Goal: Task Accomplishment & Management: Complete application form

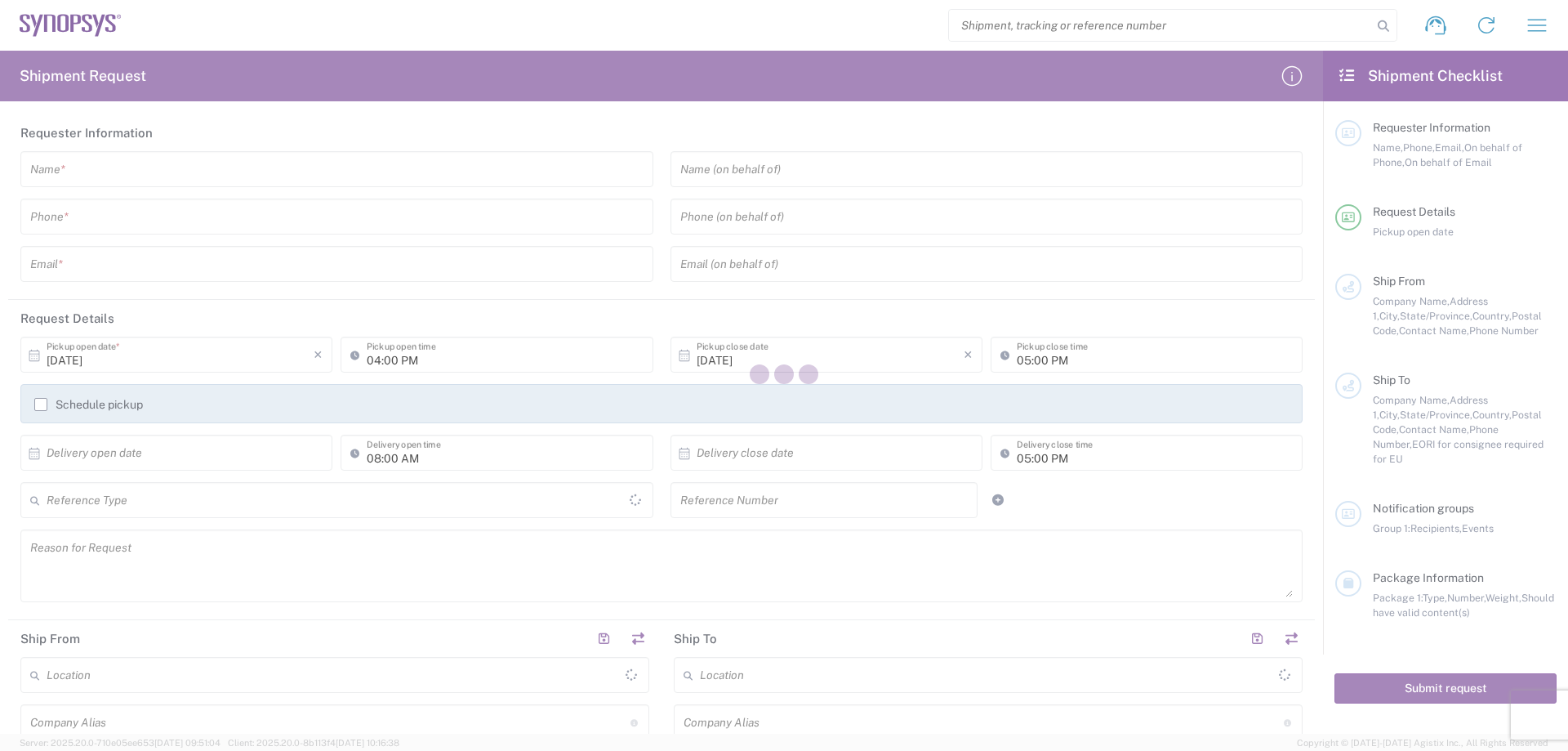
type input "[GEOGRAPHIC_DATA]"
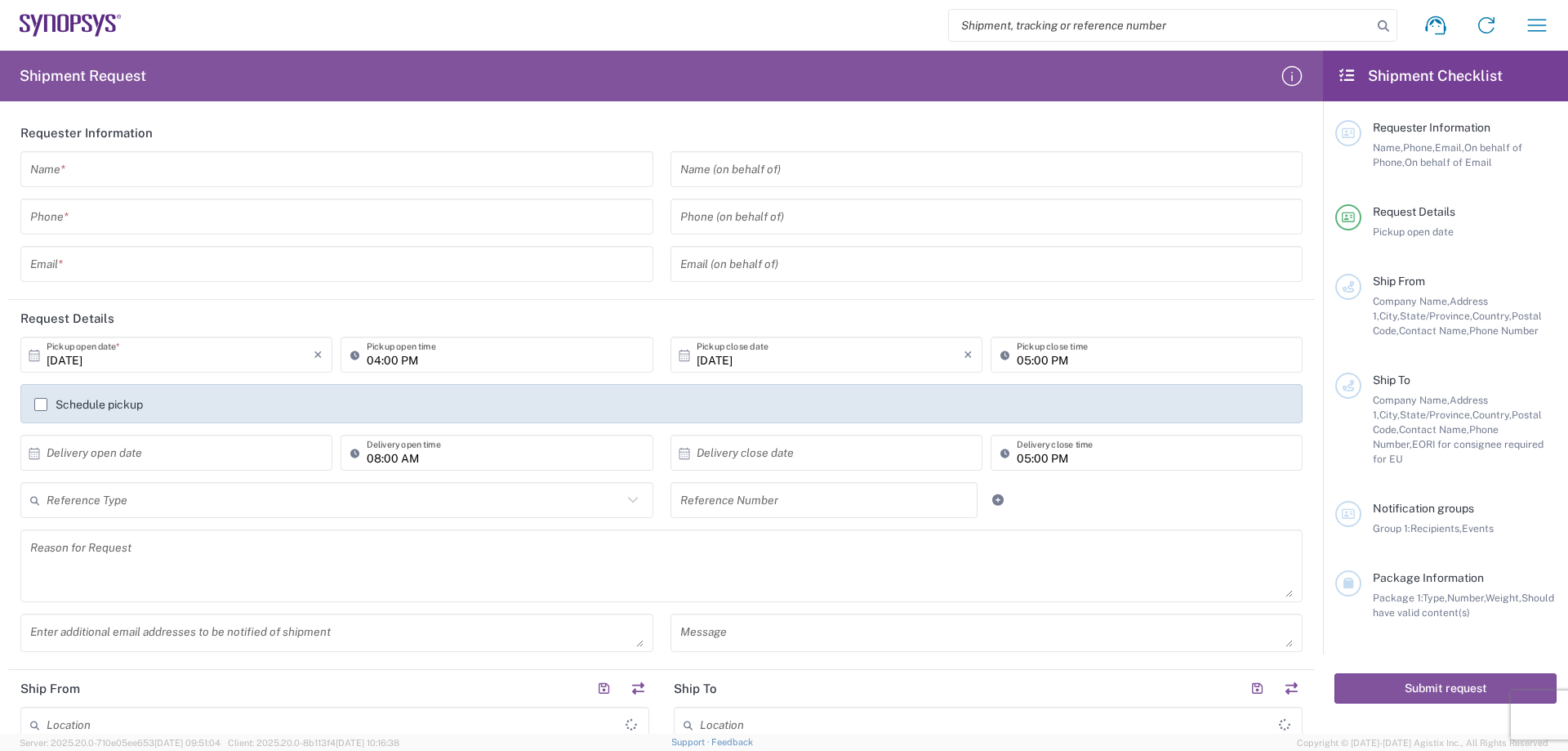
type input "[GEOGRAPHIC_DATA]"
click at [174, 163] on input "text" at bounding box center [337, 169] width 613 height 28
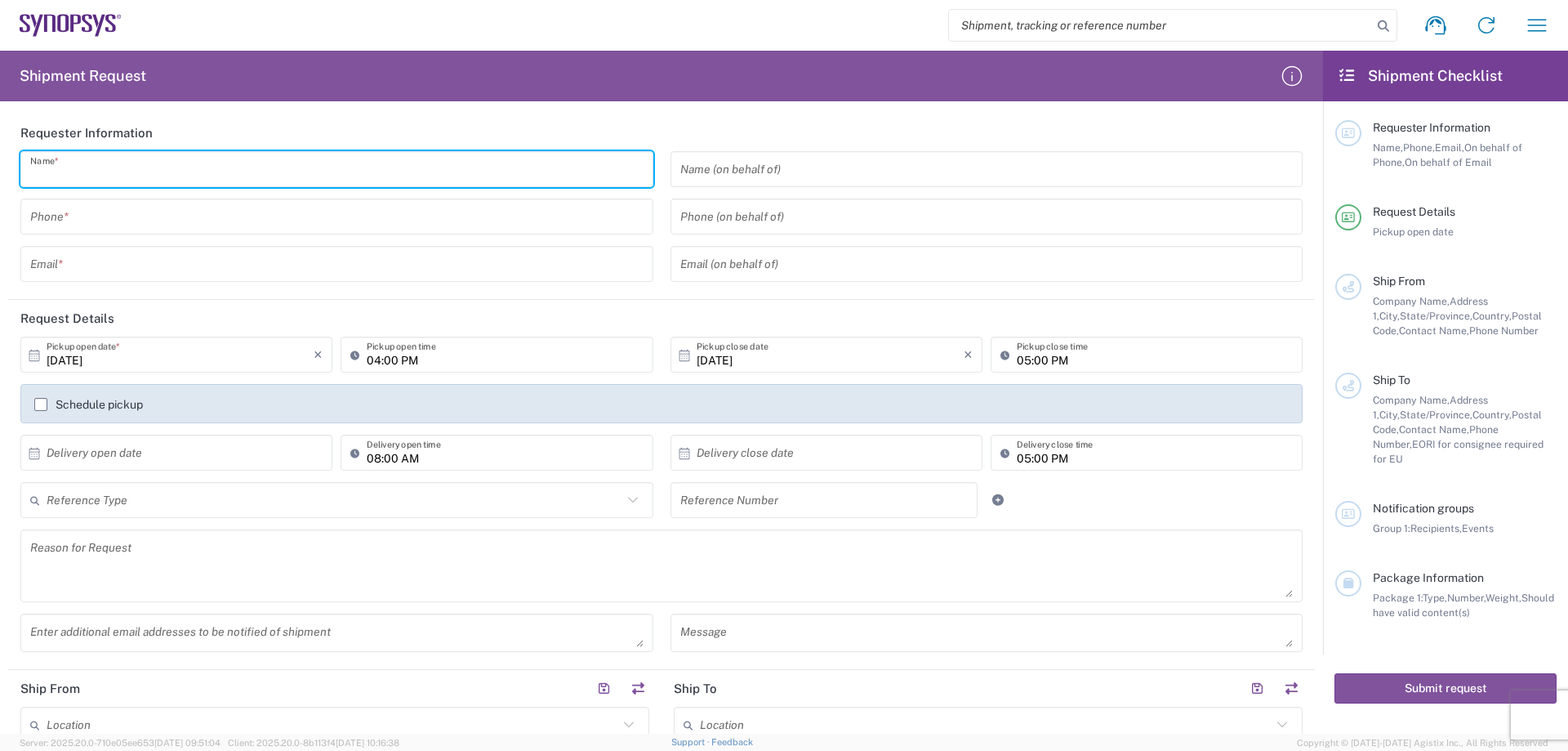
type input "ㄏ"
type input "C"
type input "c"
type input "Crystal"
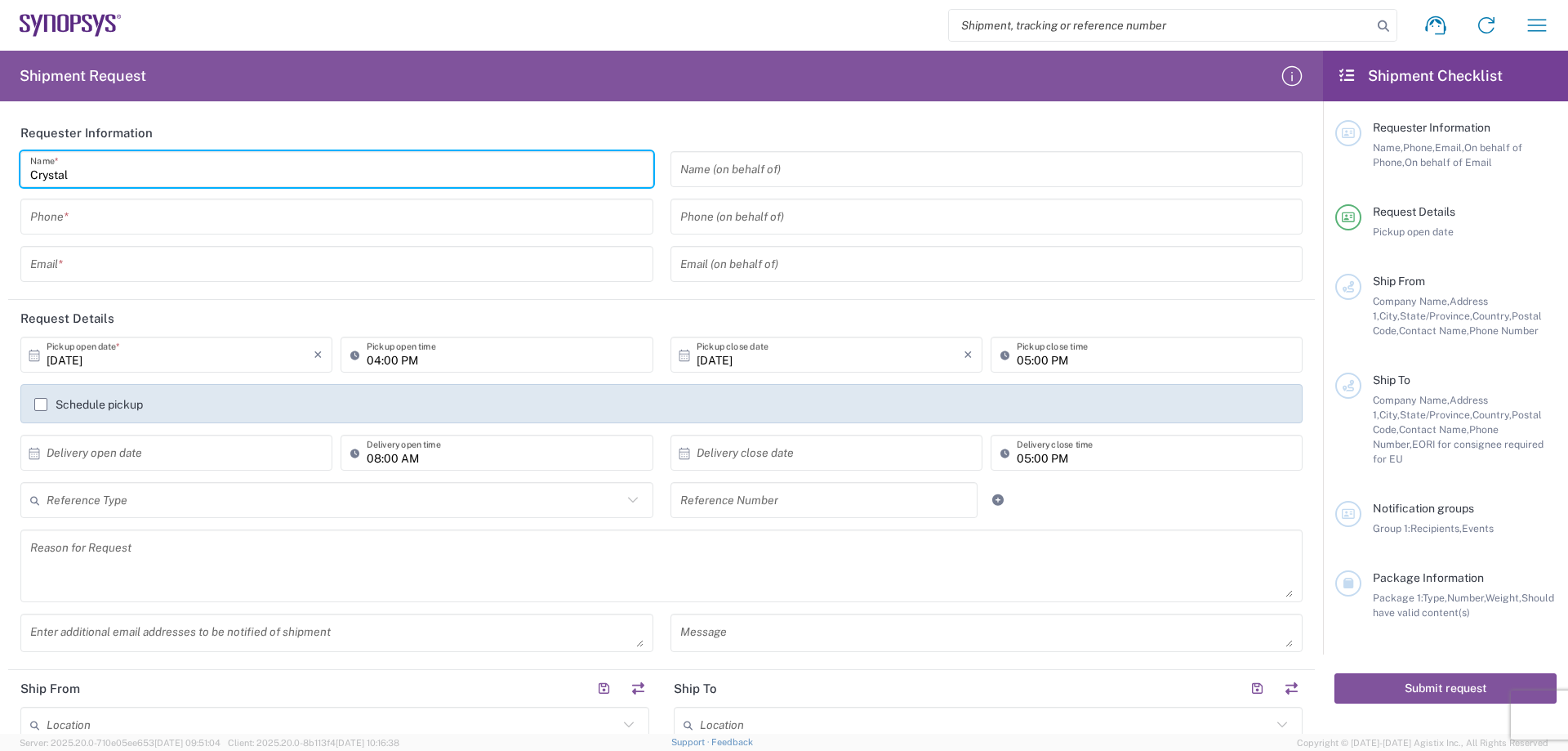
click at [154, 219] on input "tel" at bounding box center [337, 216] width 613 height 28
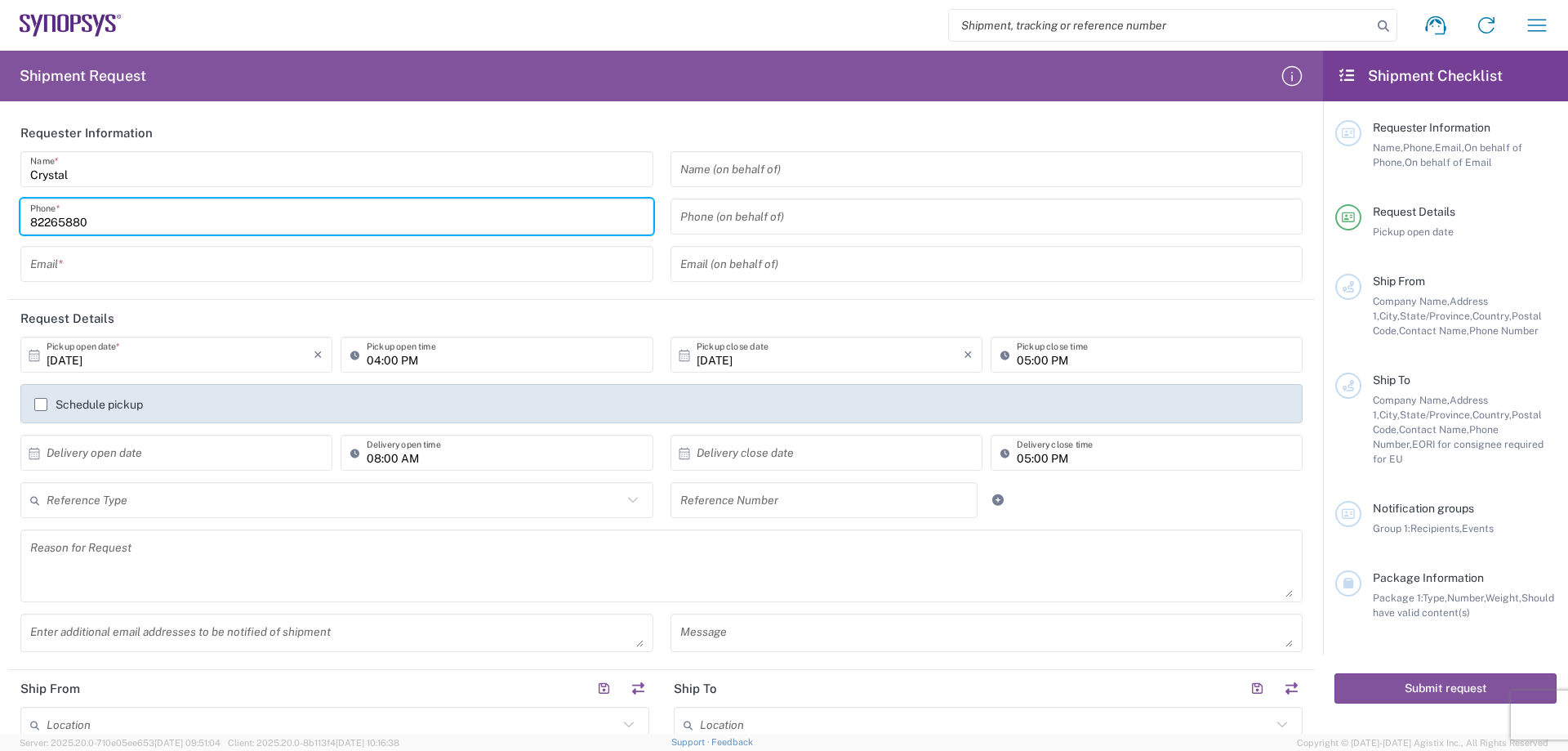
type input "82265880"
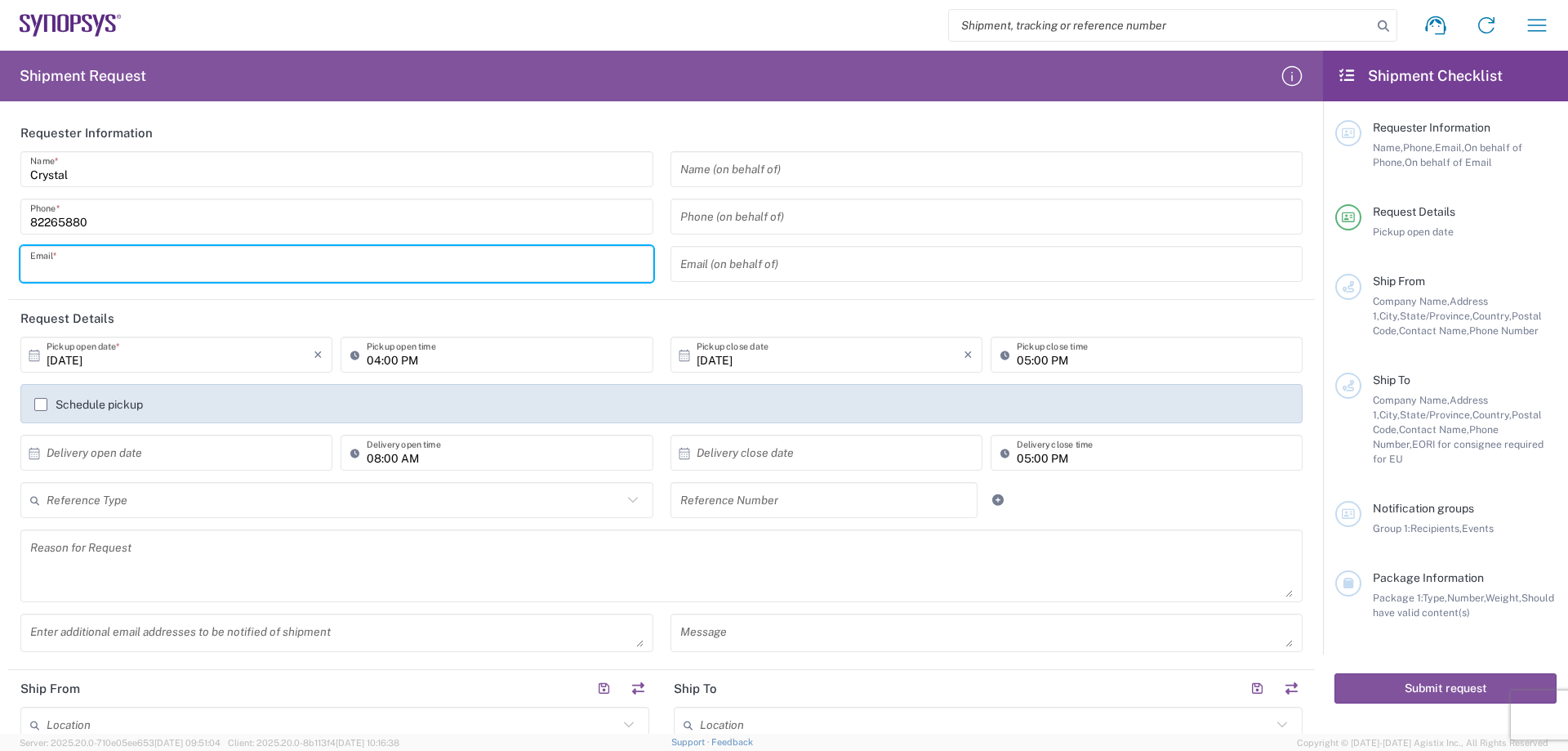
click at [143, 258] on input "text" at bounding box center [337, 264] width 613 height 28
type input "[EMAIL_ADDRESS][DOMAIN_NAME]"
click at [1034, 362] on input "05:00 PM" at bounding box center [1155, 354] width 276 height 28
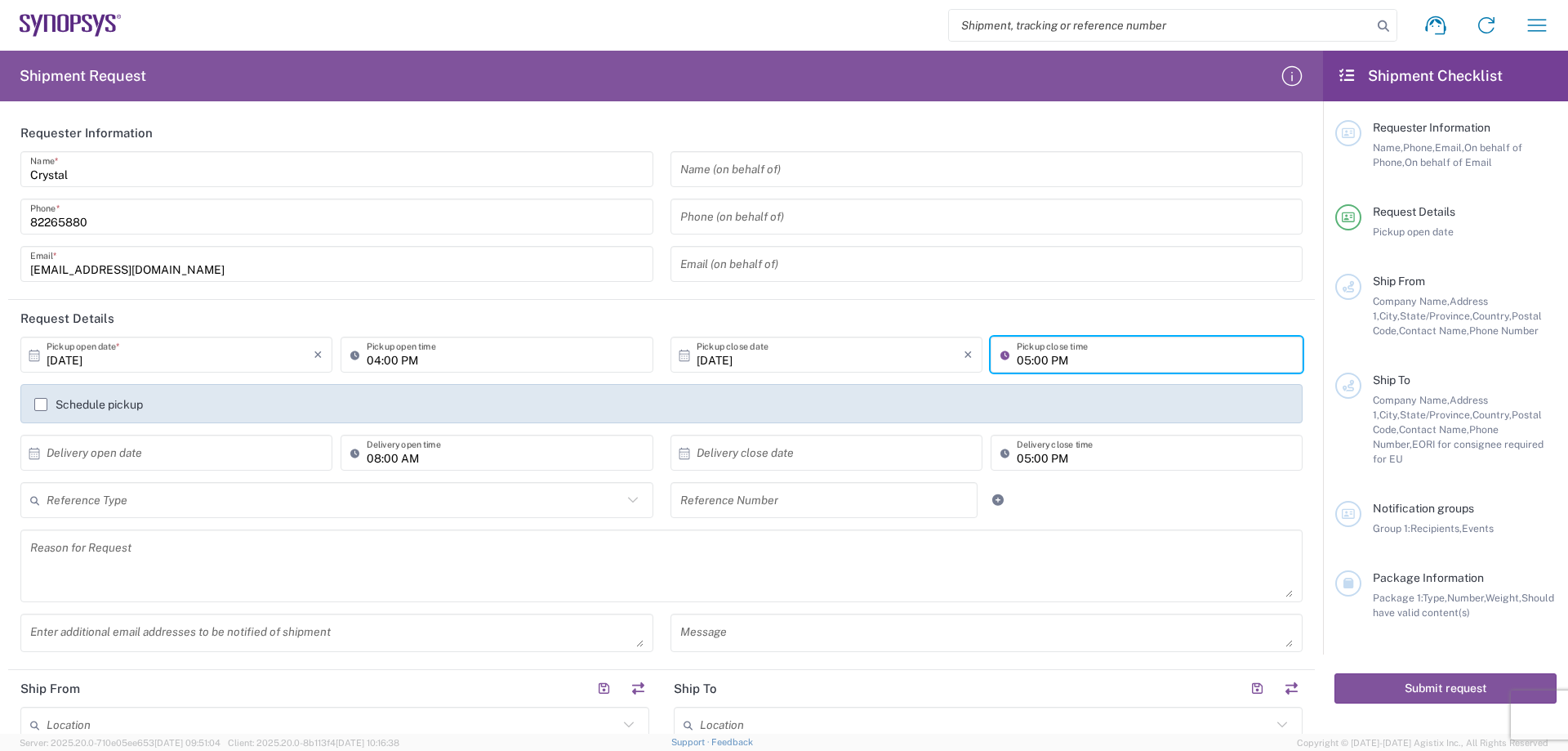
click at [1034, 362] on input "05:00 PM" at bounding box center [1155, 354] width 276 height 28
type input "05:30 PM"
click at [144, 460] on input "text" at bounding box center [180, 452] width 267 height 28
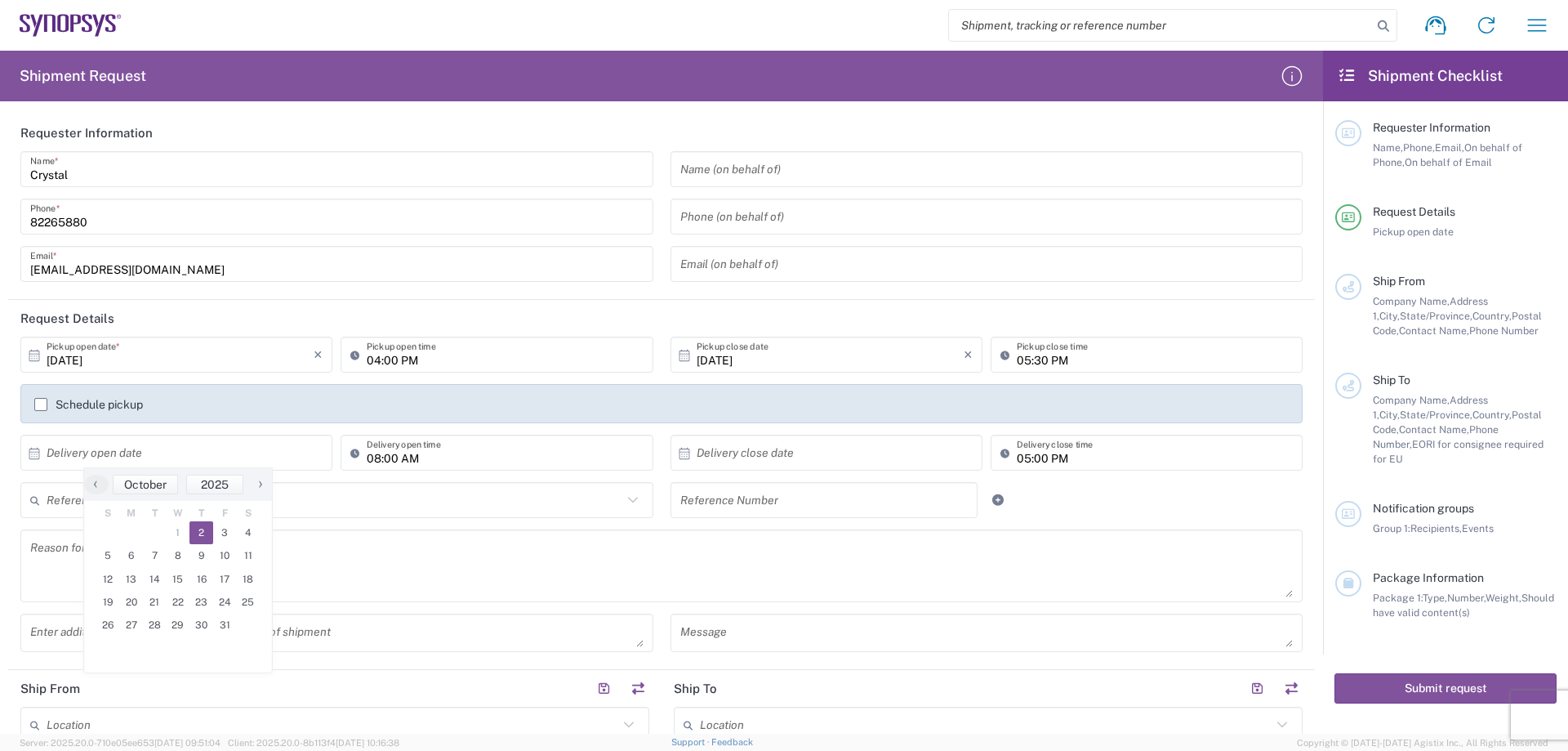
click at [200, 533] on span "2" at bounding box center [201, 532] width 24 height 23
type input "[DATE]"
click at [374, 459] on input "08:00 AM" at bounding box center [505, 452] width 276 height 28
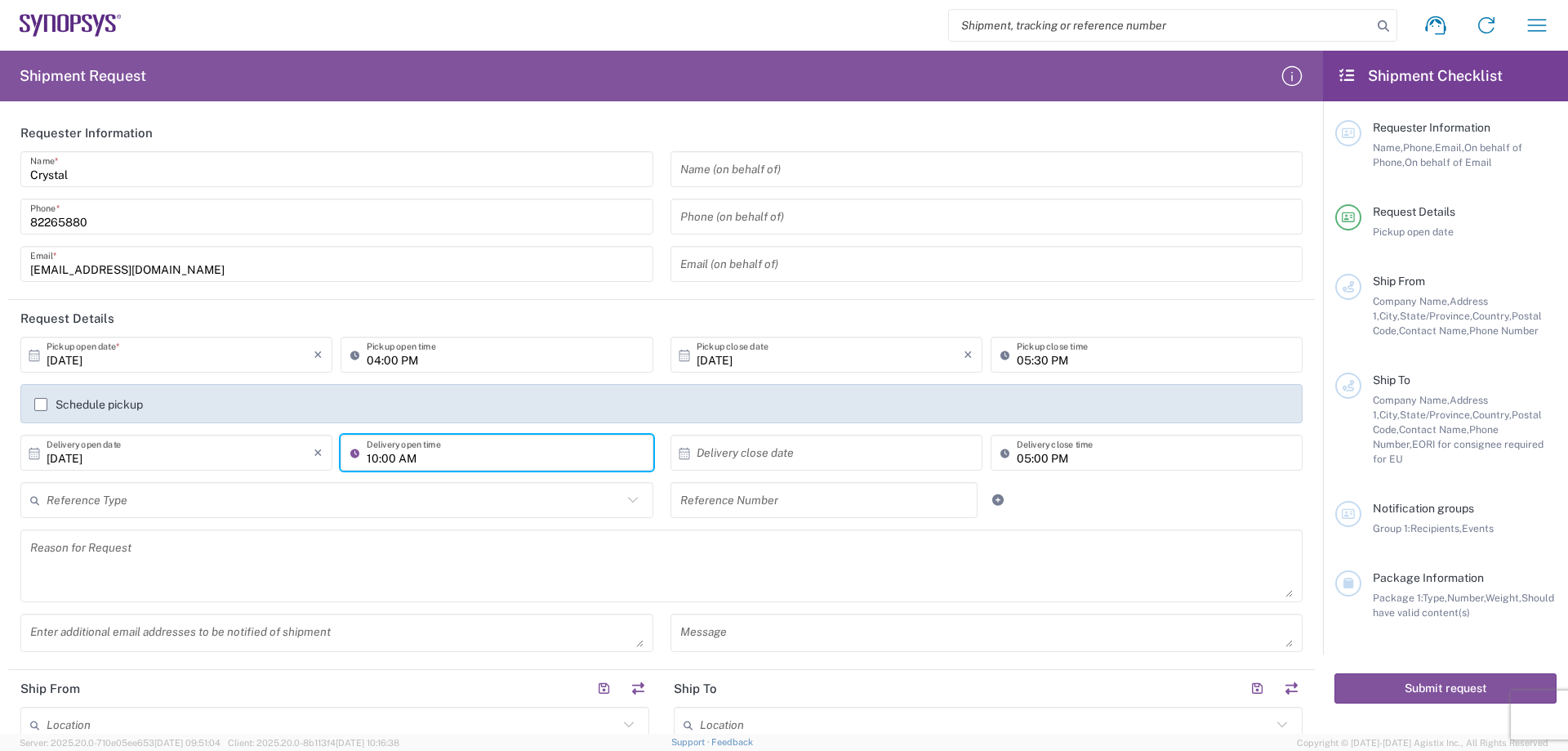
click at [403, 463] on input "10:00 AM" at bounding box center [505, 452] width 276 height 28
type input "10:00 PM"
click at [761, 452] on input "text" at bounding box center [830, 452] width 267 height 28
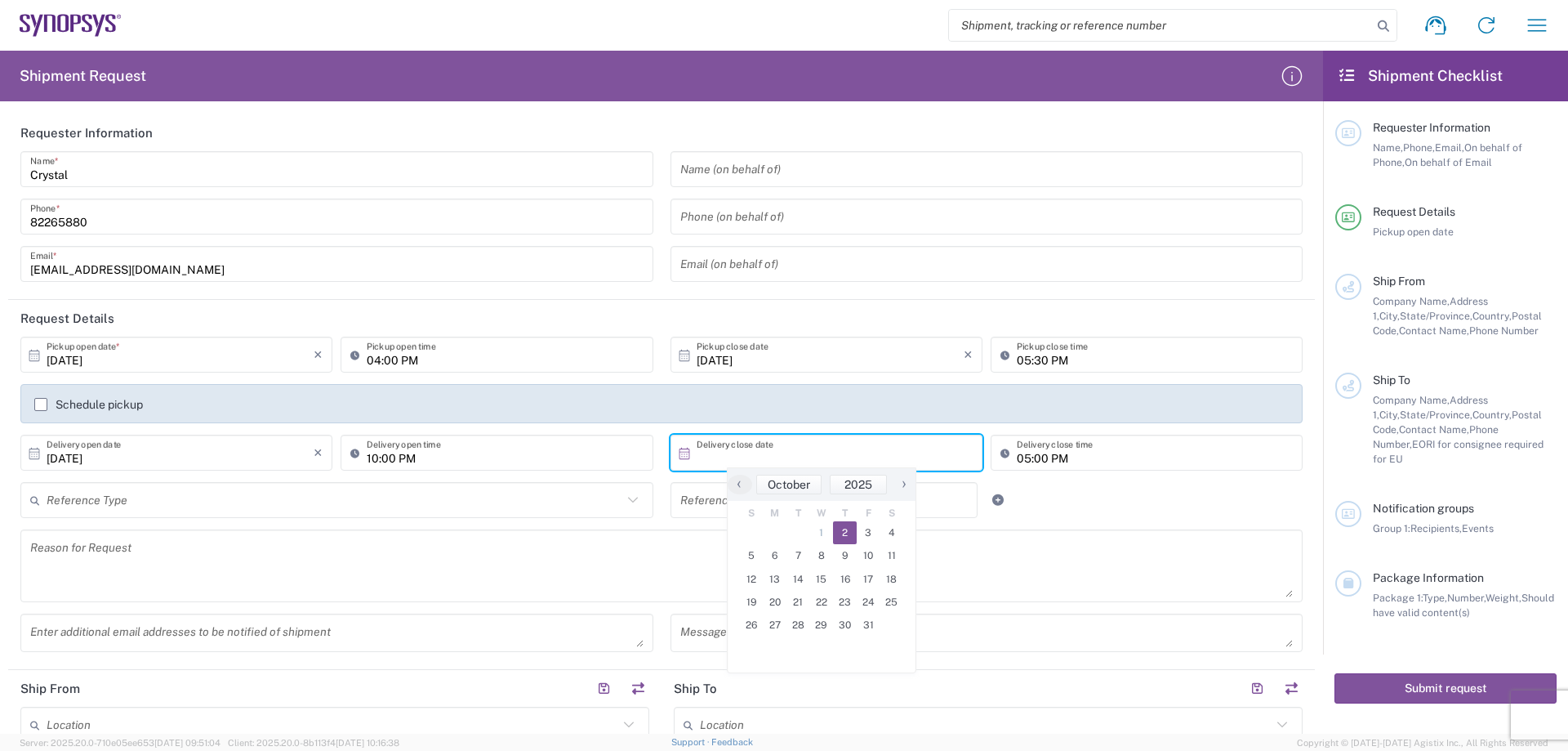
drag, startPoint x: 850, startPoint y: 545, endPoint x: 859, endPoint y: 534, distance: 14.2
click at [848, 536] on span "2" at bounding box center [845, 532] width 24 height 23
type input "[DATE]"
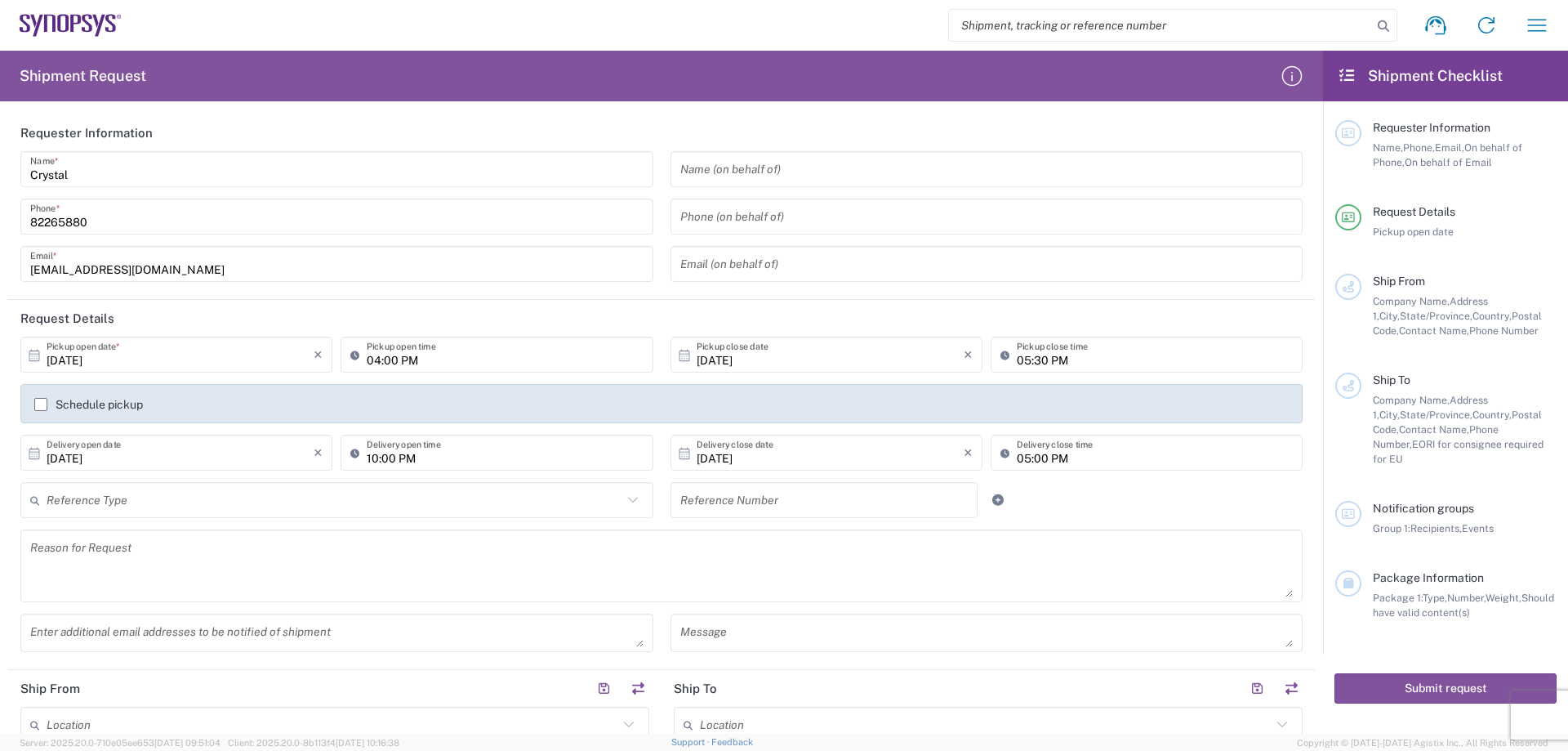
click at [1031, 456] on input "05:00 PM" at bounding box center [1155, 452] width 276 height 28
click at [375, 459] on input "10:00 PM" at bounding box center [505, 452] width 276 height 28
type input "04:00 PM"
click at [1033, 457] on input "05:00 PM" at bounding box center [1155, 452] width 276 height 28
click at [1034, 456] on input "05:00 PM" at bounding box center [1155, 452] width 276 height 28
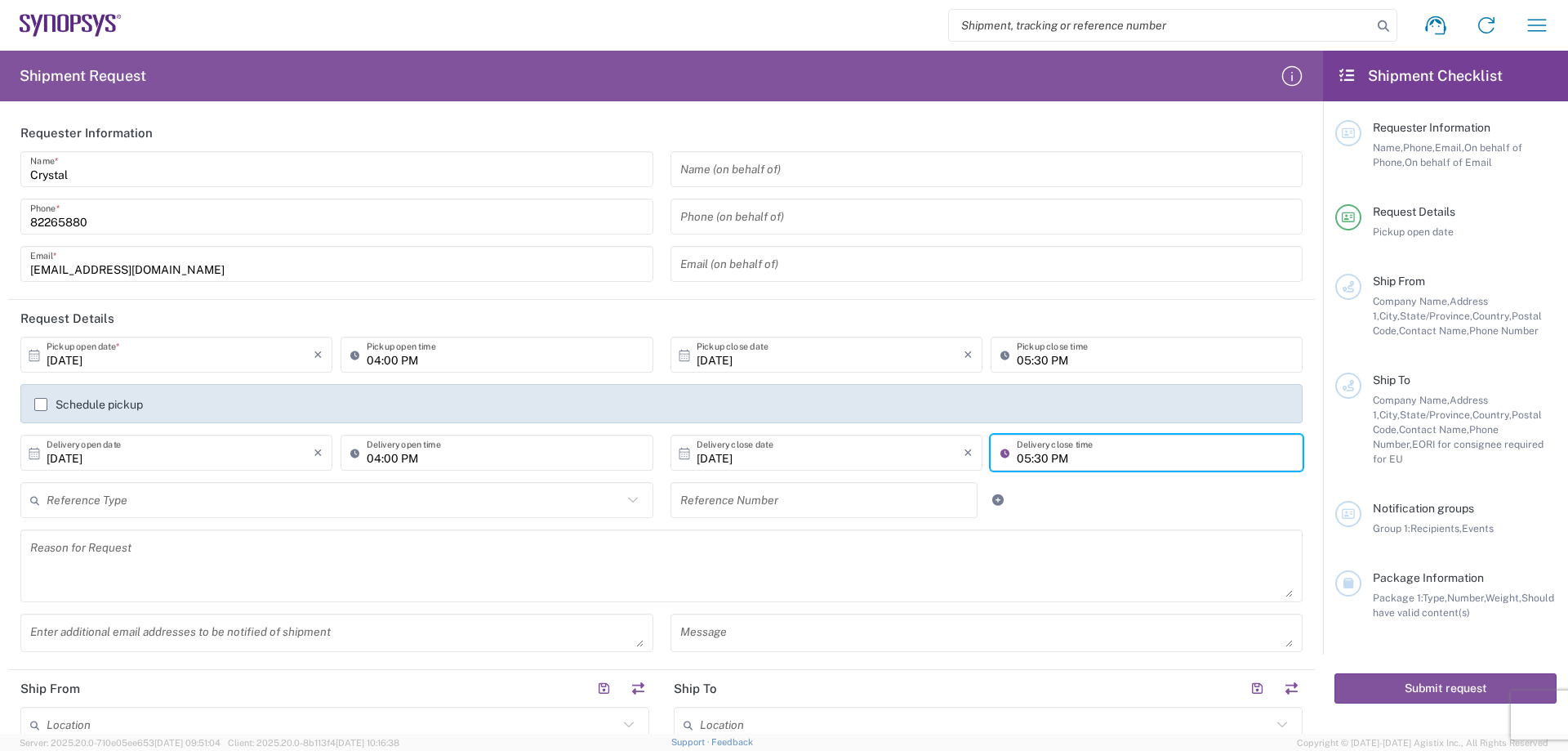
type input "05:30 PM"
click at [178, 547] on textarea at bounding box center [661, 565] width 1262 height 63
click at [138, 541] on textarea at bounding box center [661, 565] width 1262 height 63
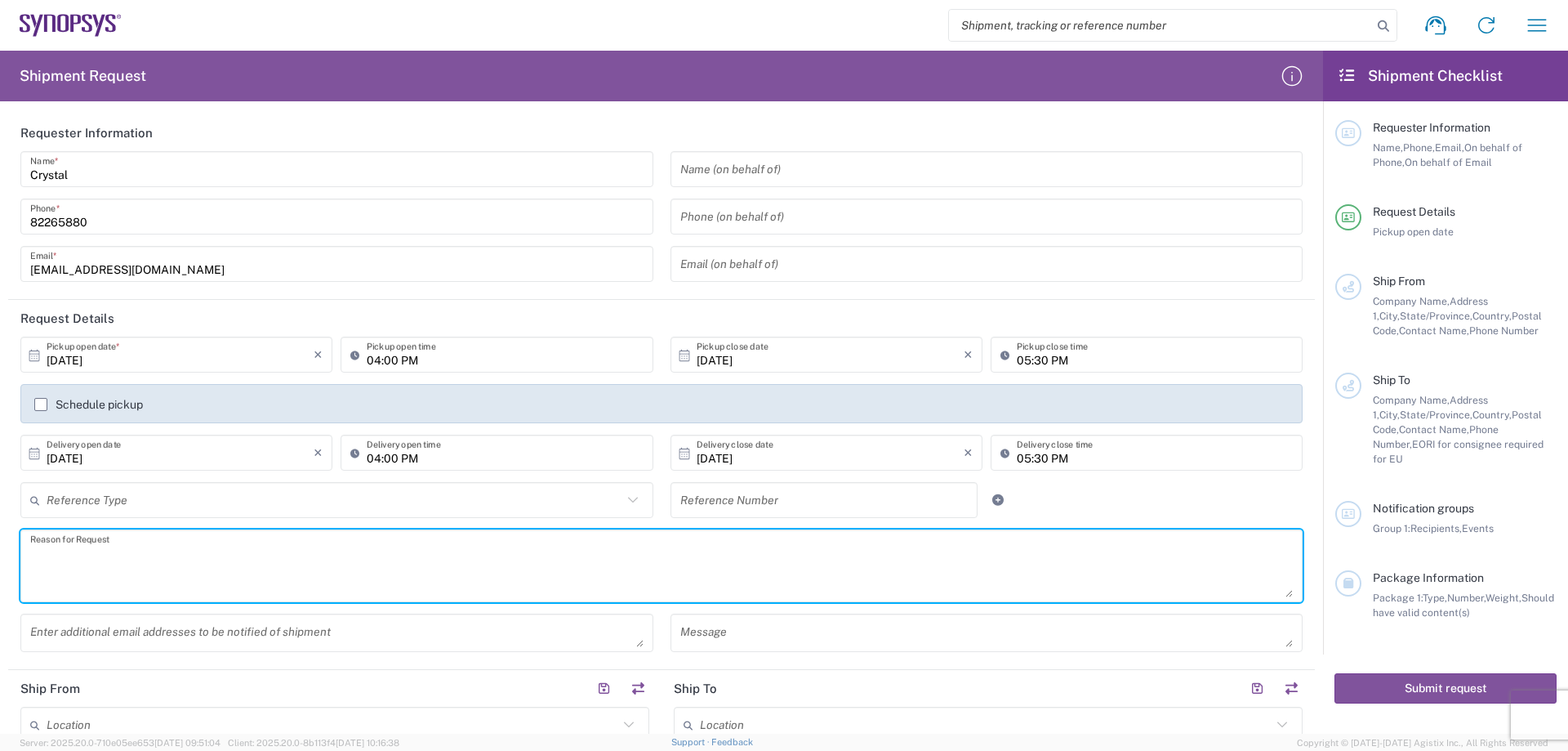
paste textarea "USB3.1 Type C [DEMOGRAPHIC_DATA] to [DEMOGRAPHIC_DATA] 2.0M Passive Cable for H…"
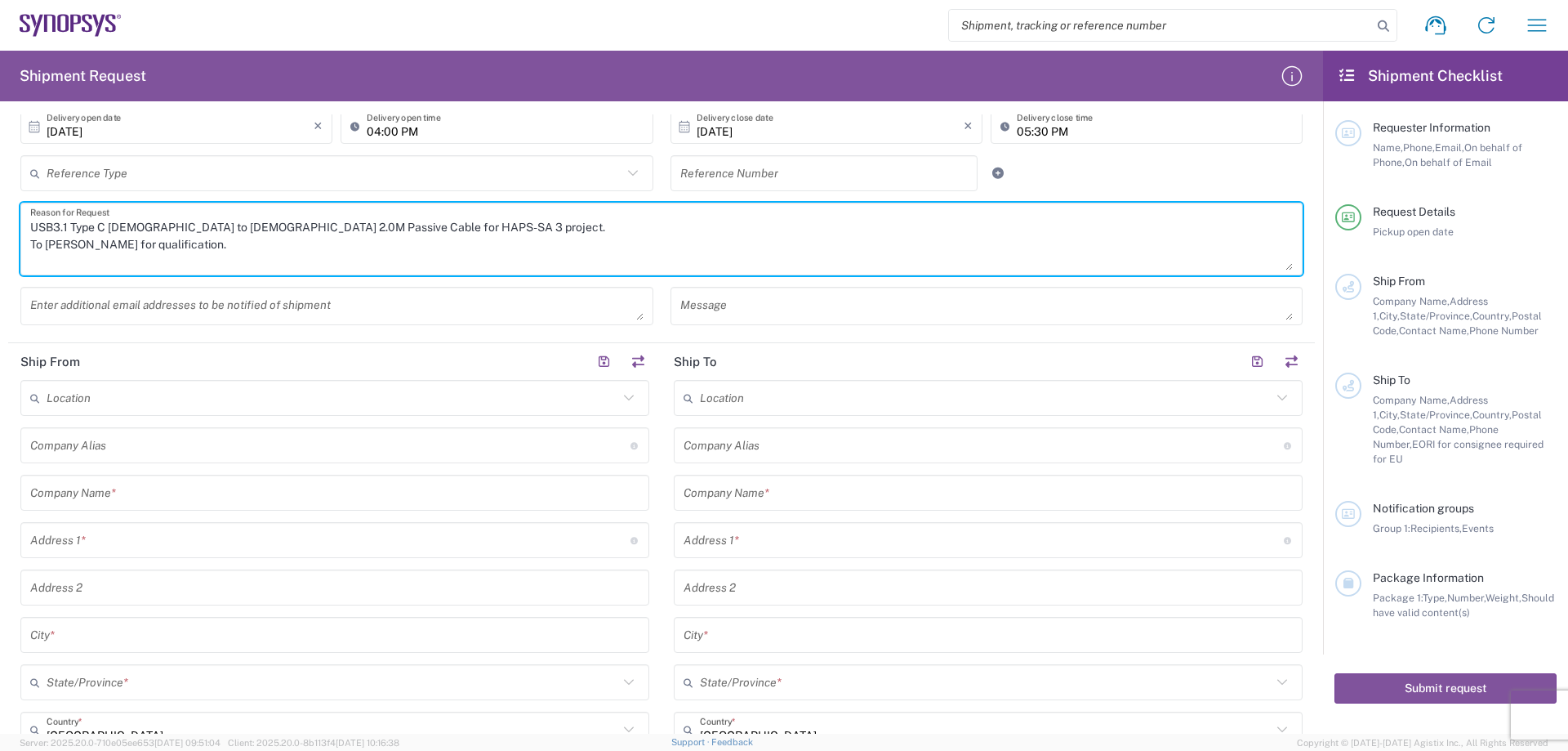
scroll to position [490, 0]
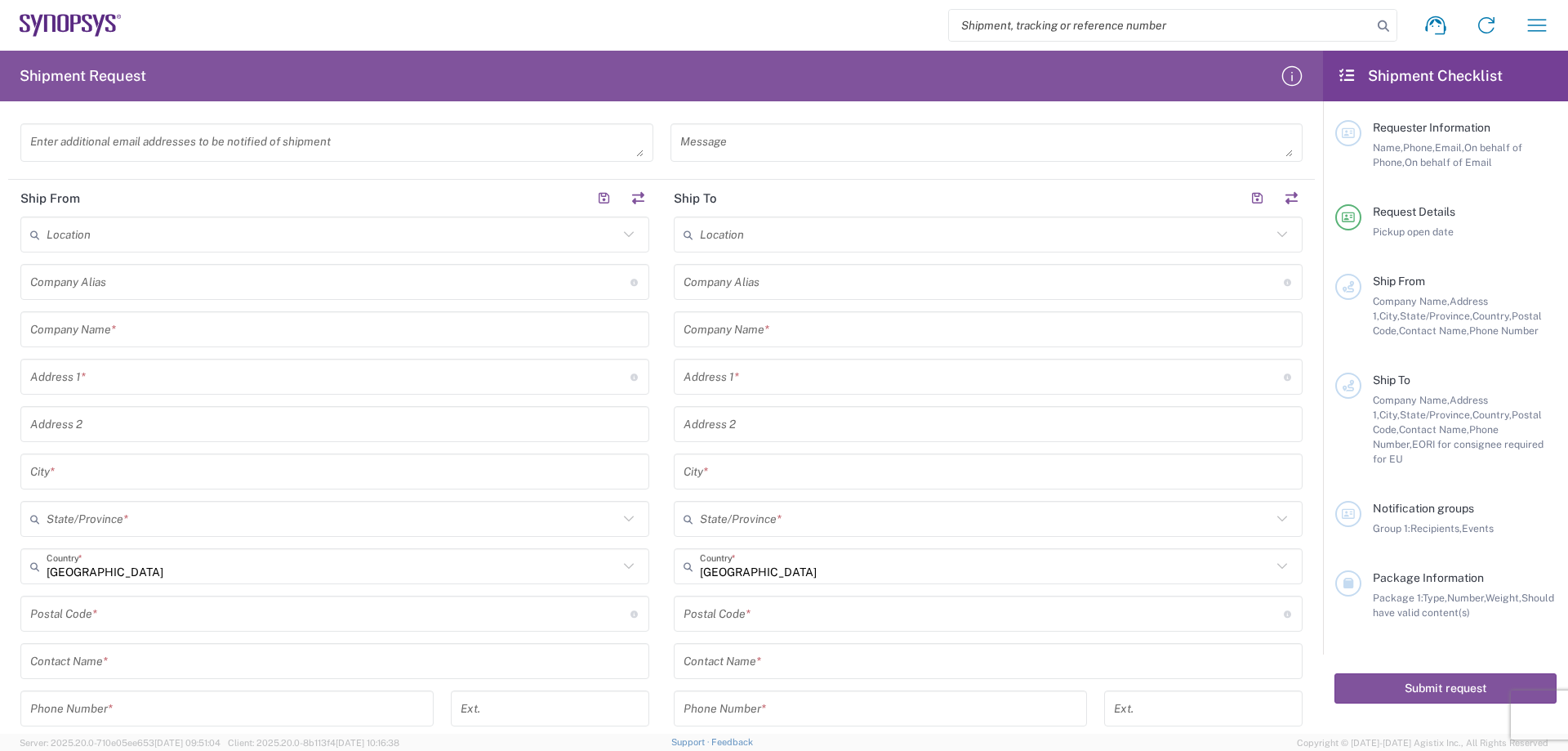
type textarea "USB3.1 Type C [DEMOGRAPHIC_DATA] to [DEMOGRAPHIC_DATA] 2.0M Passive Cable for H…"
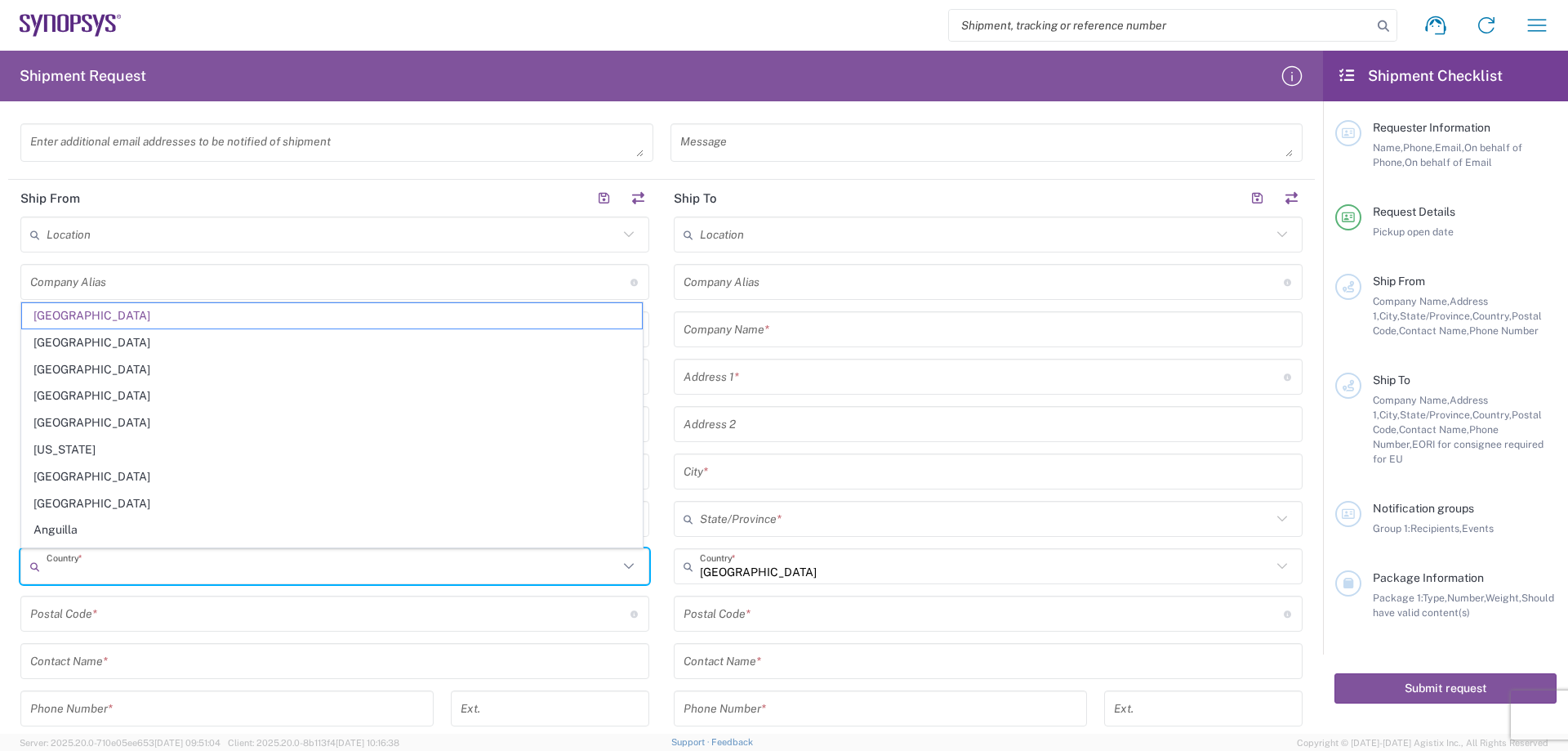
click at [116, 579] on input "text" at bounding box center [332, 566] width 571 height 28
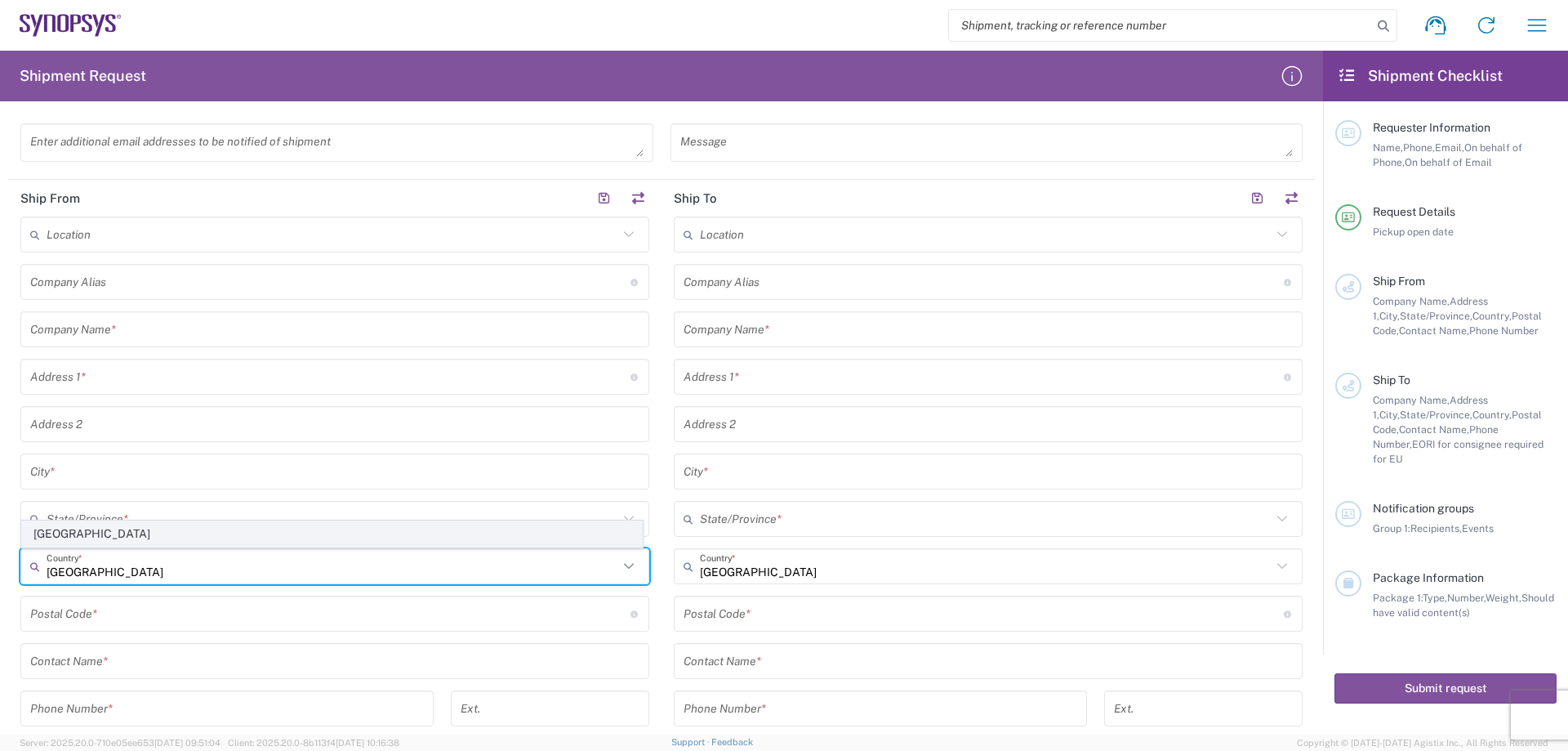
type input "[GEOGRAPHIC_DATA]"
click at [95, 537] on span "[GEOGRAPHIC_DATA]" at bounding box center [331, 534] width 620 height 26
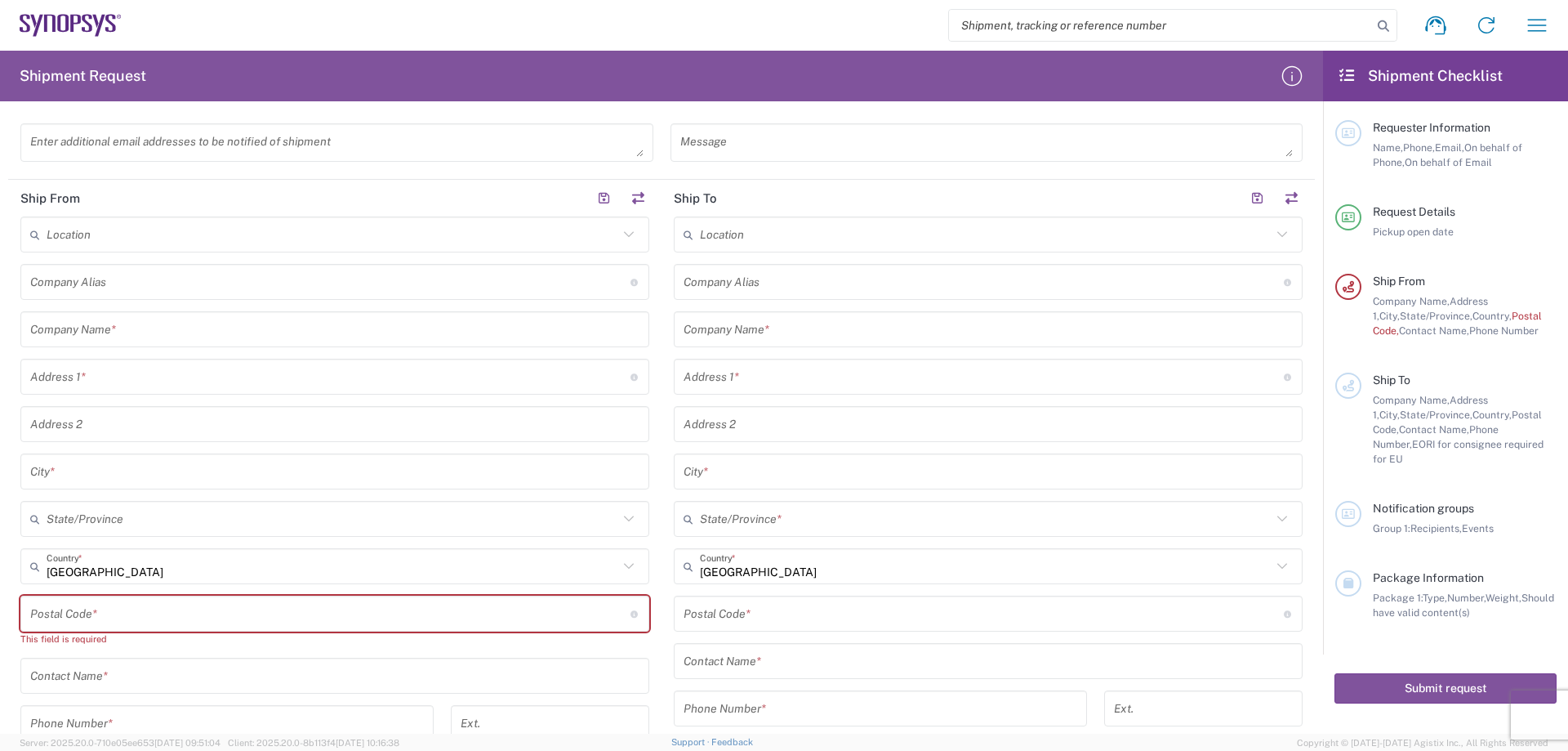
scroll to position [654, 0]
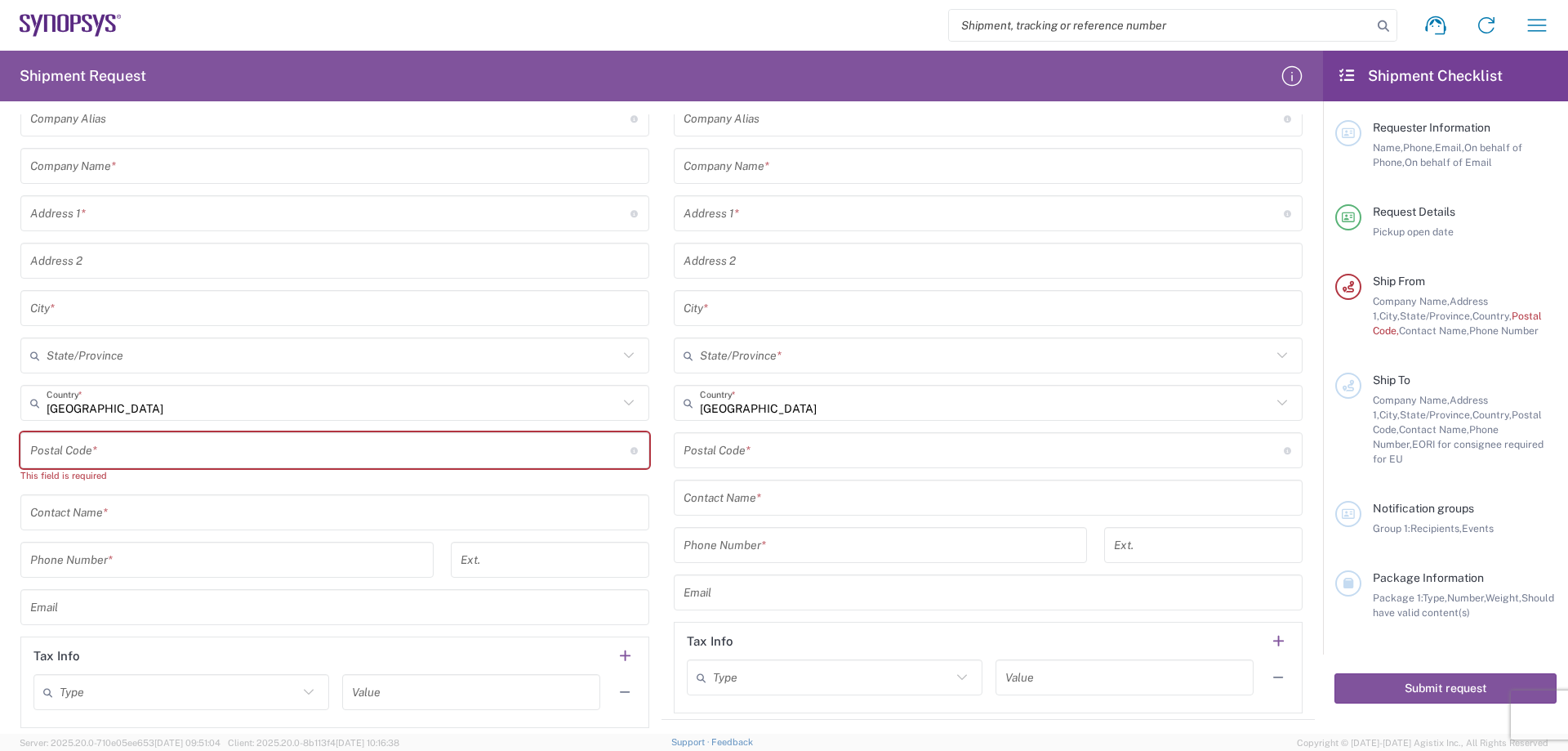
click at [124, 518] on input "text" at bounding box center [334, 512] width 609 height 28
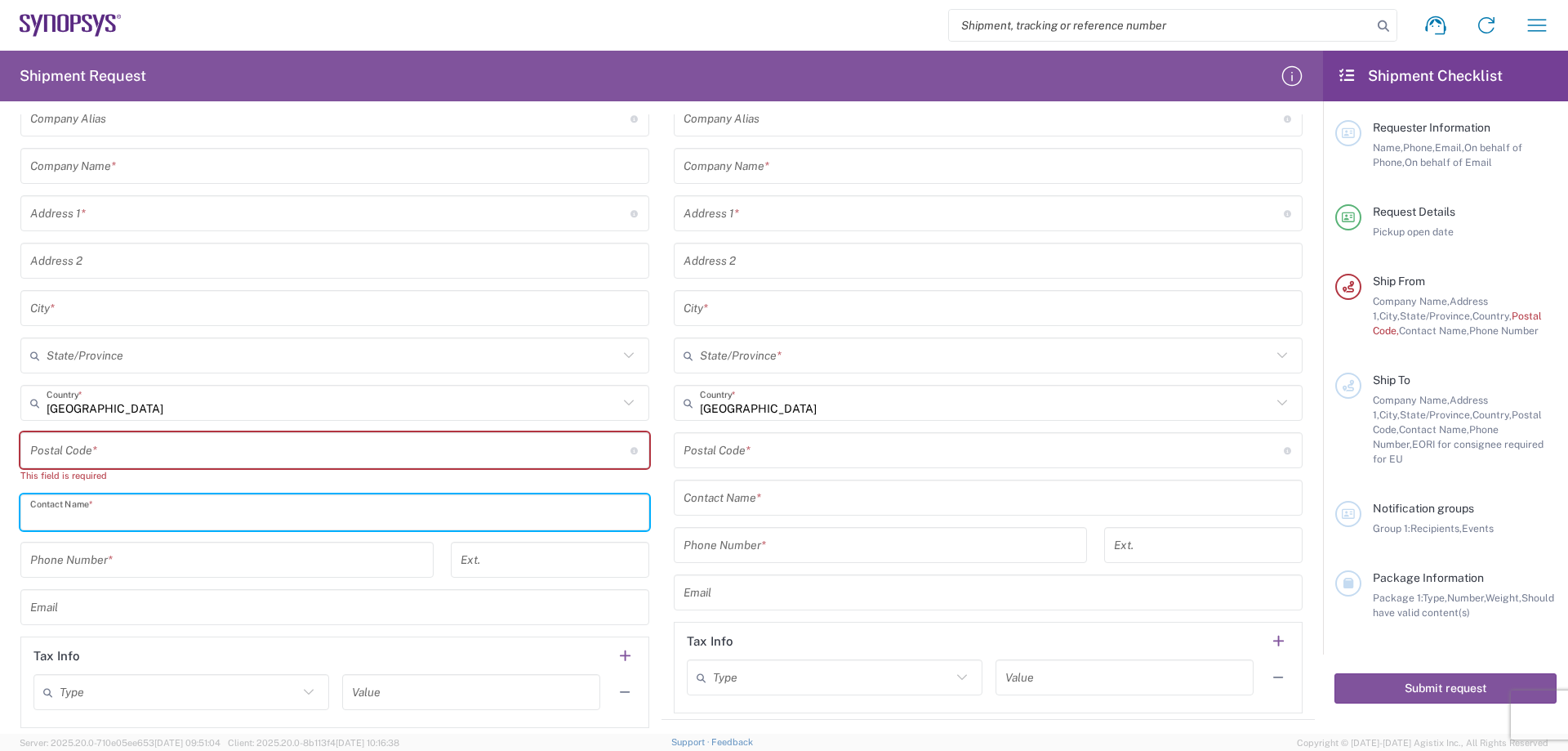
type input "c"
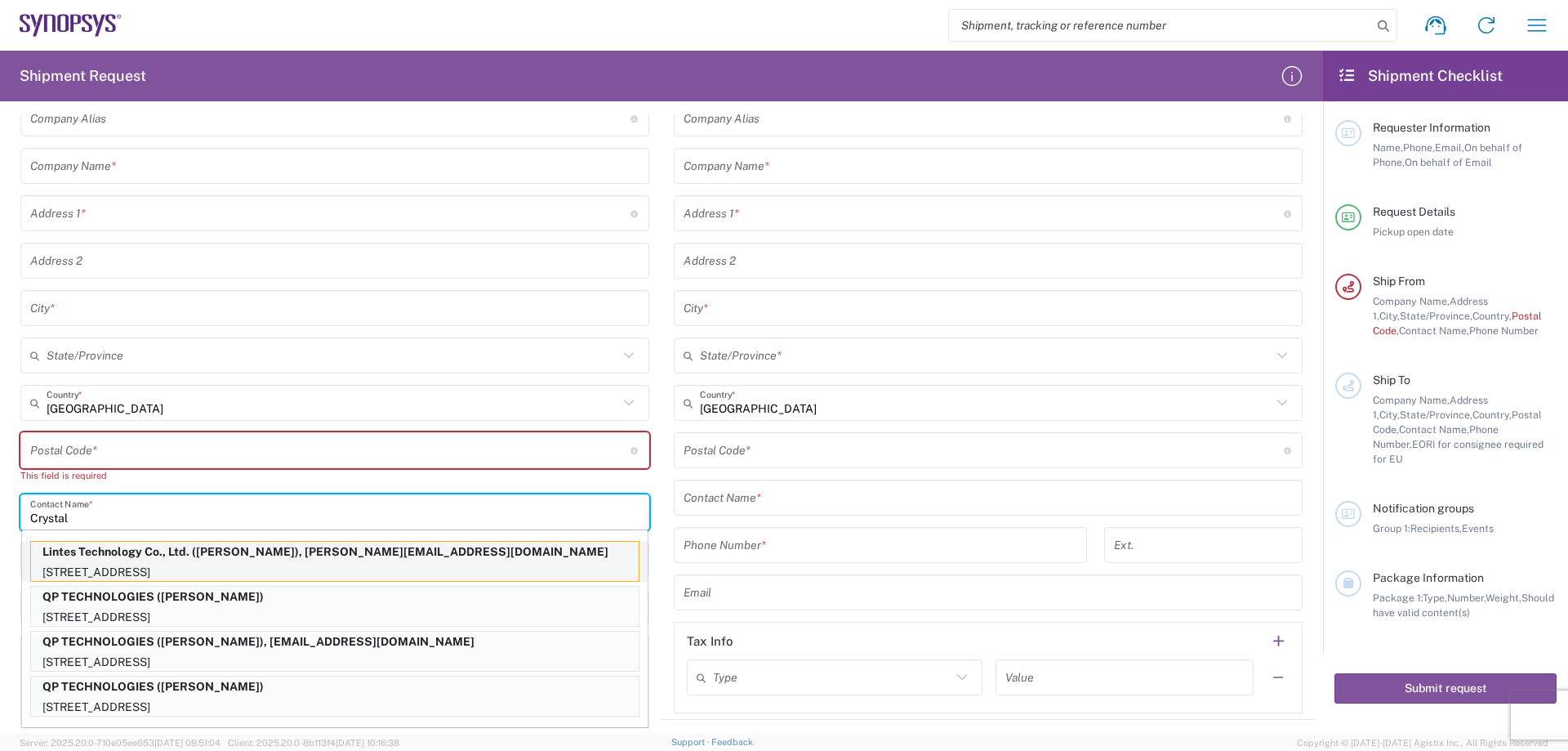
type input "Crystal"
click at [135, 561] on p "Lintes Technology Co., Ltd. ([PERSON_NAME]), [PERSON_NAME][EMAIL_ADDRESS][DOMAI…" at bounding box center [335, 551] width 608 height 20
type input "Lintes Technology Co., Ltd."
type input "[STREET_ADDRESS]"
type input "[GEOGRAPHIC_DATA]"
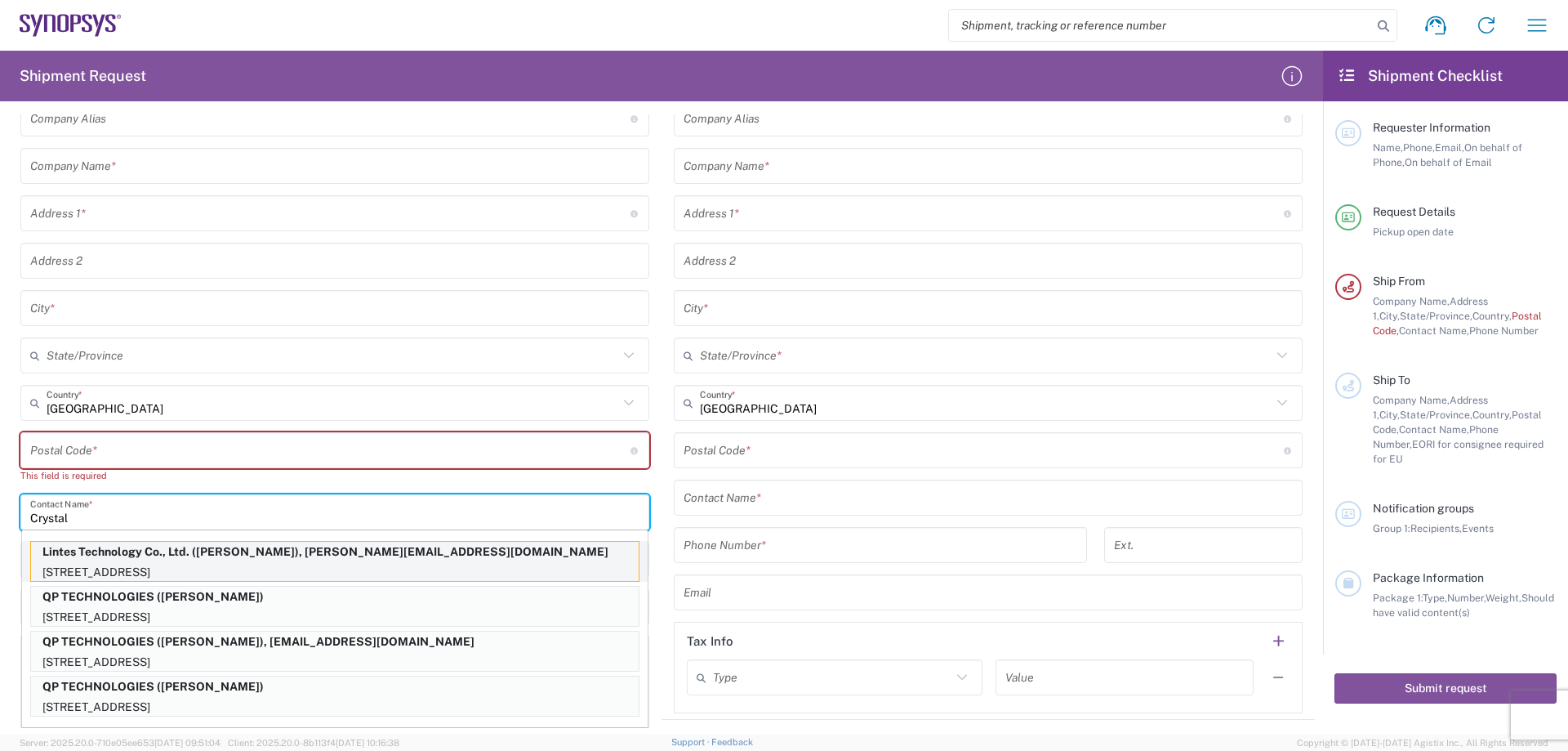
type input "[GEOGRAPHIC_DATA]"
type input "235"
type input "[PERSON_NAME]"
type input "886-2-8226-5880"
type input "[EMAIL_ADDRESS][DOMAIN_NAME]"
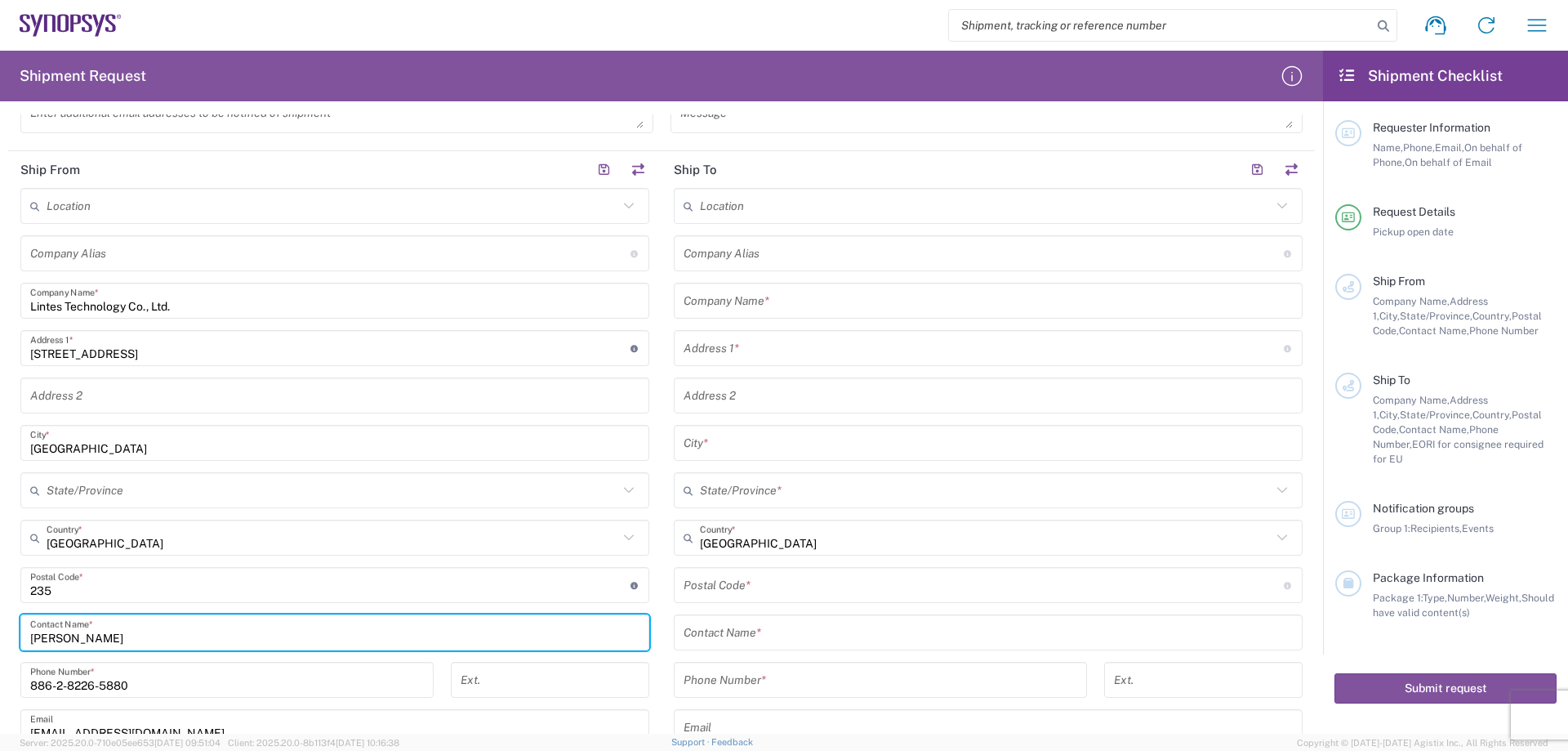
scroll to position [490, 0]
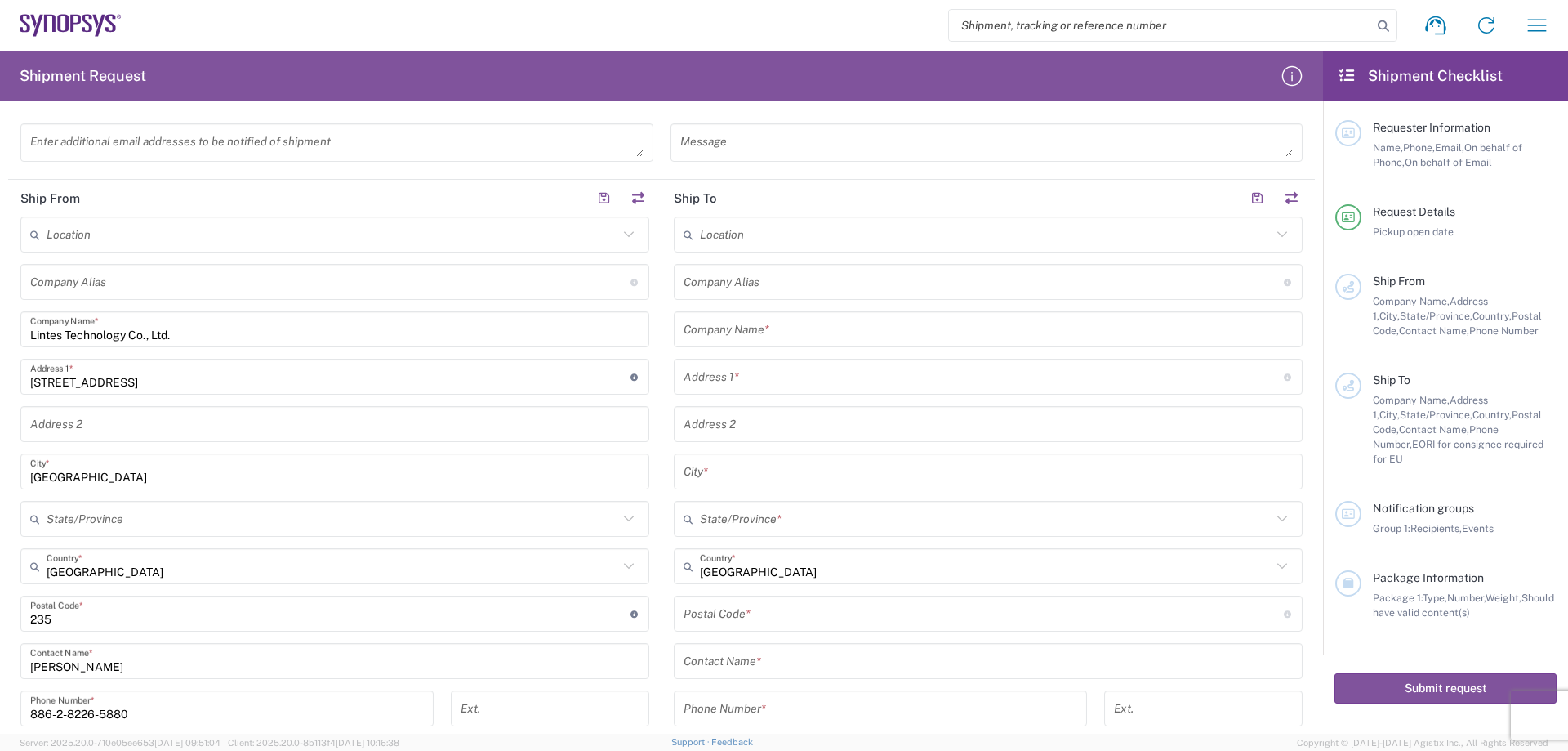
click at [712, 331] on input "text" at bounding box center [988, 329] width 609 height 28
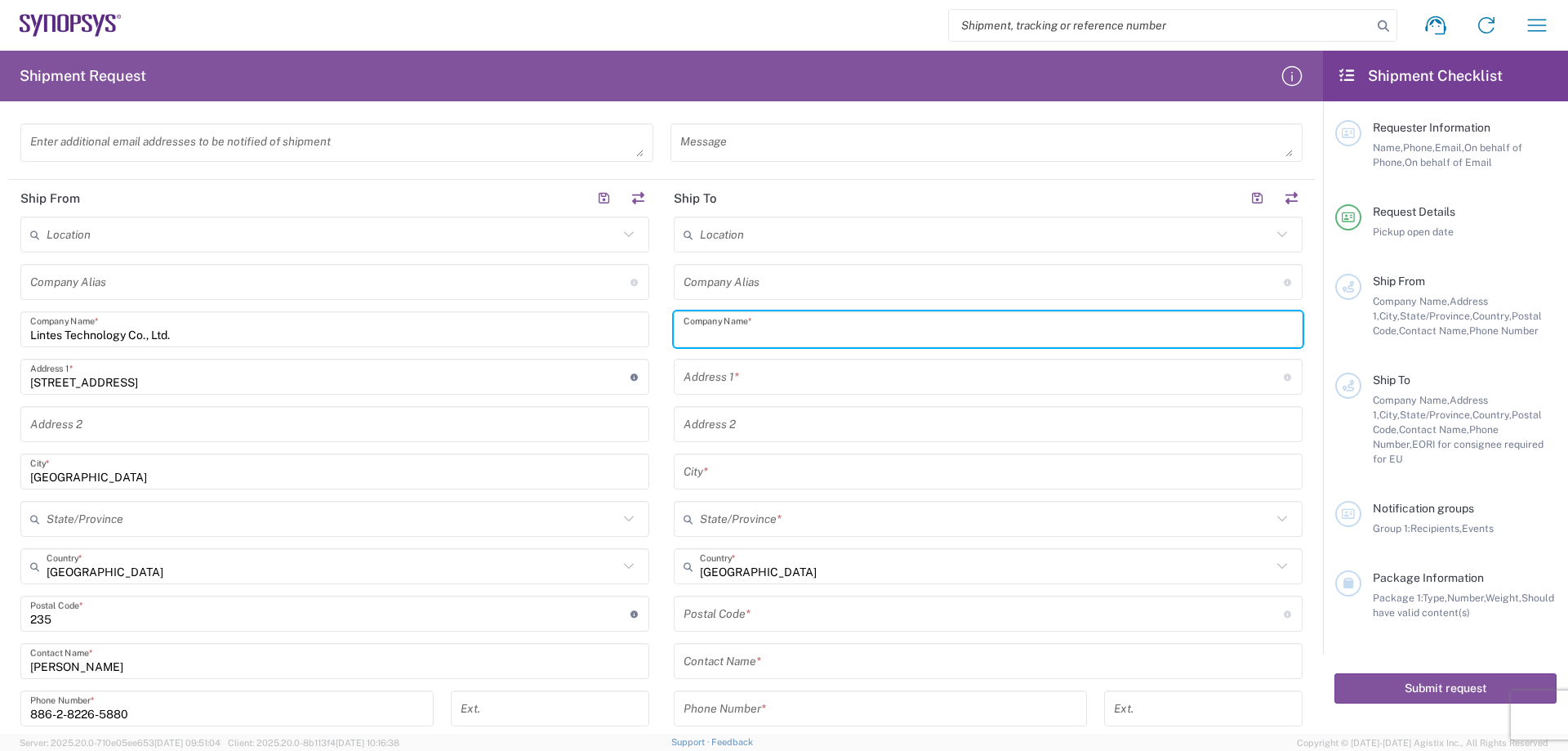
paste input "Synopsys India Pvt. Ltd."
type input "Synopsys India Pvt. Ltd."
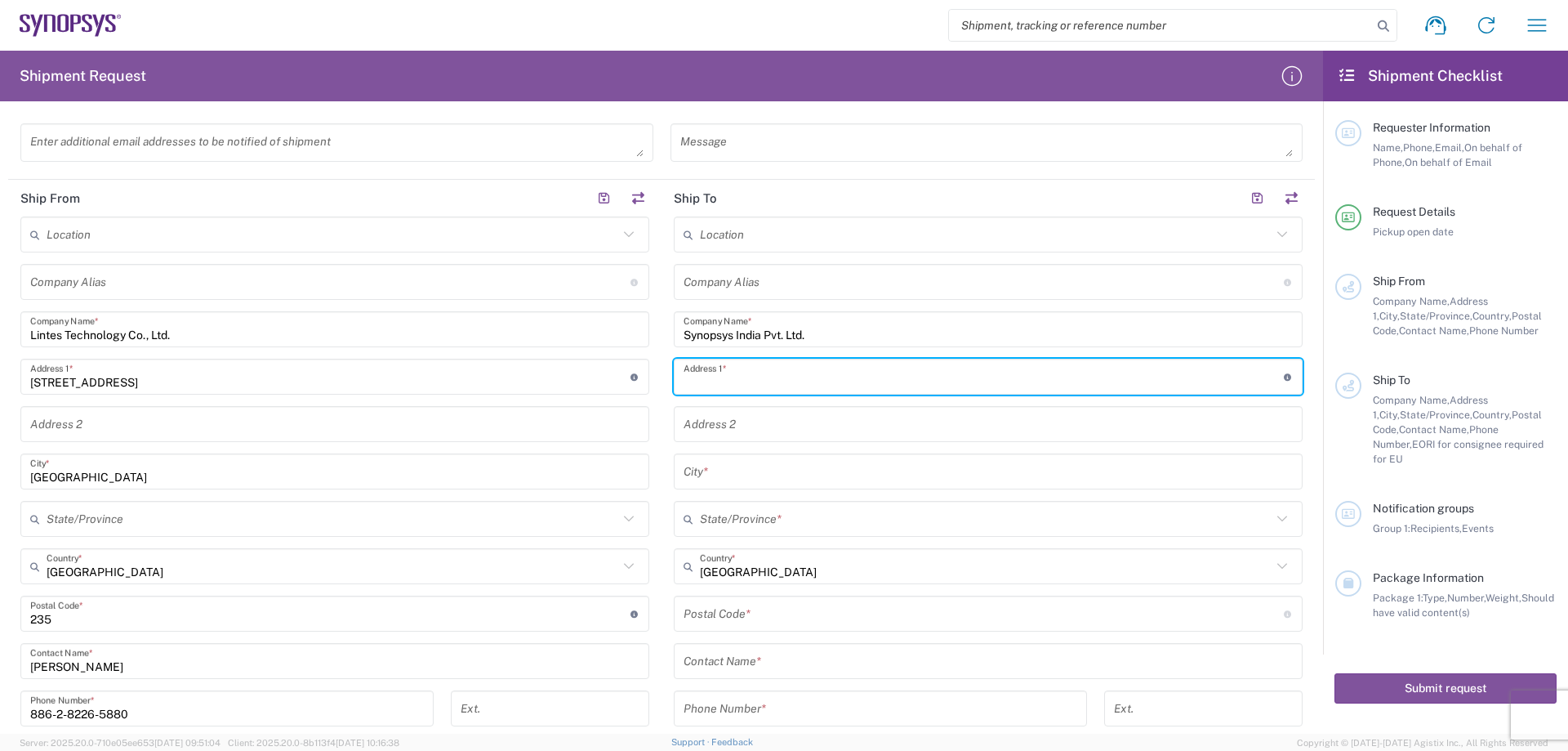
click at [799, 382] on input "text" at bounding box center [984, 376] width 600 height 28
paste input "[STREET_ADDRESS],"
type input "[STREET_ADDRESS],"
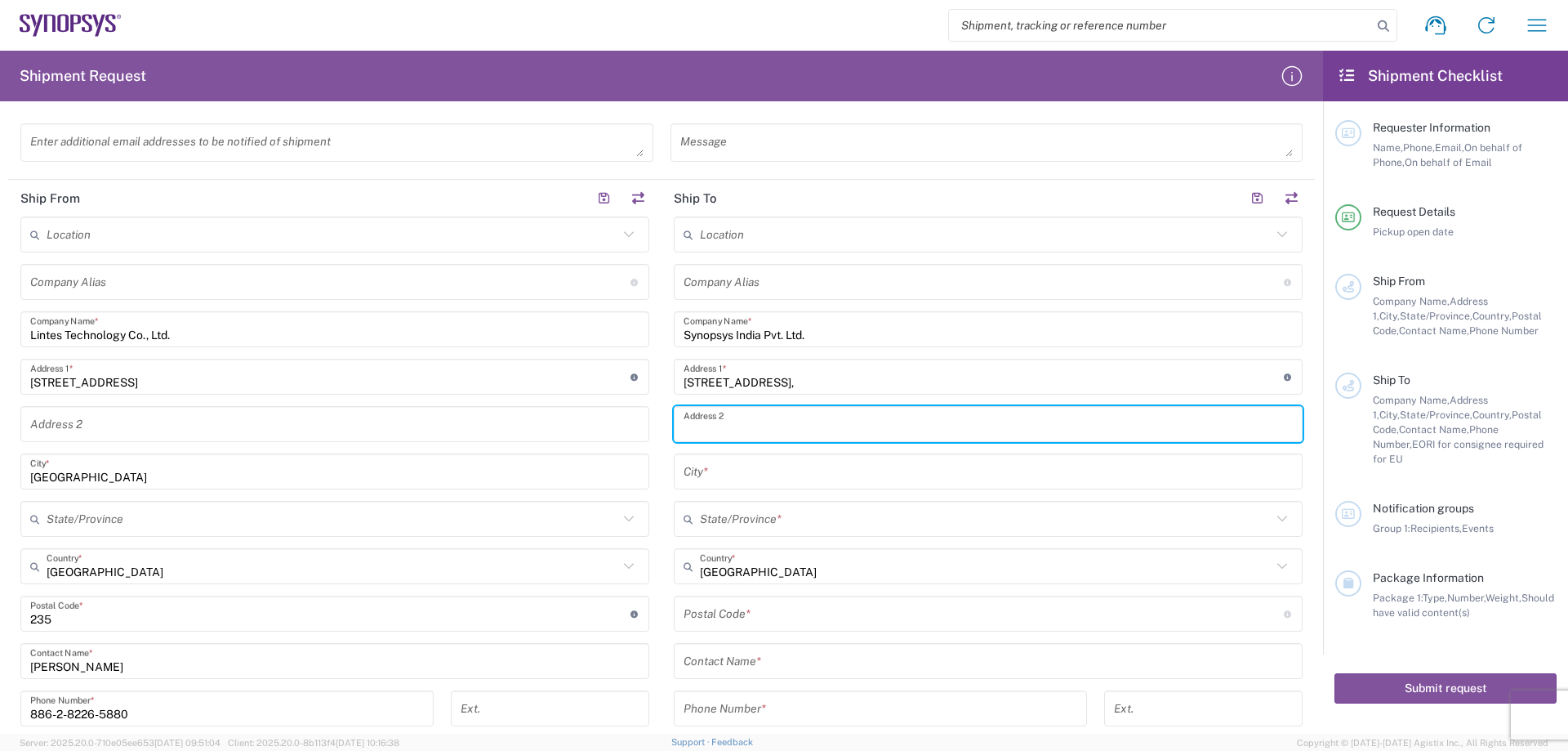
click at [751, 420] on input "text" at bounding box center [988, 424] width 609 height 28
paste input "[GEOGRAPHIC_DATA], [GEOGRAPHIC_DATA], [GEOGRAPHIC_DATA], [GEOGRAPHIC_DATA] 5000…"
drag, startPoint x: 864, startPoint y: 433, endPoint x: 917, endPoint y: 435, distance: 53.0
click at [917, 435] on input "[GEOGRAPHIC_DATA], [GEOGRAPHIC_DATA], [GEOGRAPHIC_DATA], [GEOGRAPHIC_DATA] 5000…" at bounding box center [988, 424] width 609 height 28
type input "[GEOGRAPHIC_DATA], [GEOGRAPHIC_DATA], [GEOGRAPHIC_DATA], [GEOGRAPHIC_DATA] 5000…"
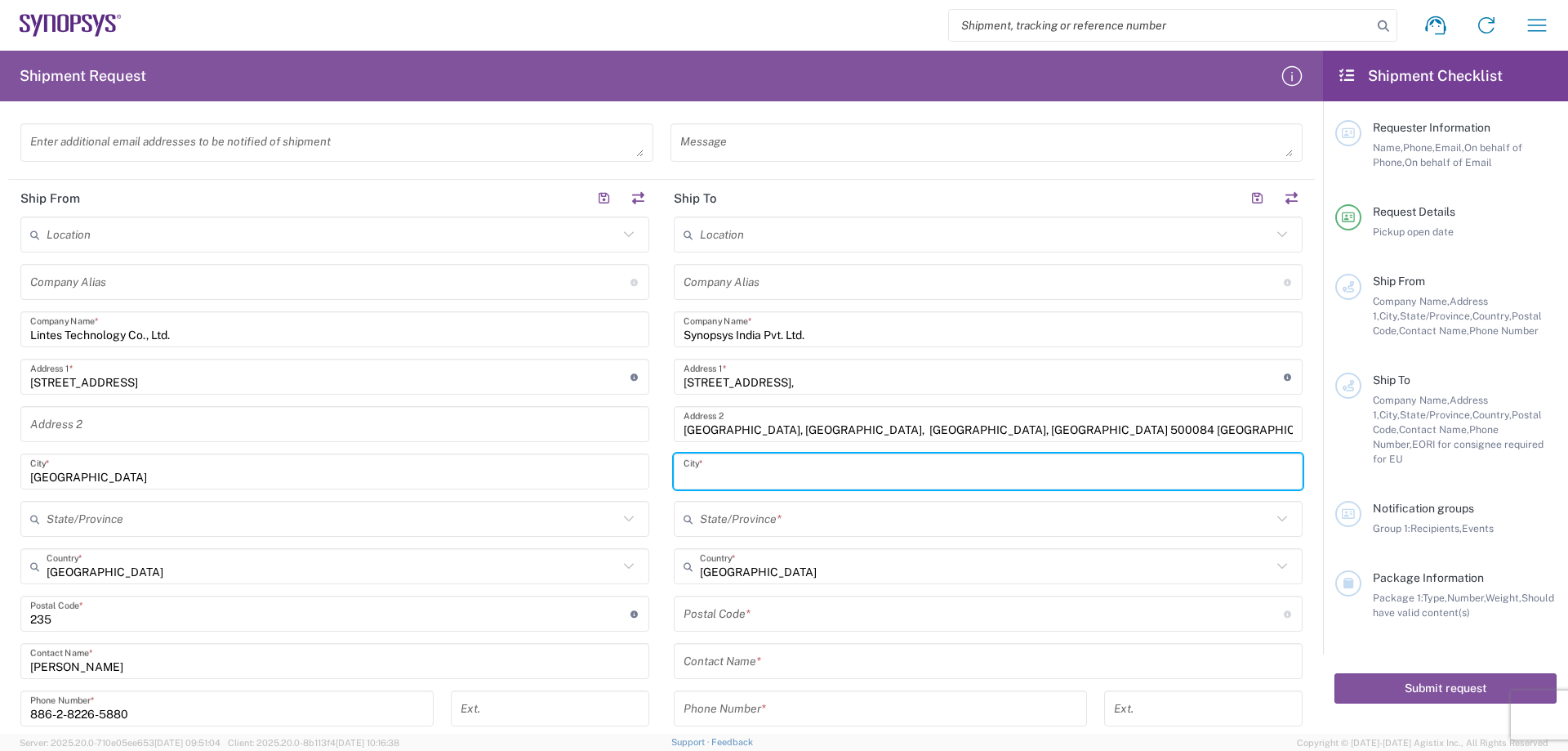
click at [780, 473] on input "text" at bounding box center [988, 472] width 609 height 28
paste input "Telangana"
type input "Telangana"
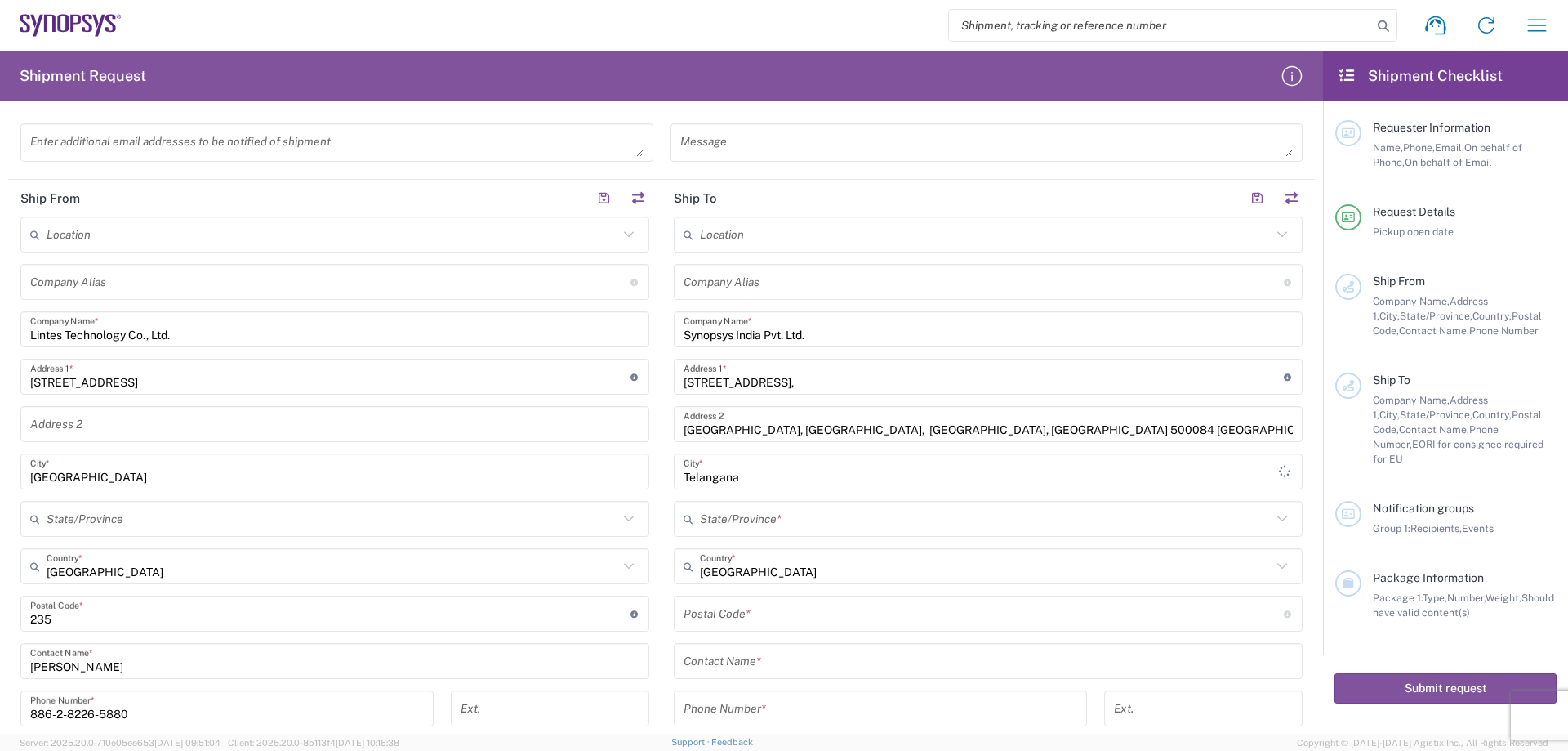
click at [665, 526] on main "Location [GEOGRAPHIC_DATA] DE04 Agrate Brianza IT01 [GEOGRAPHIC_DATA] DE02 [GEO…" at bounding box center [989, 546] width 654 height 660
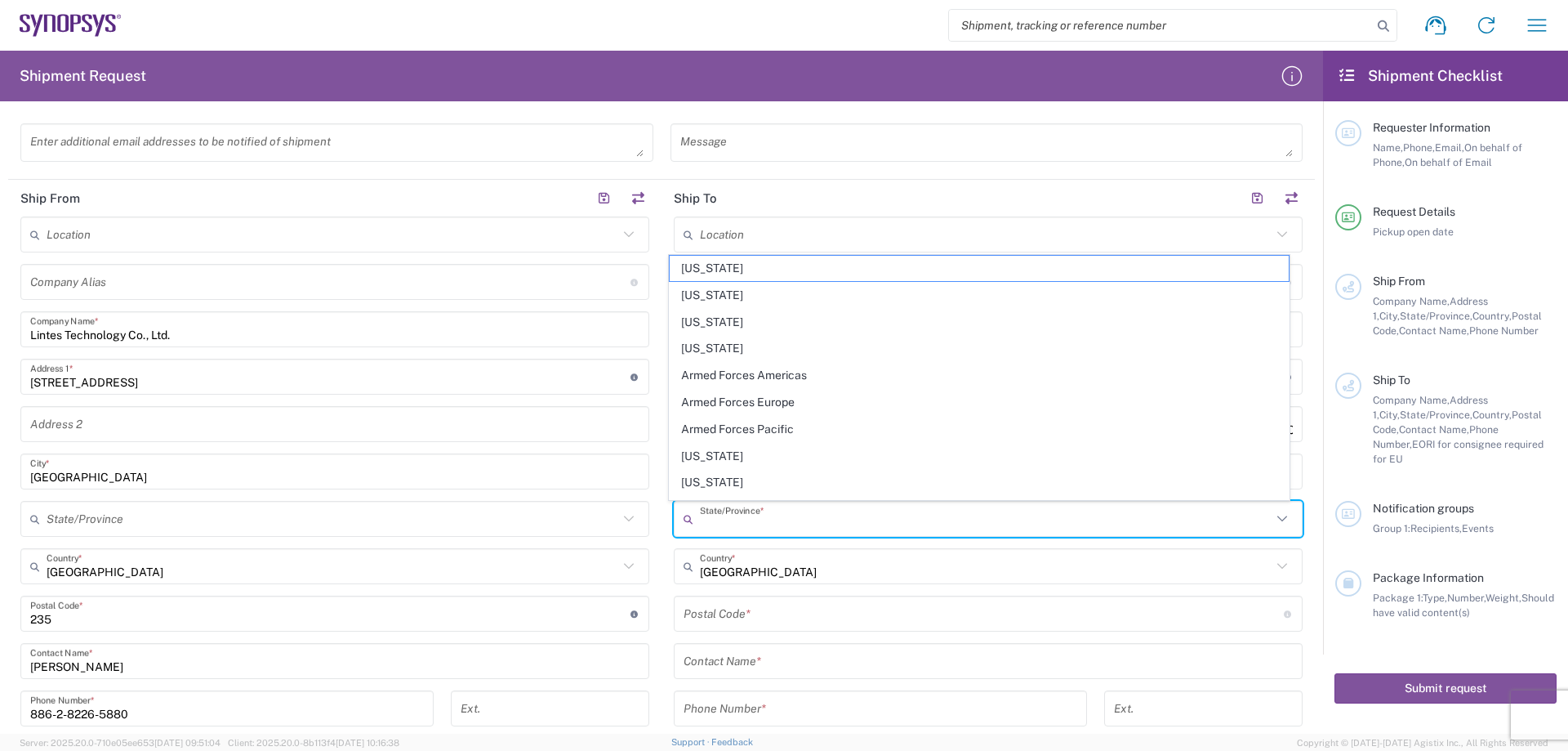
click at [742, 519] on input "text" at bounding box center [985, 518] width 571 height 28
type input "i"
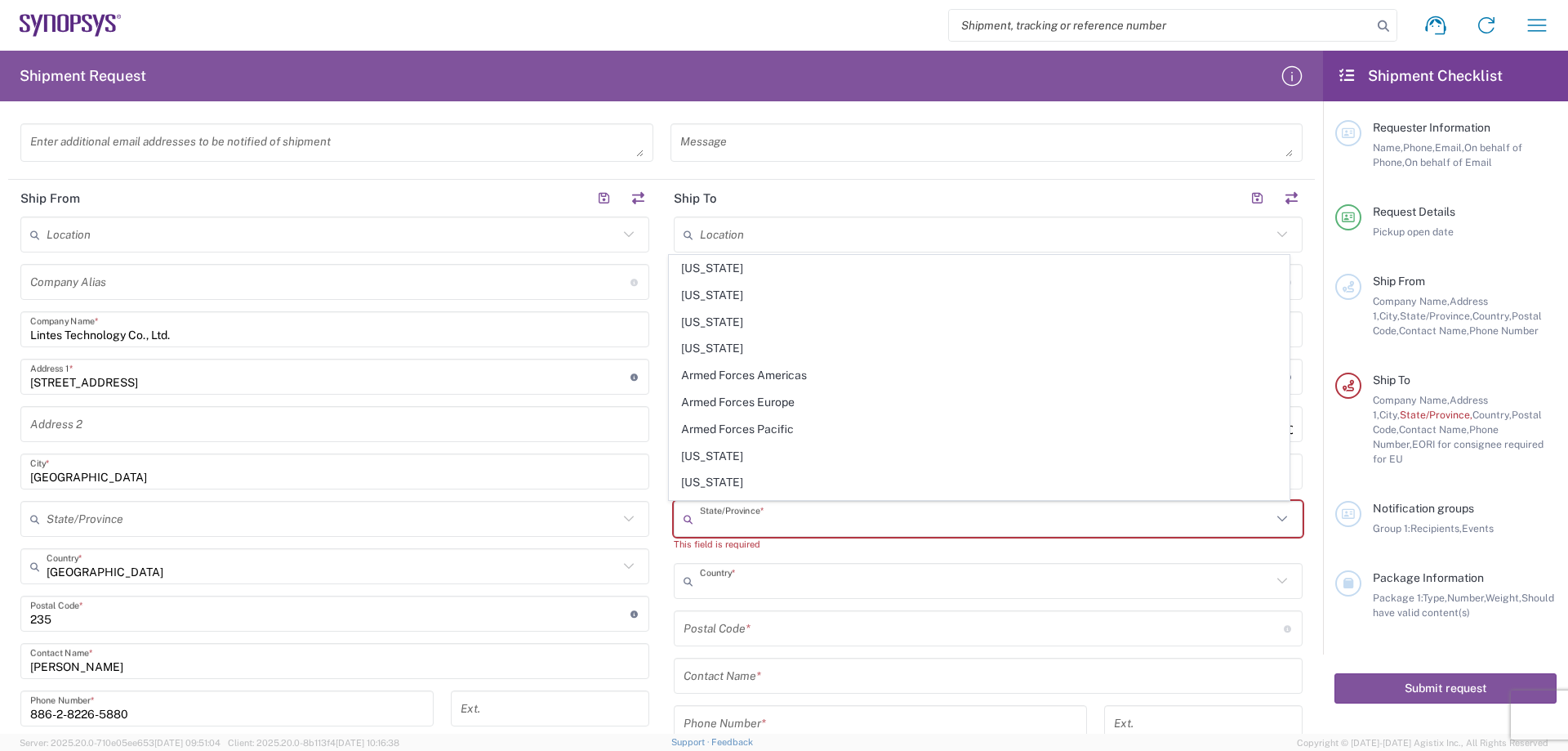
click at [771, 585] on input "text" at bounding box center [985, 581] width 571 height 28
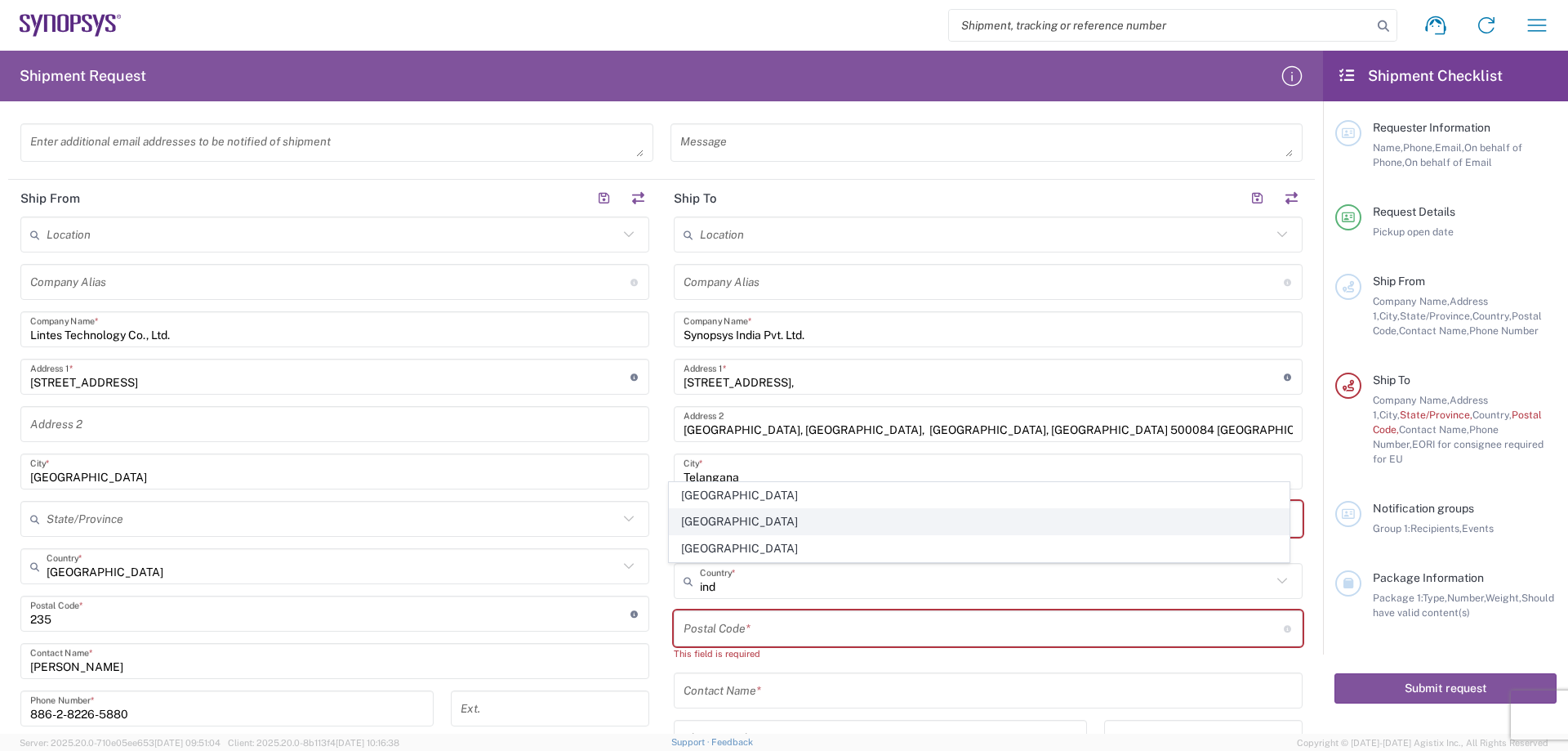
click at [734, 523] on span "[GEOGRAPHIC_DATA]" at bounding box center [979, 522] width 620 height 26
type input "[GEOGRAPHIC_DATA]"
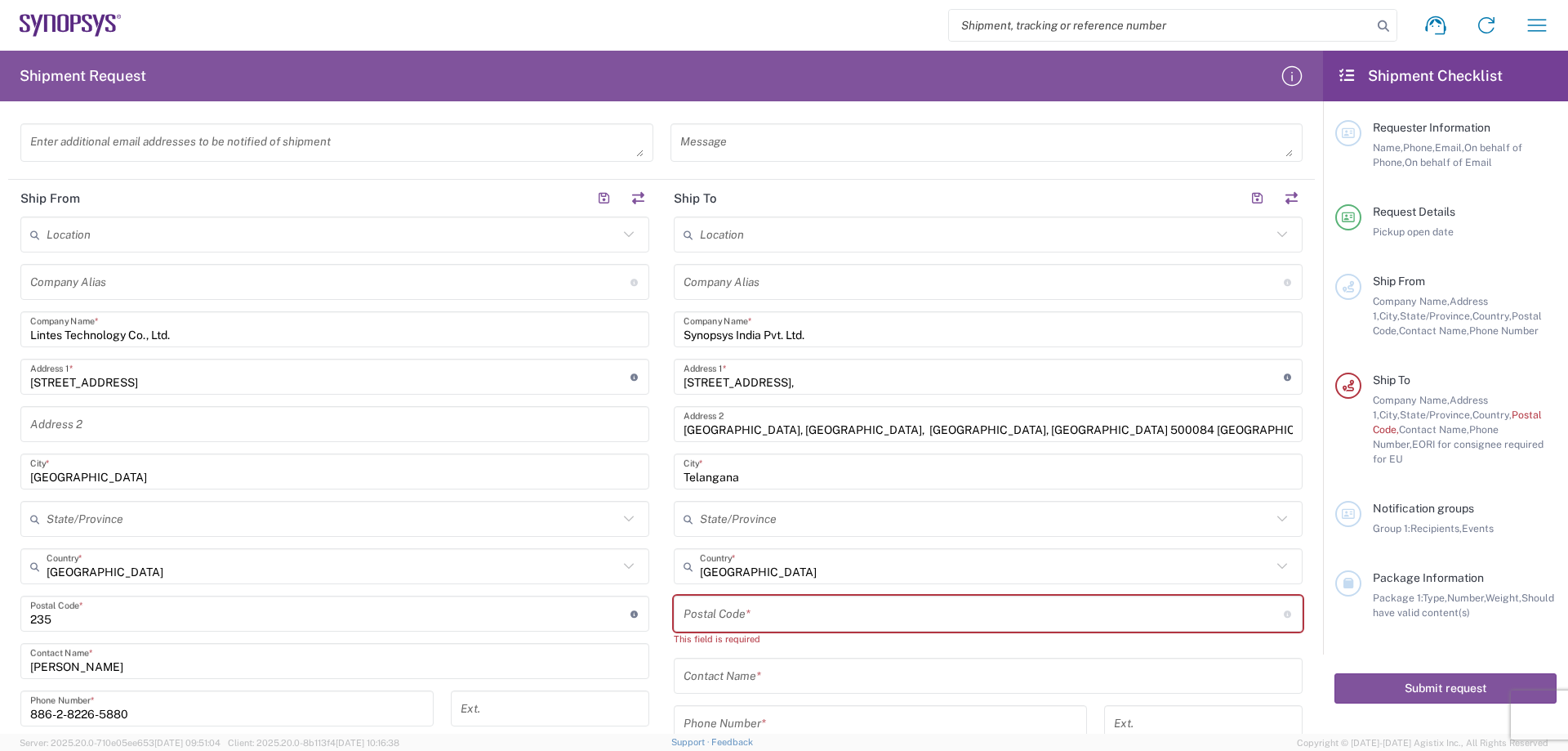
scroll to position [571, 0]
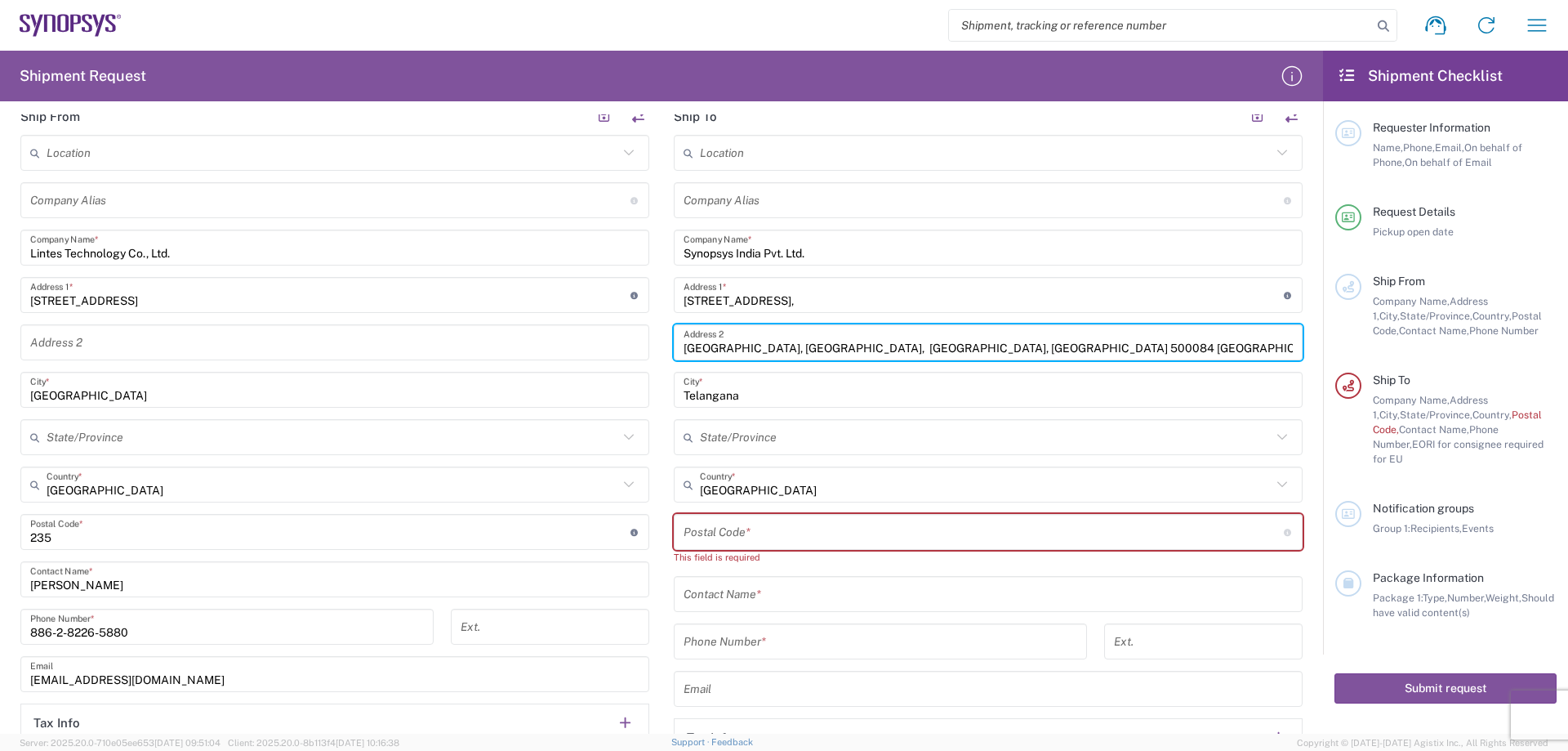
drag, startPoint x: 959, startPoint y: 346, endPoint x: 930, endPoint y: 349, distance: 29.2
click at [930, 349] on input "[GEOGRAPHIC_DATA], [GEOGRAPHIC_DATA], [GEOGRAPHIC_DATA], [GEOGRAPHIC_DATA] 5000…" at bounding box center [988, 343] width 609 height 28
drag, startPoint x: 923, startPoint y: 349, endPoint x: 967, endPoint y: 346, distance: 44.1
click at [967, 346] on input "[GEOGRAPHIC_DATA], [GEOGRAPHIC_DATA], [GEOGRAPHIC_DATA], [GEOGRAPHIC_DATA] 5000…" at bounding box center [988, 343] width 609 height 28
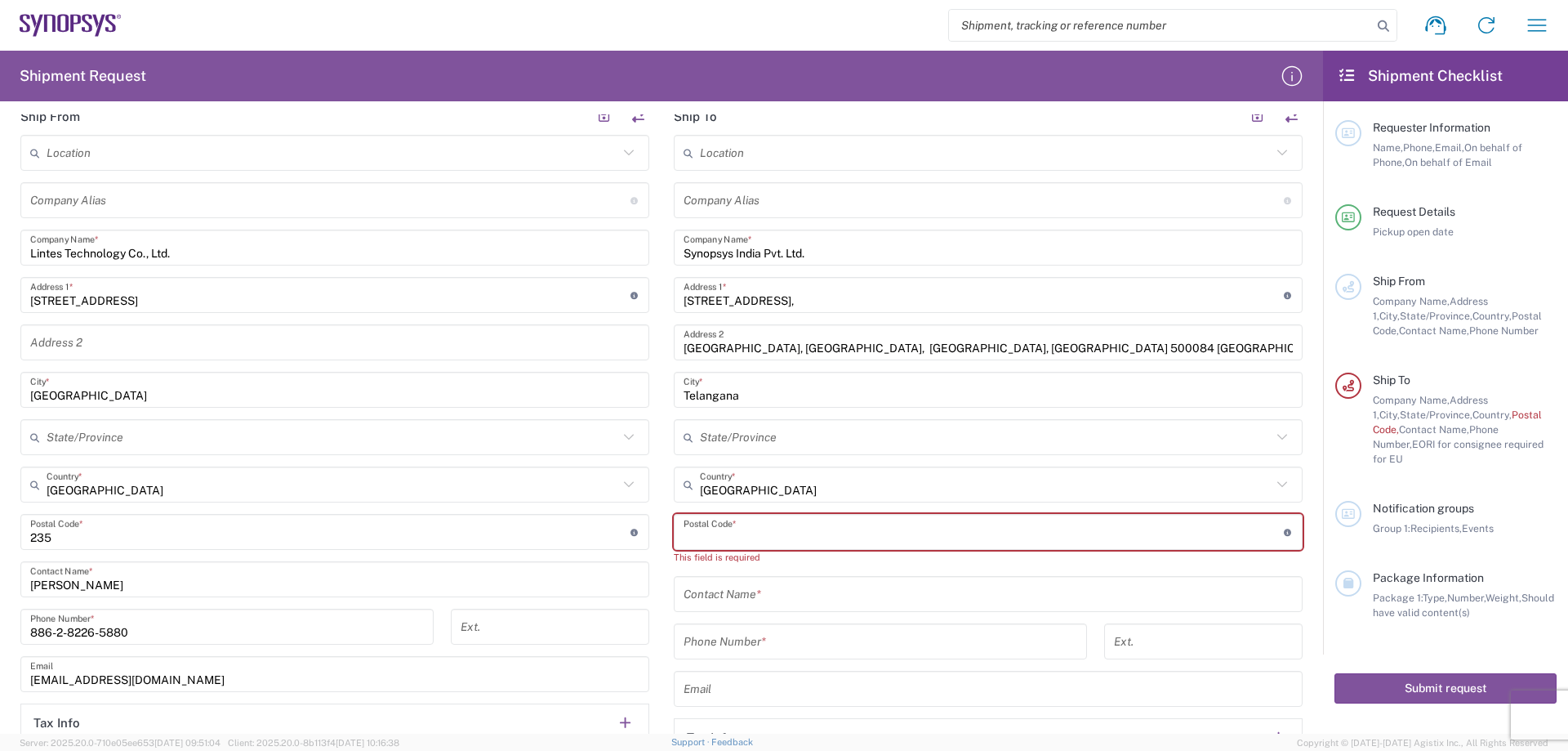
click at [760, 527] on input "undefined" at bounding box center [984, 532] width 600 height 28
paste input "500084"
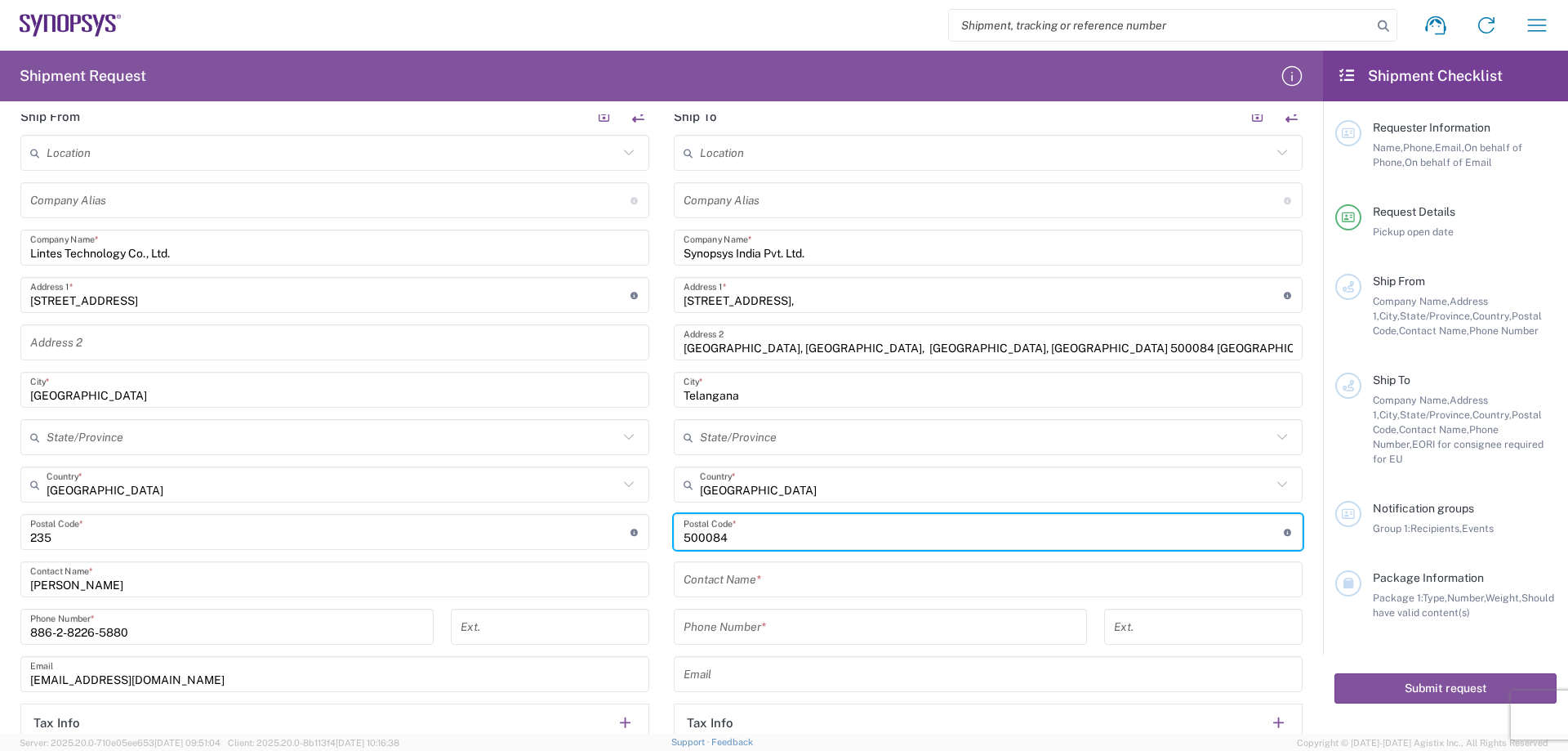
type input "500084"
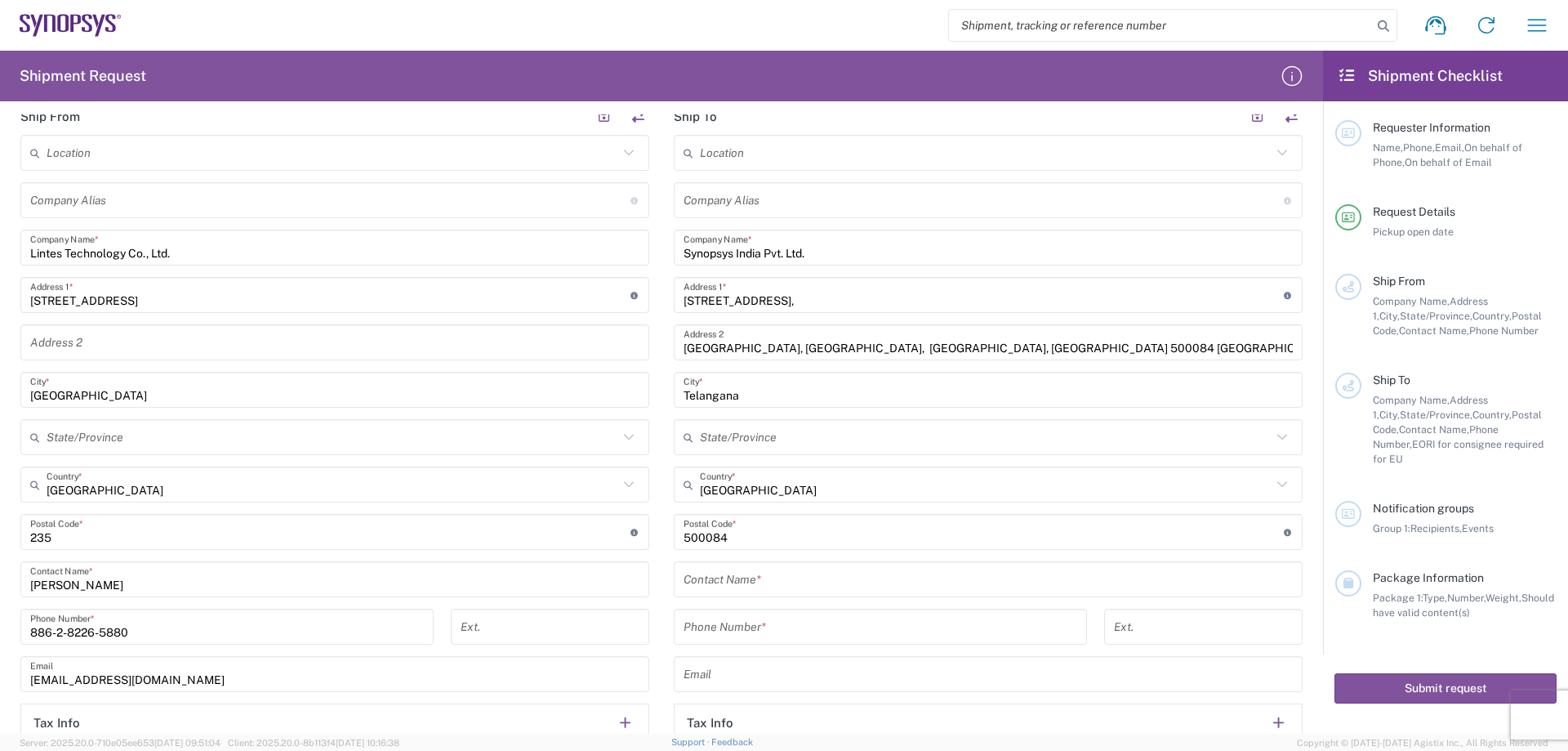
click at [737, 589] on input "text" at bounding box center [988, 579] width 609 height 28
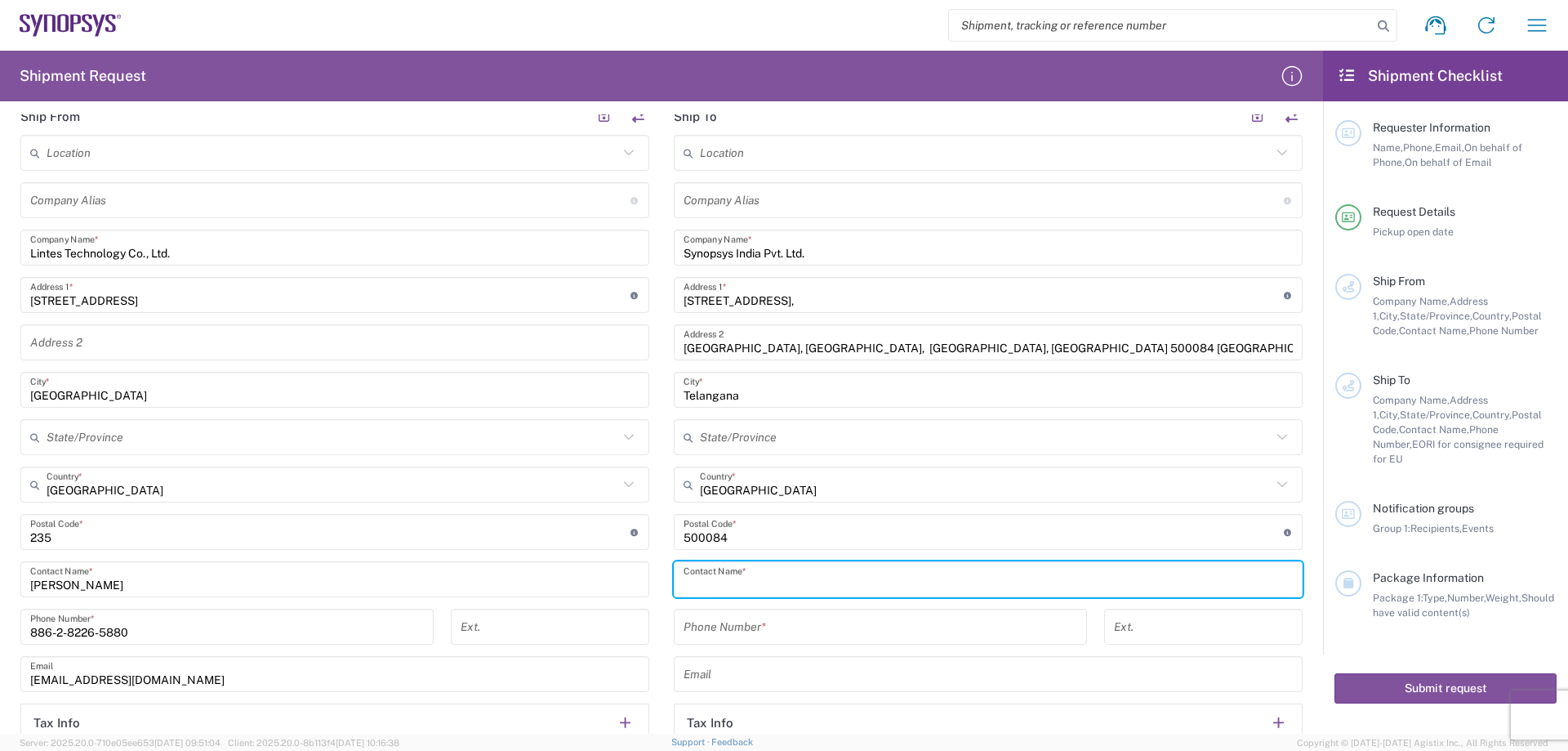
paste input "[PERSON_NAME]"
type input "[PERSON_NAME]"
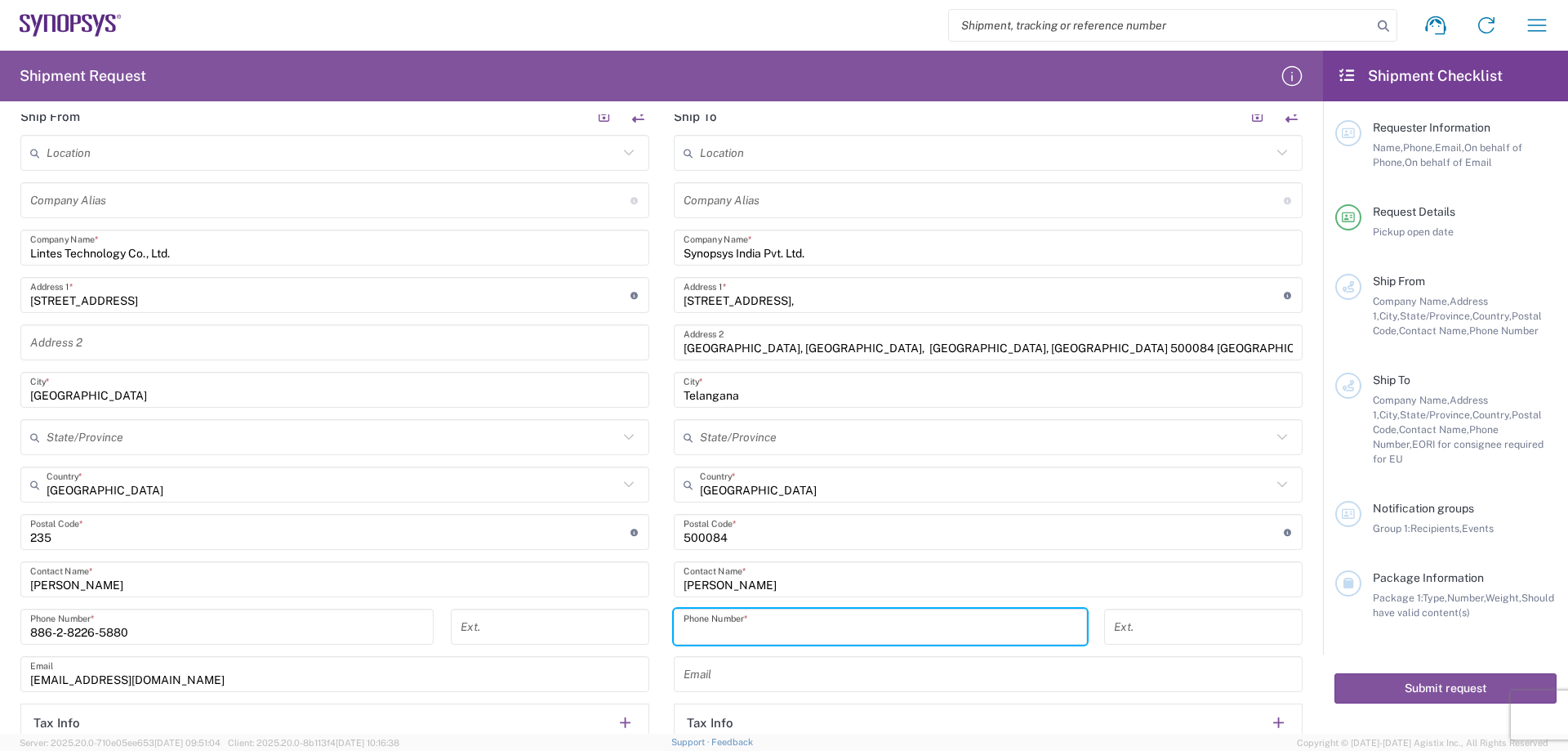
click at [765, 617] on input "tel" at bounding box center [881, 626] width 394 height 28
paste input "[PHONE_NUMBER]"
type input "[PHONE_NUMBER]"
click at [665, 629] on div "[PHONE_NUMBER] Phone Number *" at bounding box center [881, 633] width 430 height 48
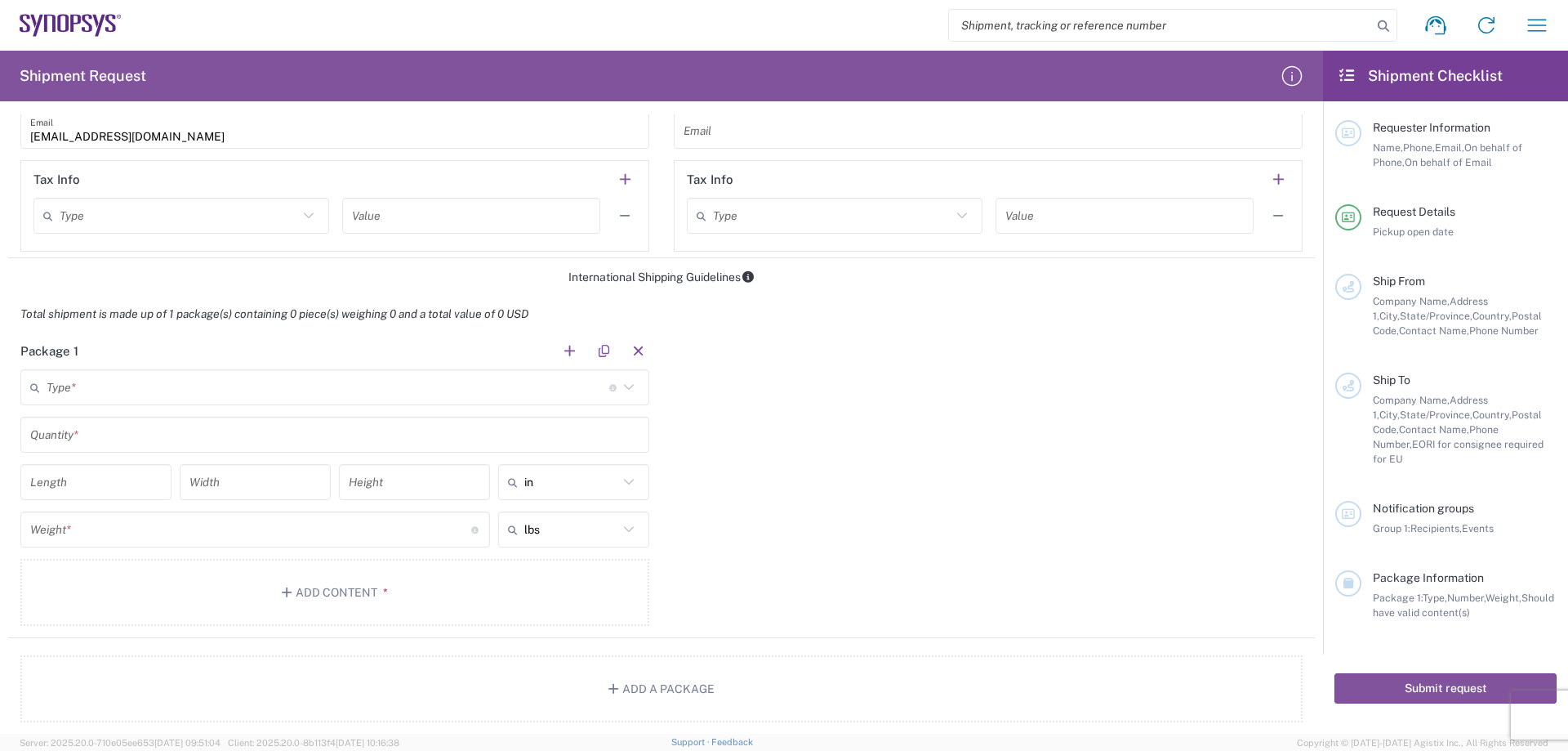
scroll to position [1144, 0]
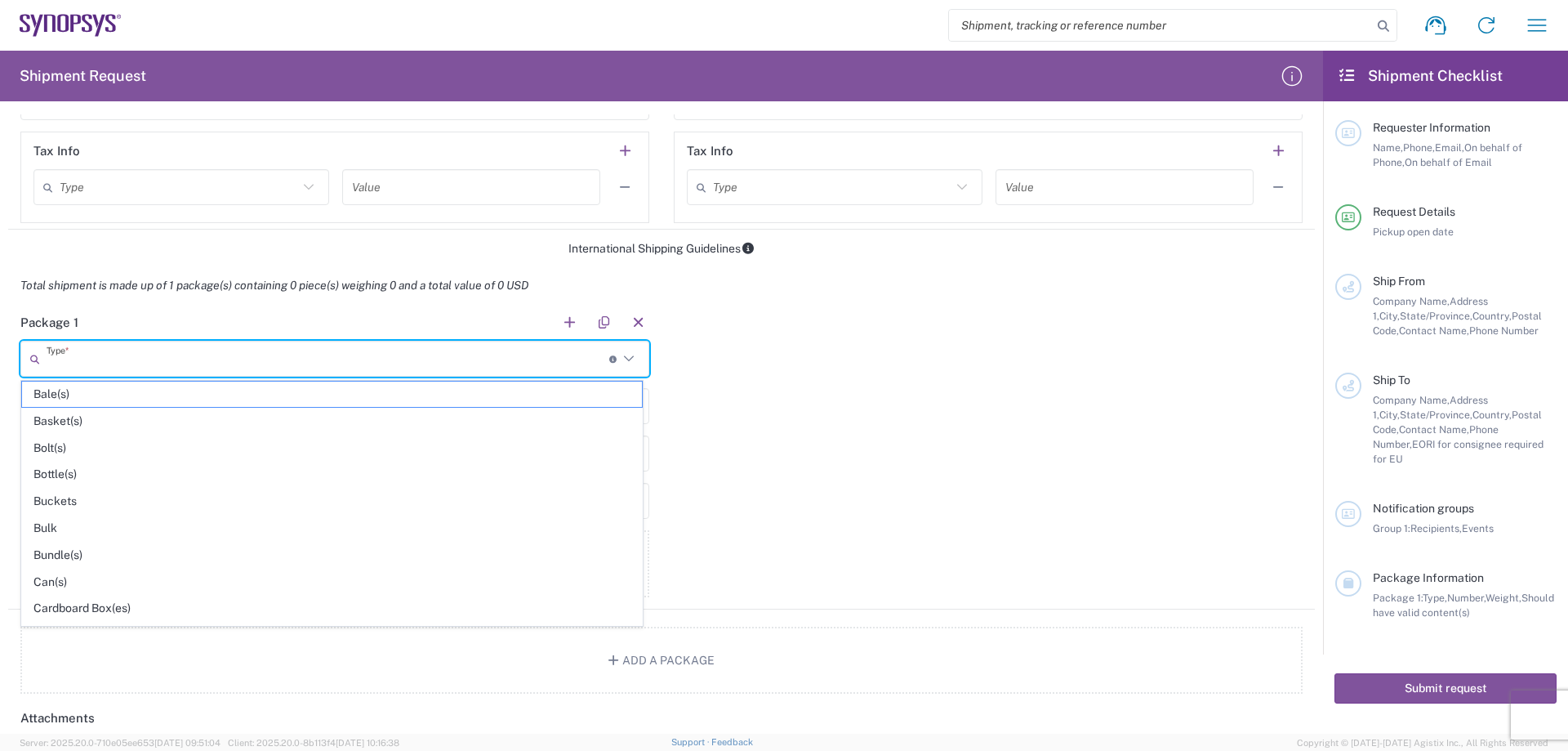
click at [526, 359] on input "text" at bounding box center [328, 358] width 563 height 28
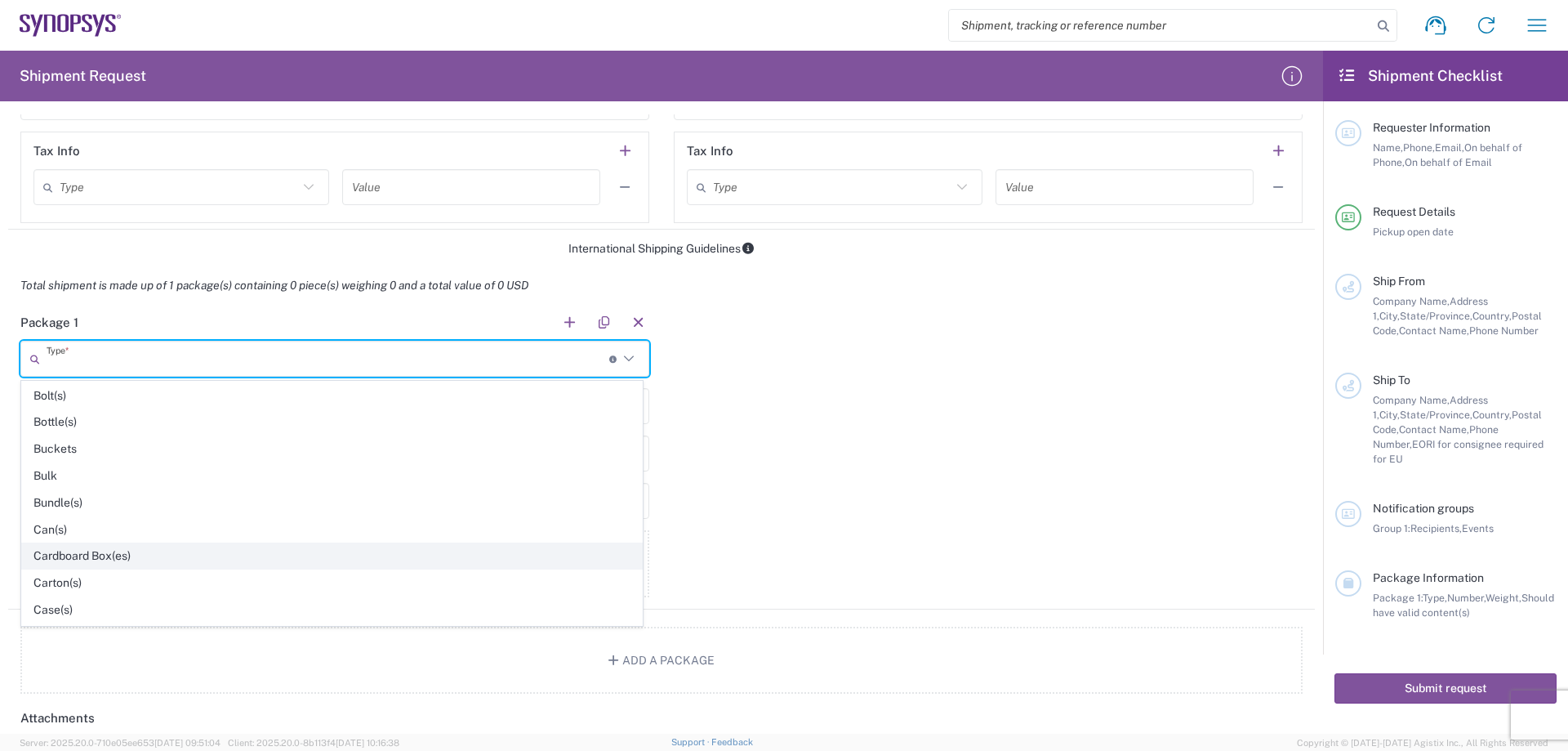
scroll to position [82, 0]
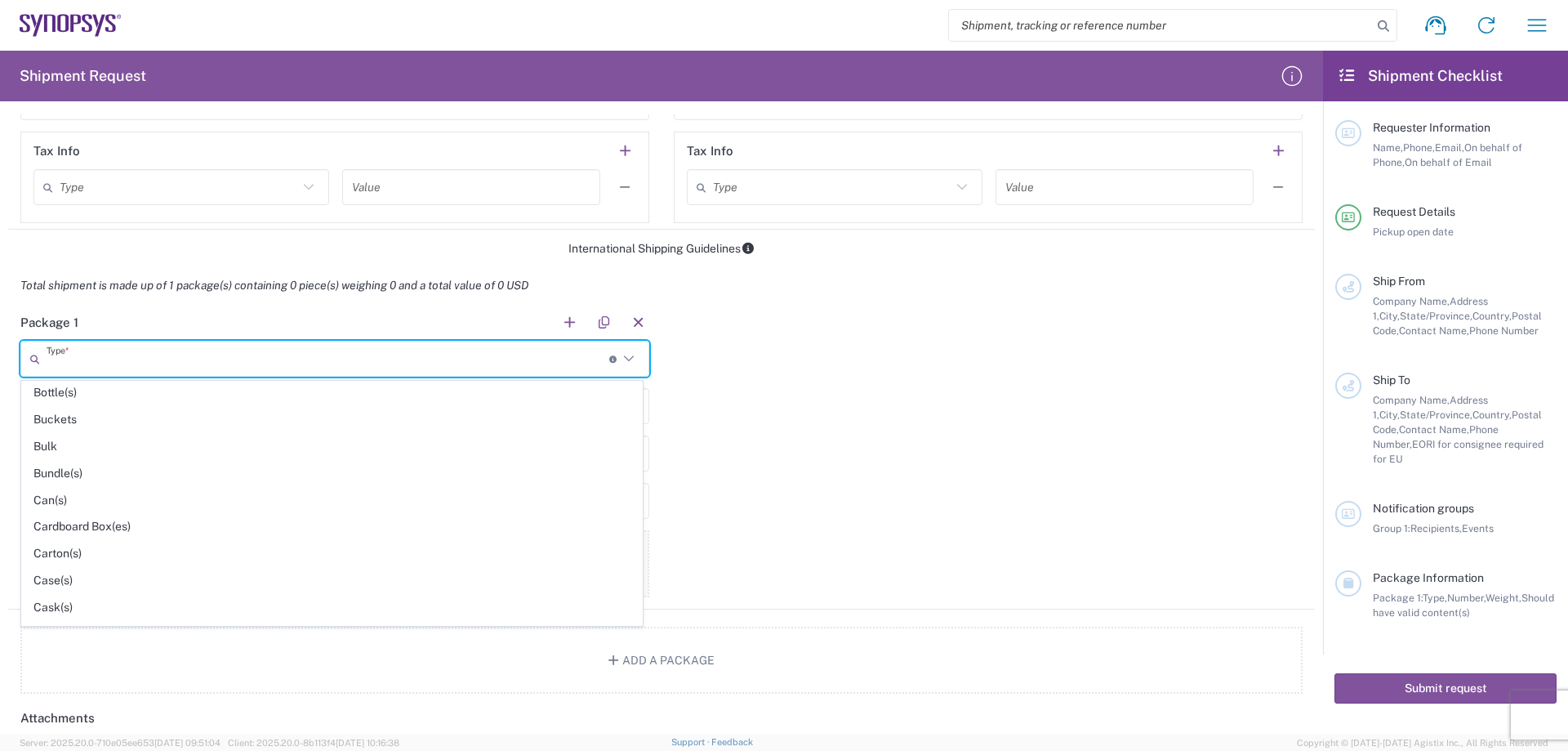
click at [107, 550] on span "Carton(s)" at bounding box center [331, 554] width 620 height 26
type input "Carton(s)"
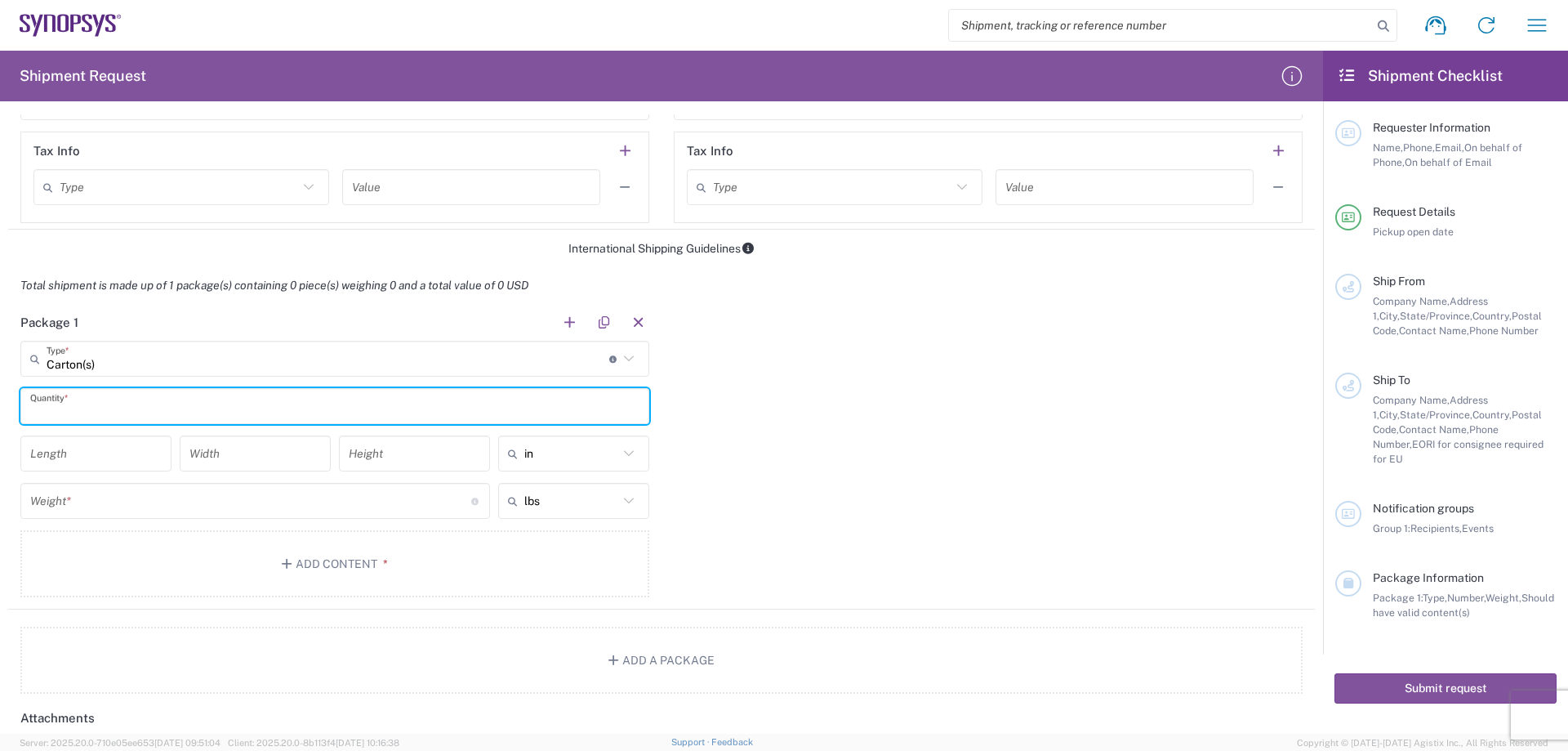
click at [152, 409] on input "text" at bounding box center [334, 406] width 609 height 28
type input "1"
click at [392, 505] on input "number" at bounding box center [251, 501] width 441 height 28
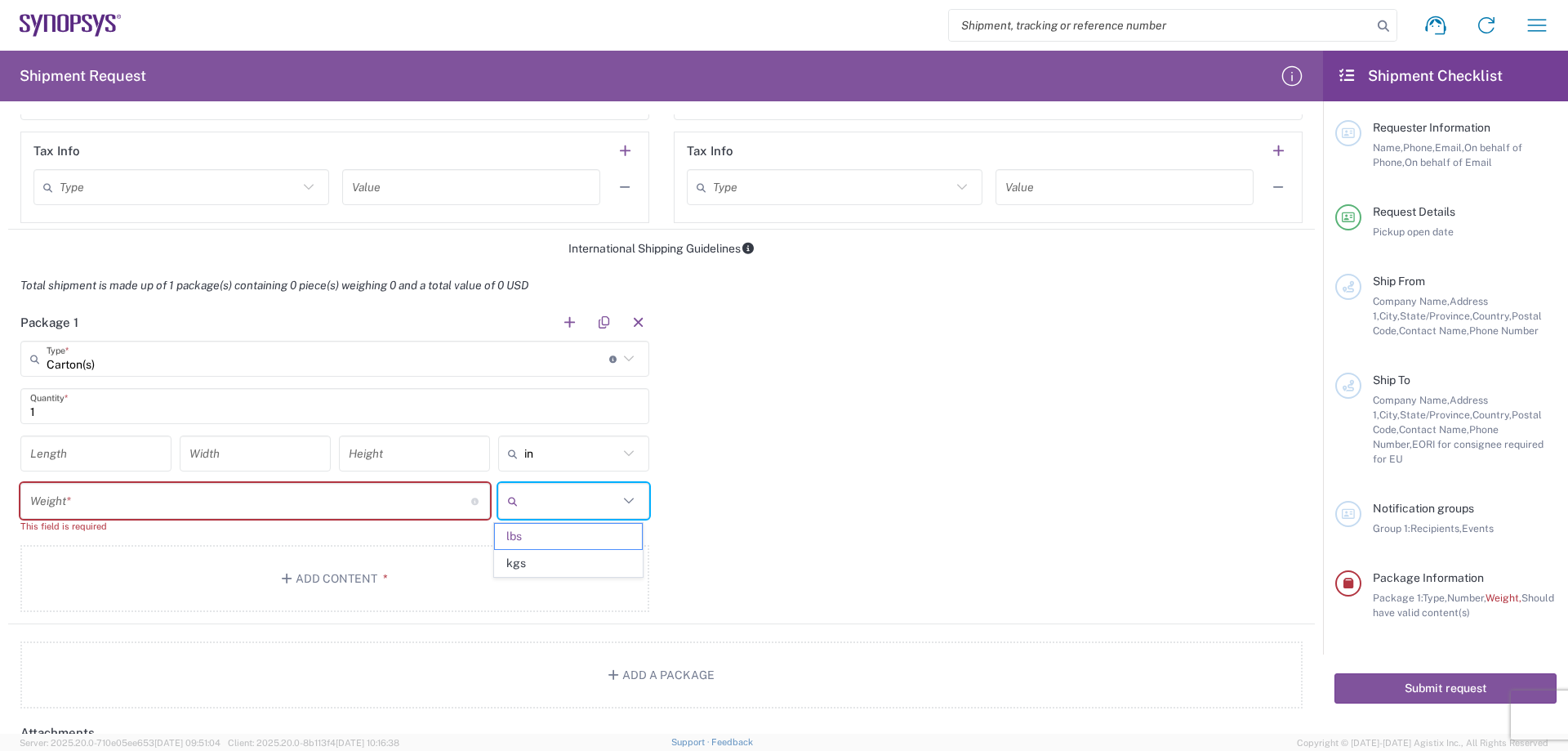
click at [549, 509] on input "text" at bounding box center [571, 501] width 94 height 27
click at [548, 556] on span "kgs" at bounding box center [568, 563] width 146 height 26
type input "kgs"
click at [258, 485] on div "Weight * Total weight of package(s) in pounds or kilograms" at bounding box center [254, 500] width 470 height 36
click at [258, 495] on input "number" at bounding box center [251, 501] width 441 height 28
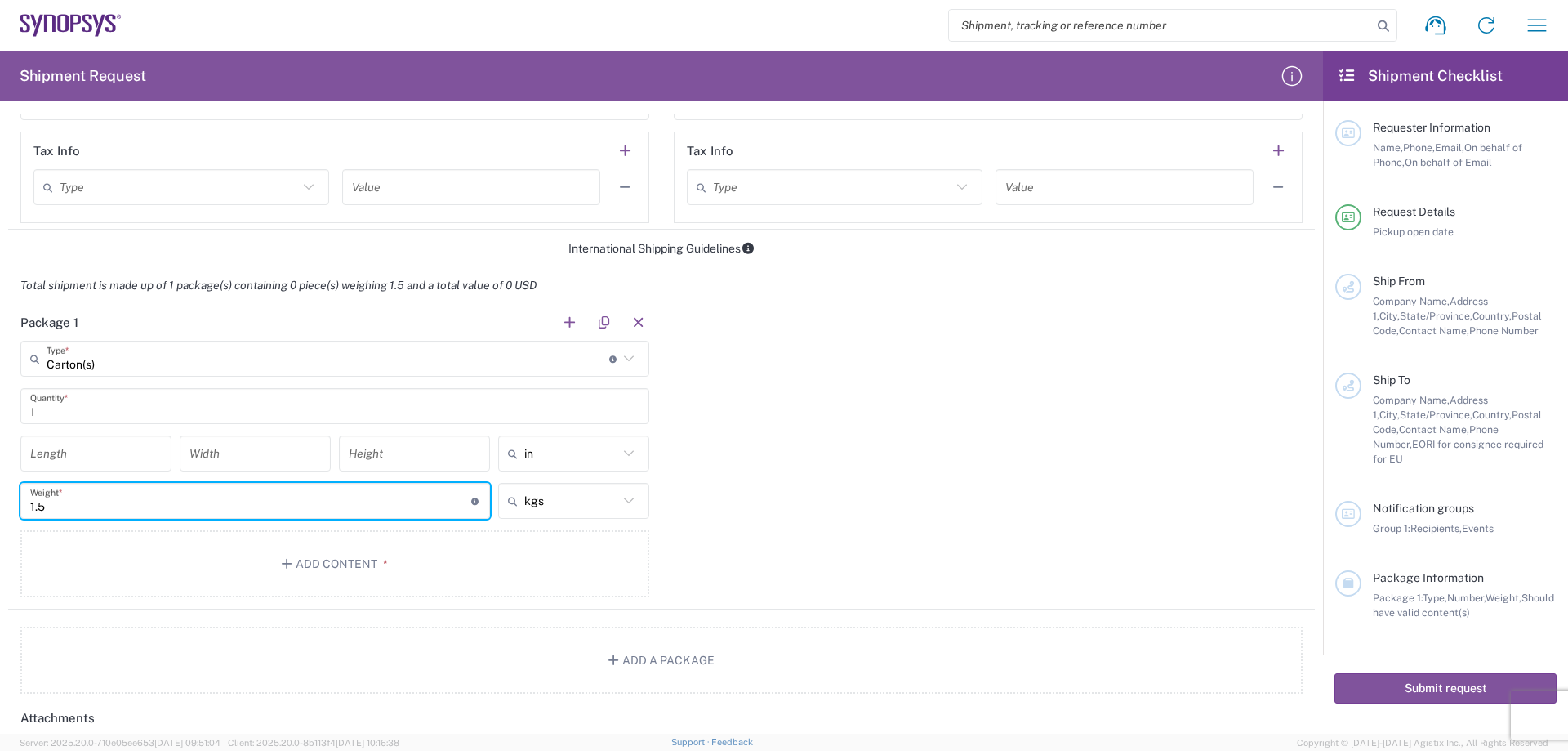
type input "1.5"
click at [739, 534] on div "Package 1 Carton(s) Type * Material used to package goods Bale(s) Basket(s) Bol…" at bounding box center [661, 457] width 1306 height 306
click at [352, 558] on button "Add Content *" at bounding box center [334, 563] width 629 height 67
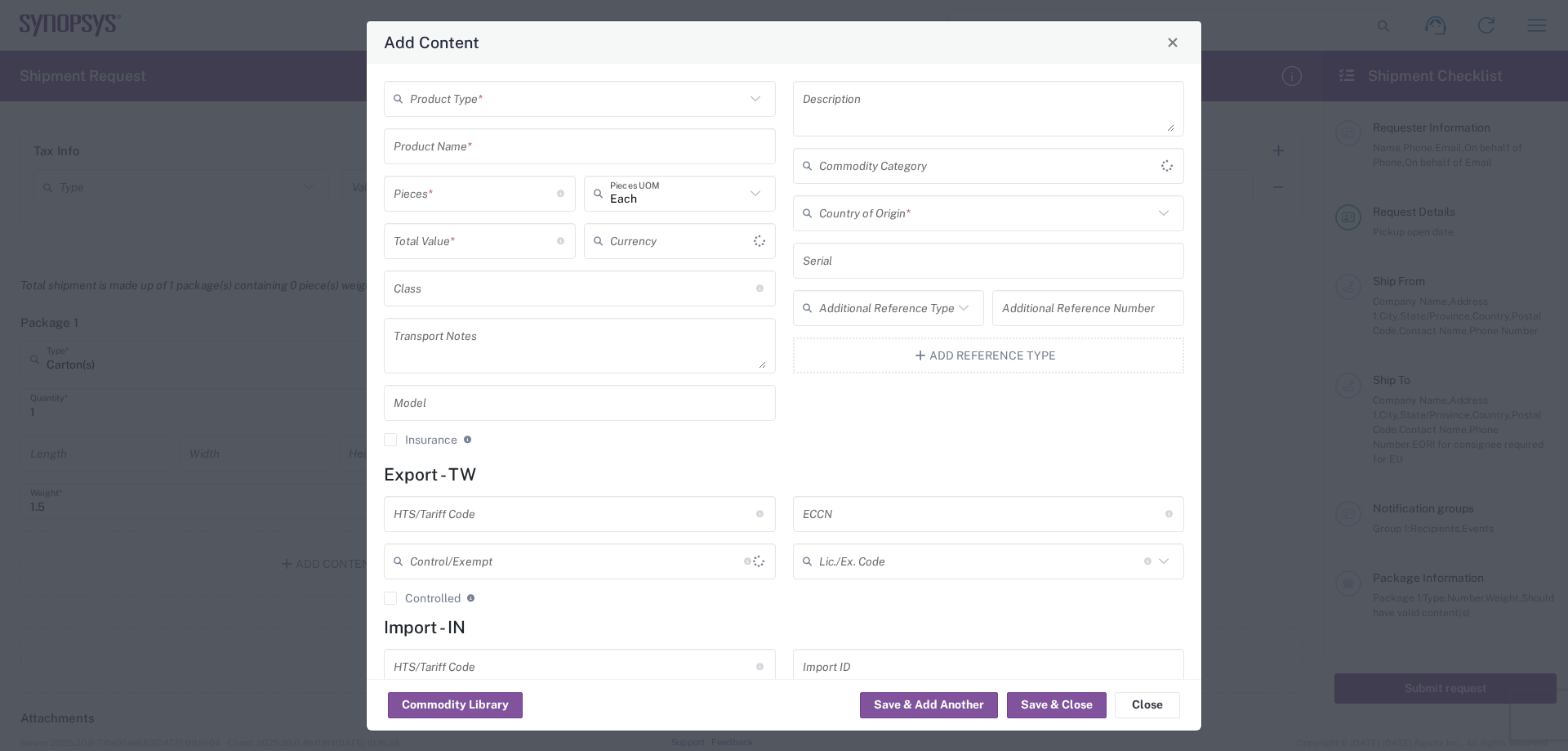
type input "US Dollar"
click at [554, 112] on input "text" at bounding box center [578, 98] width 335 height 28
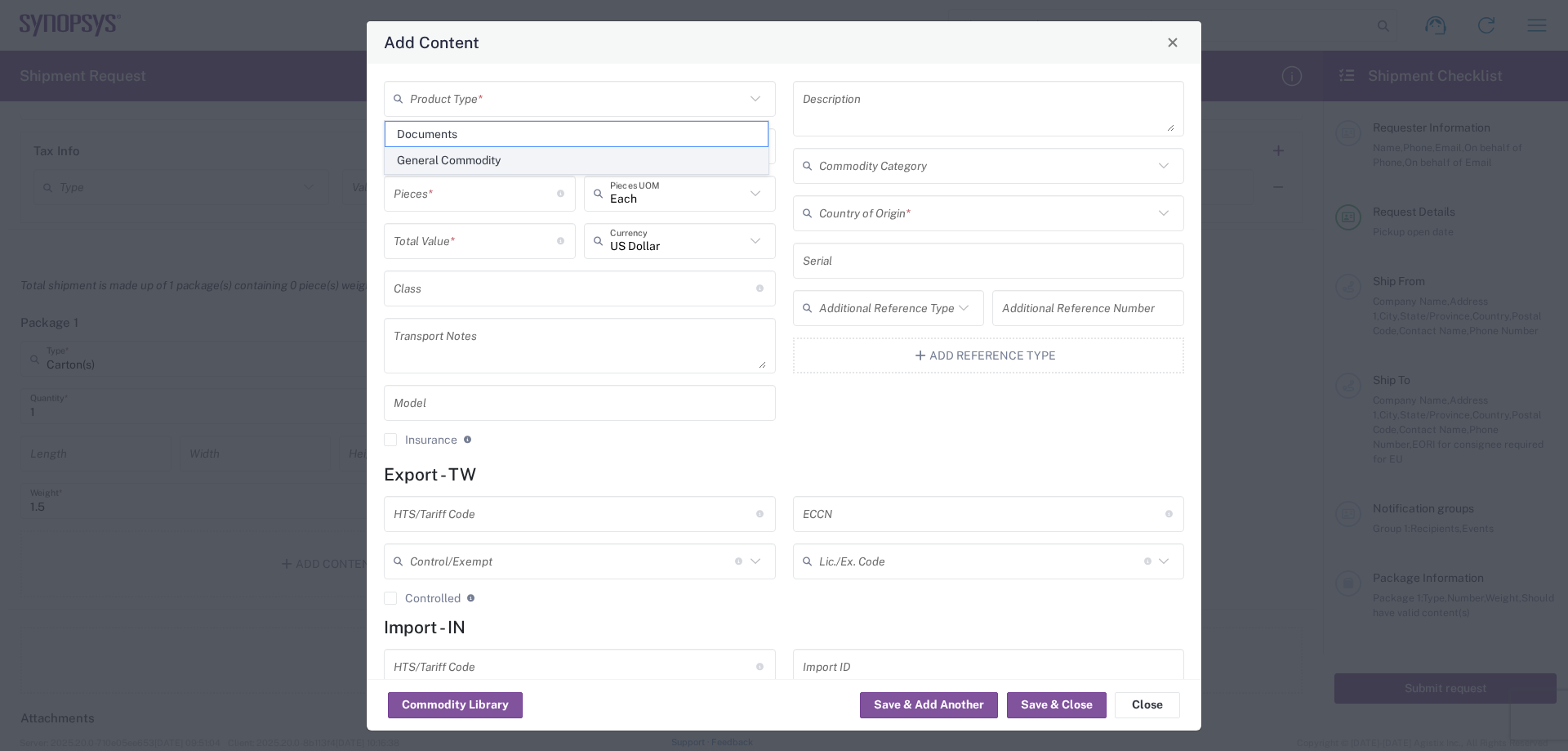
click at [536, 155] on span "General Commodity" at bounding box center [576, 160] width 382 height 26
type input "General Commodity"
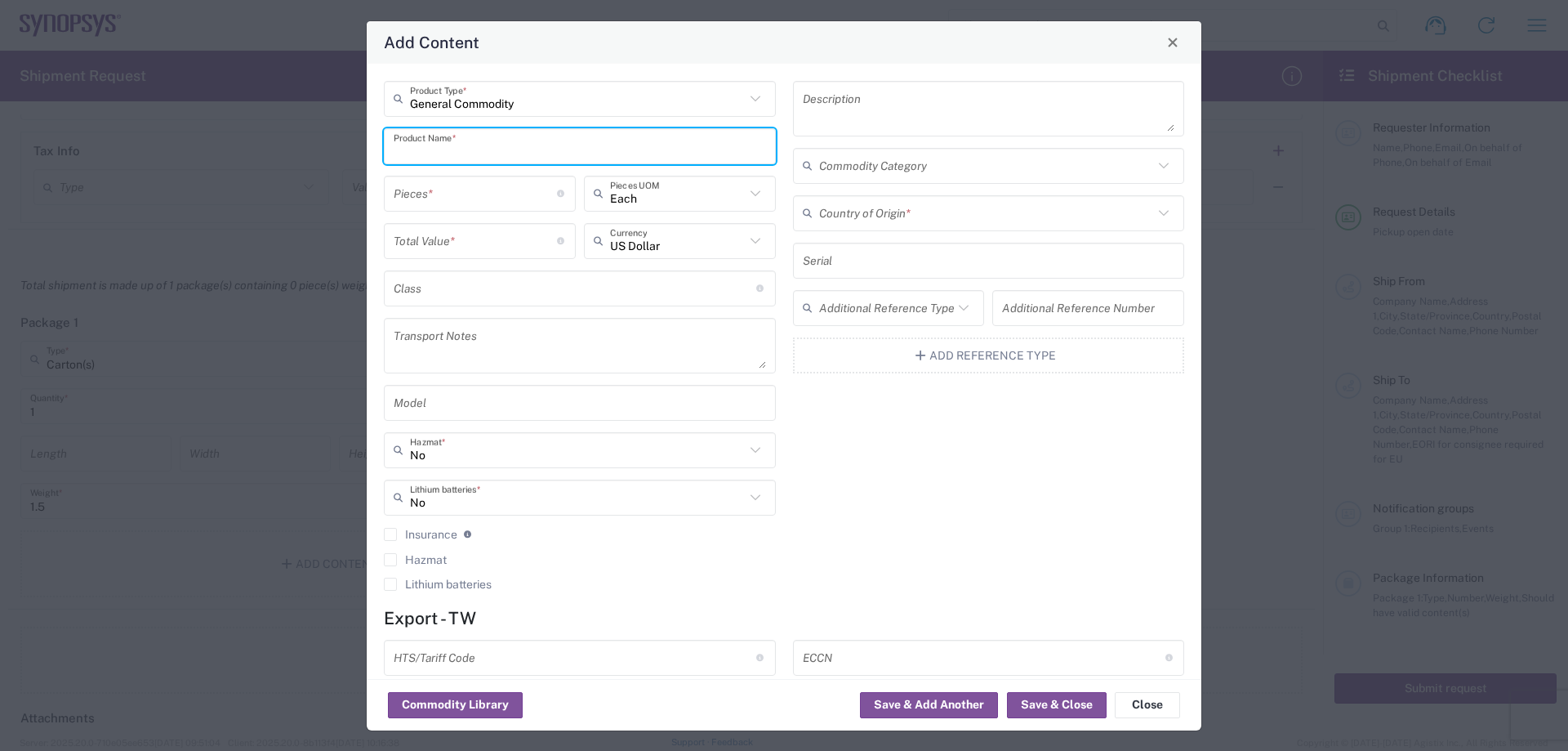
click at [503, 147] on input "text" at bounding box center [579, 146] width 373 height 28
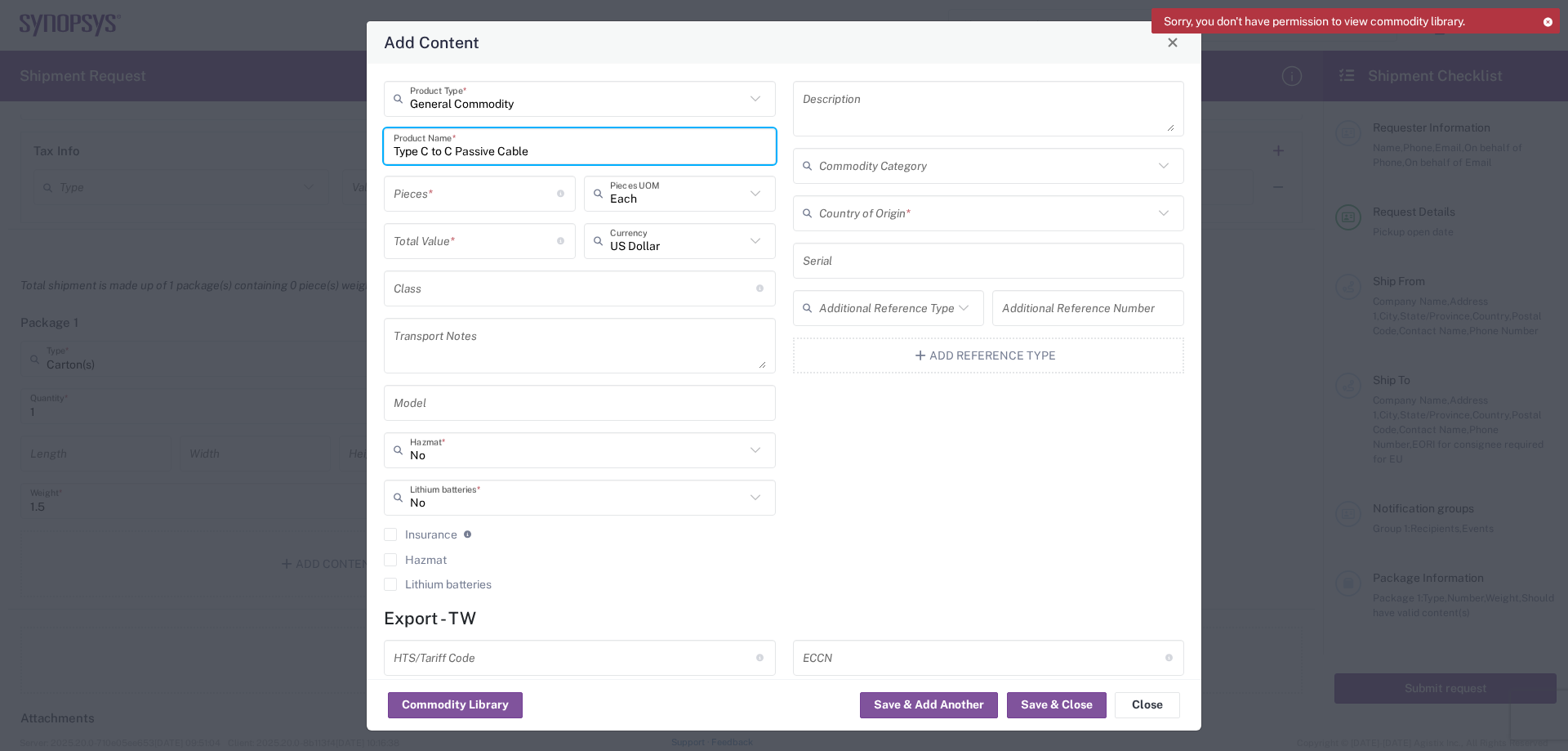
type input "Type C to C Passive Cable"
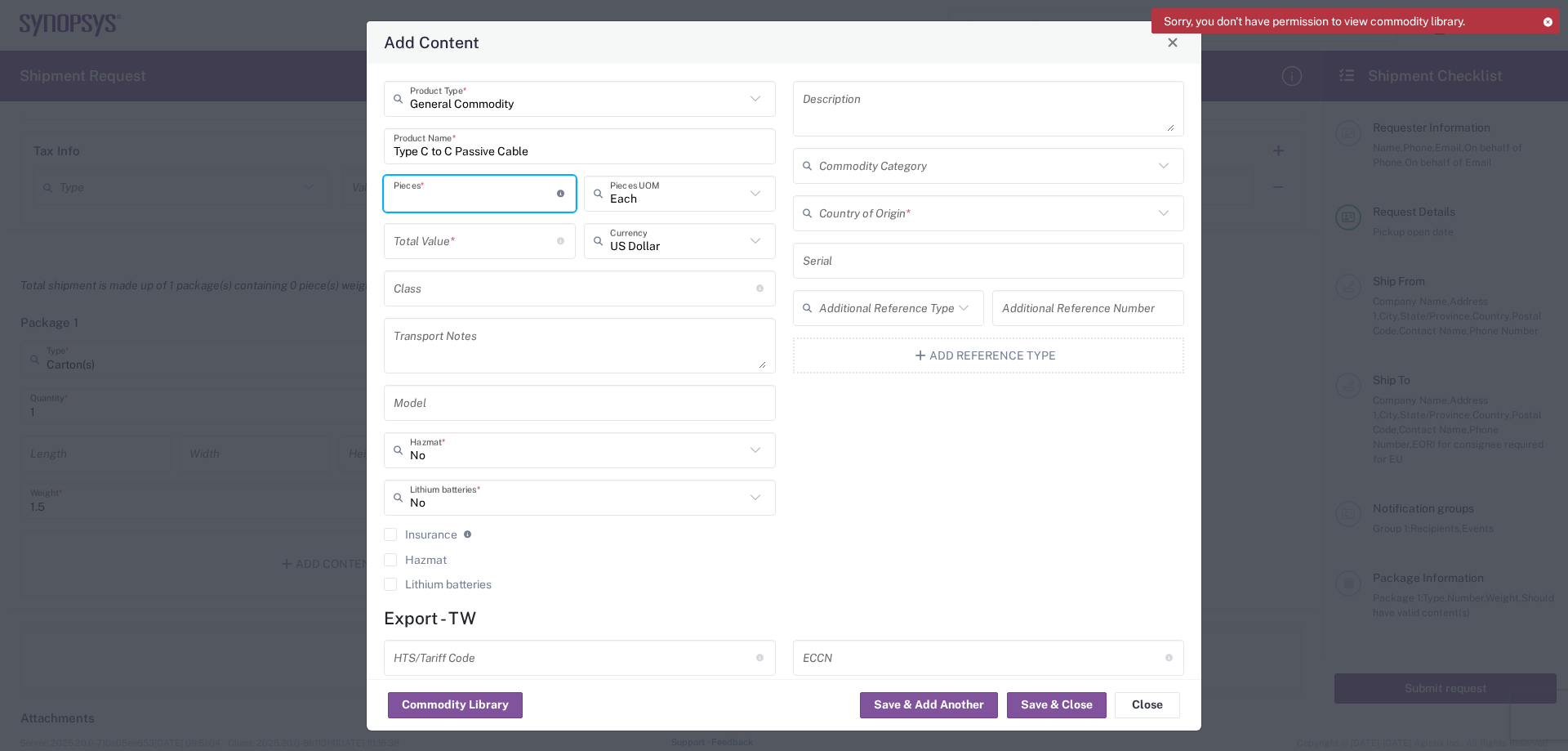
click at [427, 196] on input "number" at bounding box center [475, 192] width 163 height 28
type input "3"
click at [433, 238] on input "number" at bounding box center [475, 240] width 163 height 28
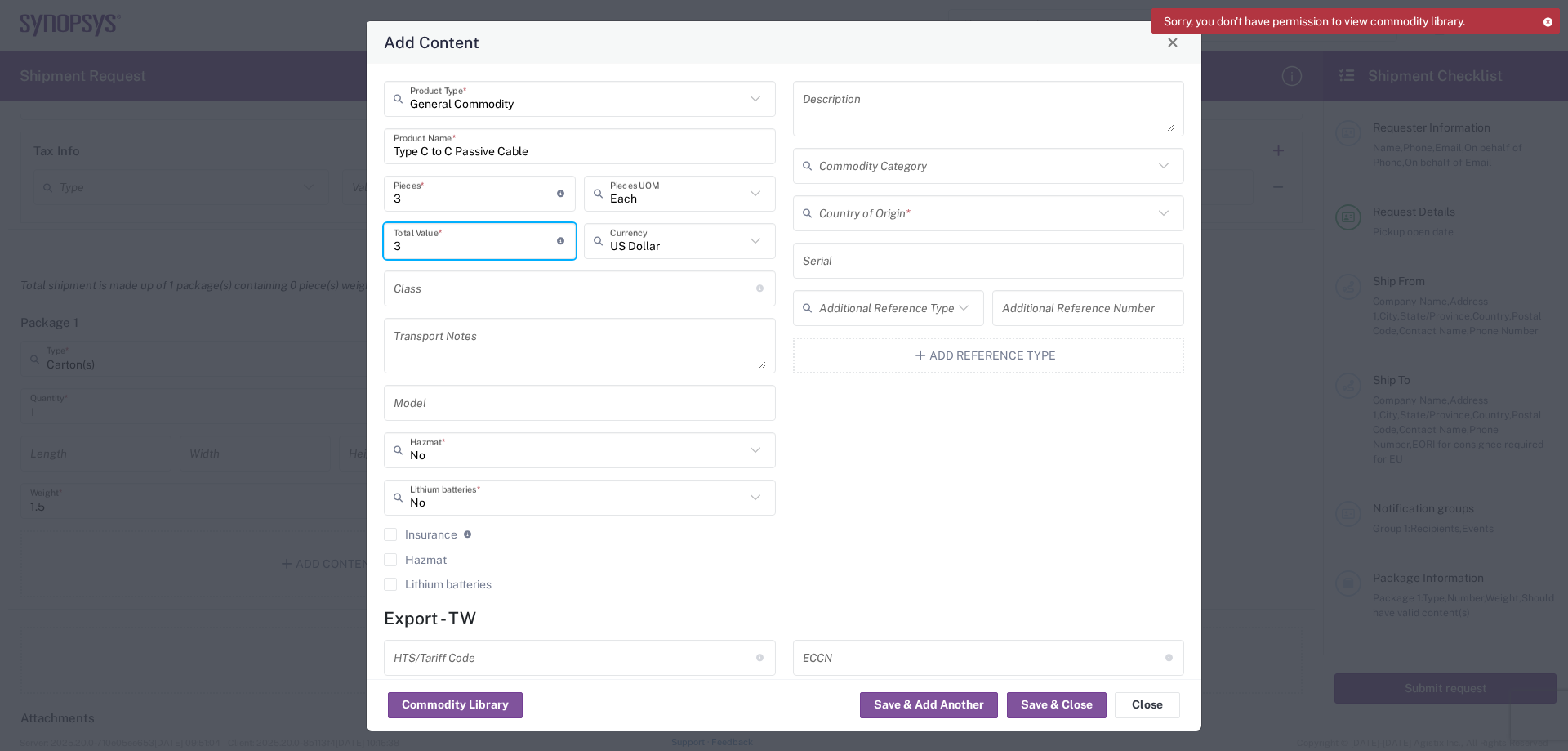
type input "3"
click at [591, 290] on input "text" at bounding box center [575, 288] width 362 height 28
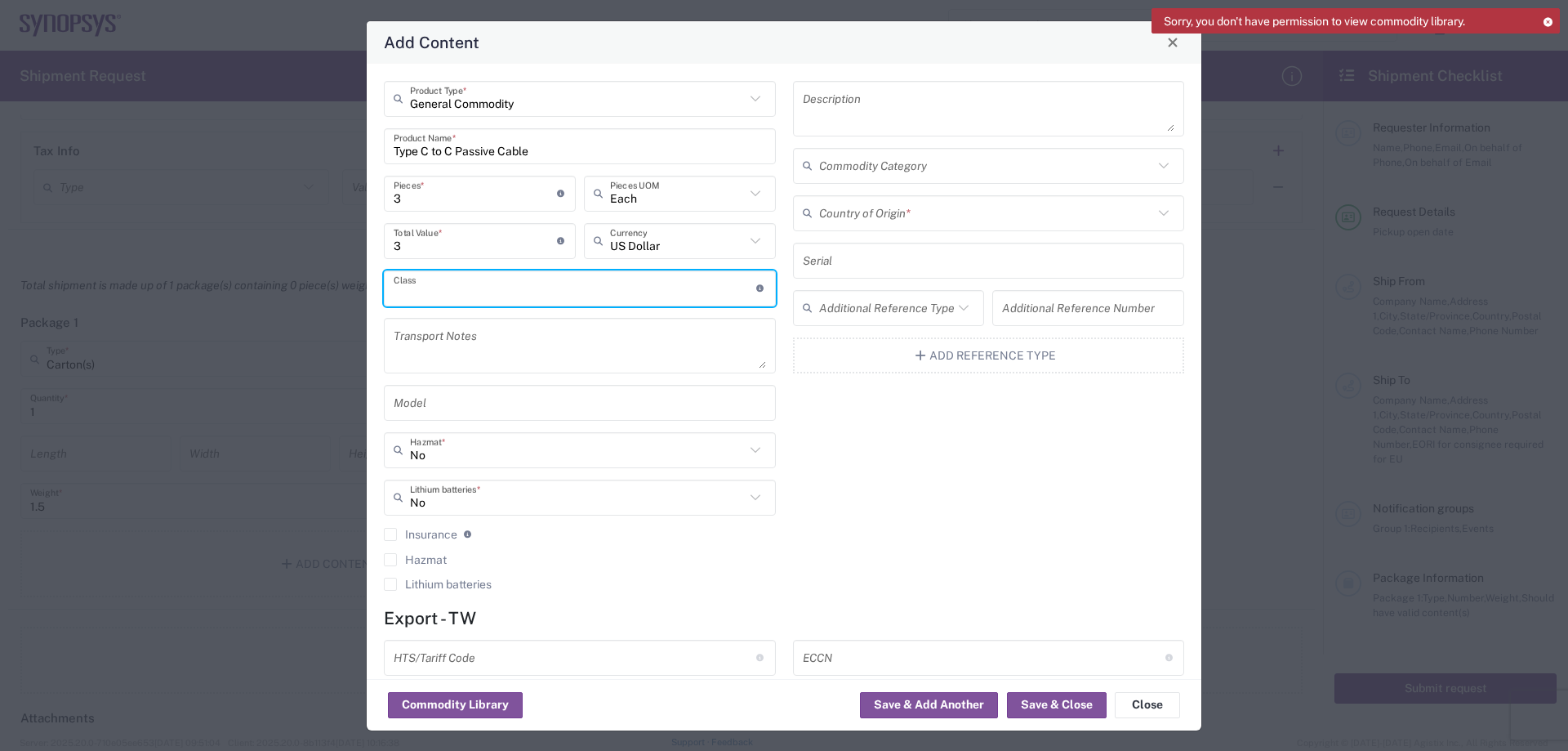
click at [864, 212] on input "text" at bounding box center [987, 212] width 335 height 28
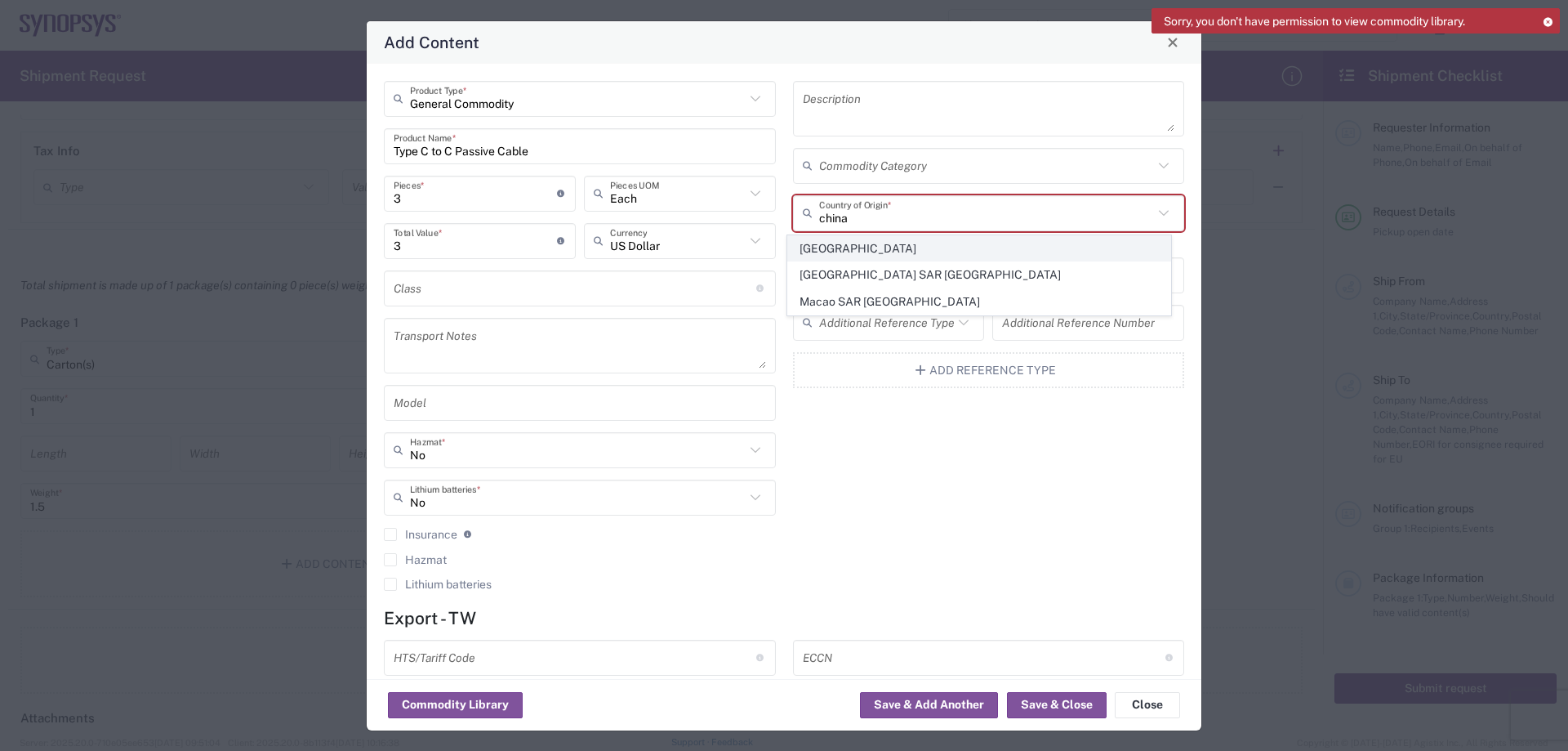
click at [849, 241] on span "[GEOGRAPHIC_DATA]" at bounding box center [979, 249] width 382 height 26
type input "[GEOGRAPHIC_DATA]"
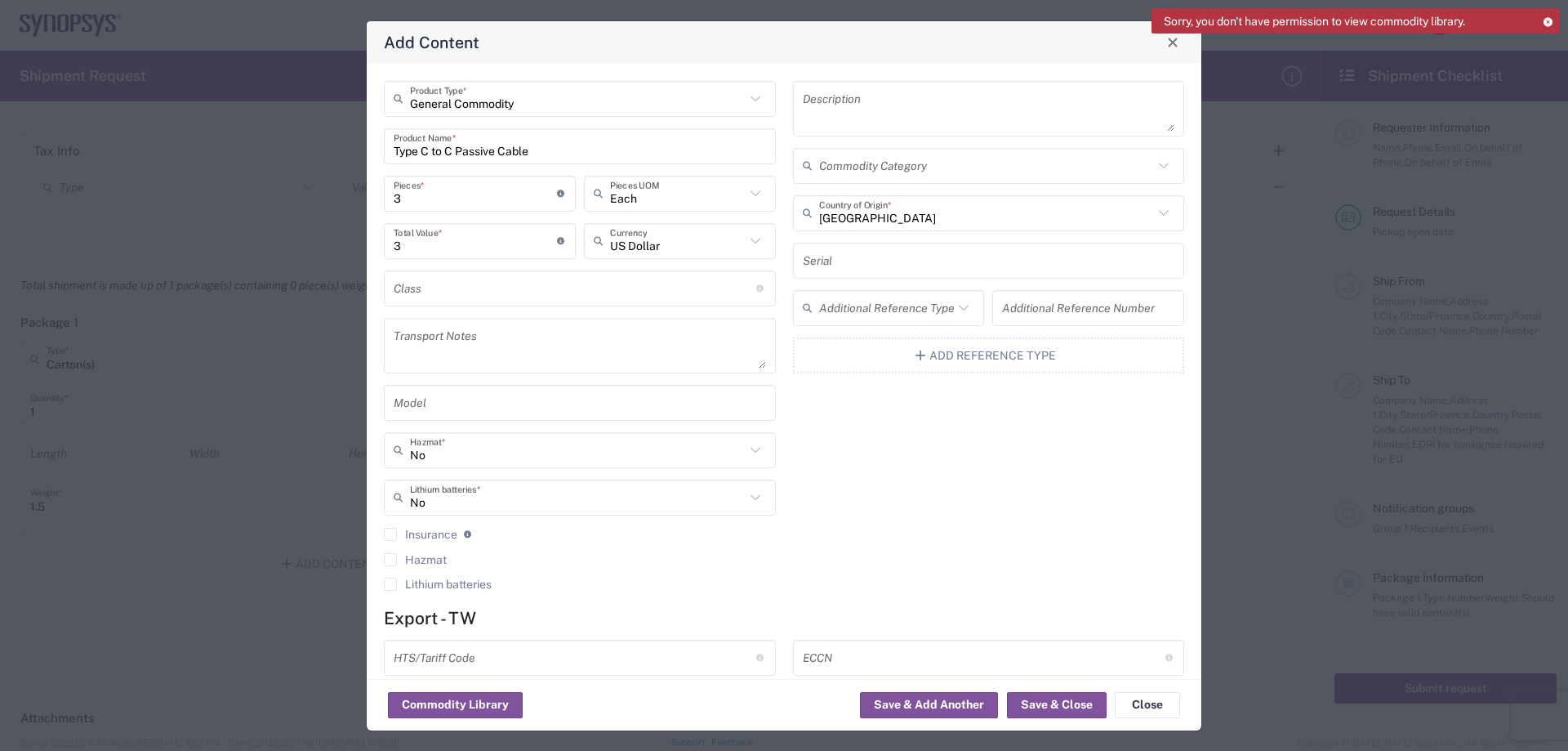
click at [925, 495] on div "Description Commodity Category China Country of Origin * Serial Additional Refe…" at bounding box center [988, 341] width 409 height 521
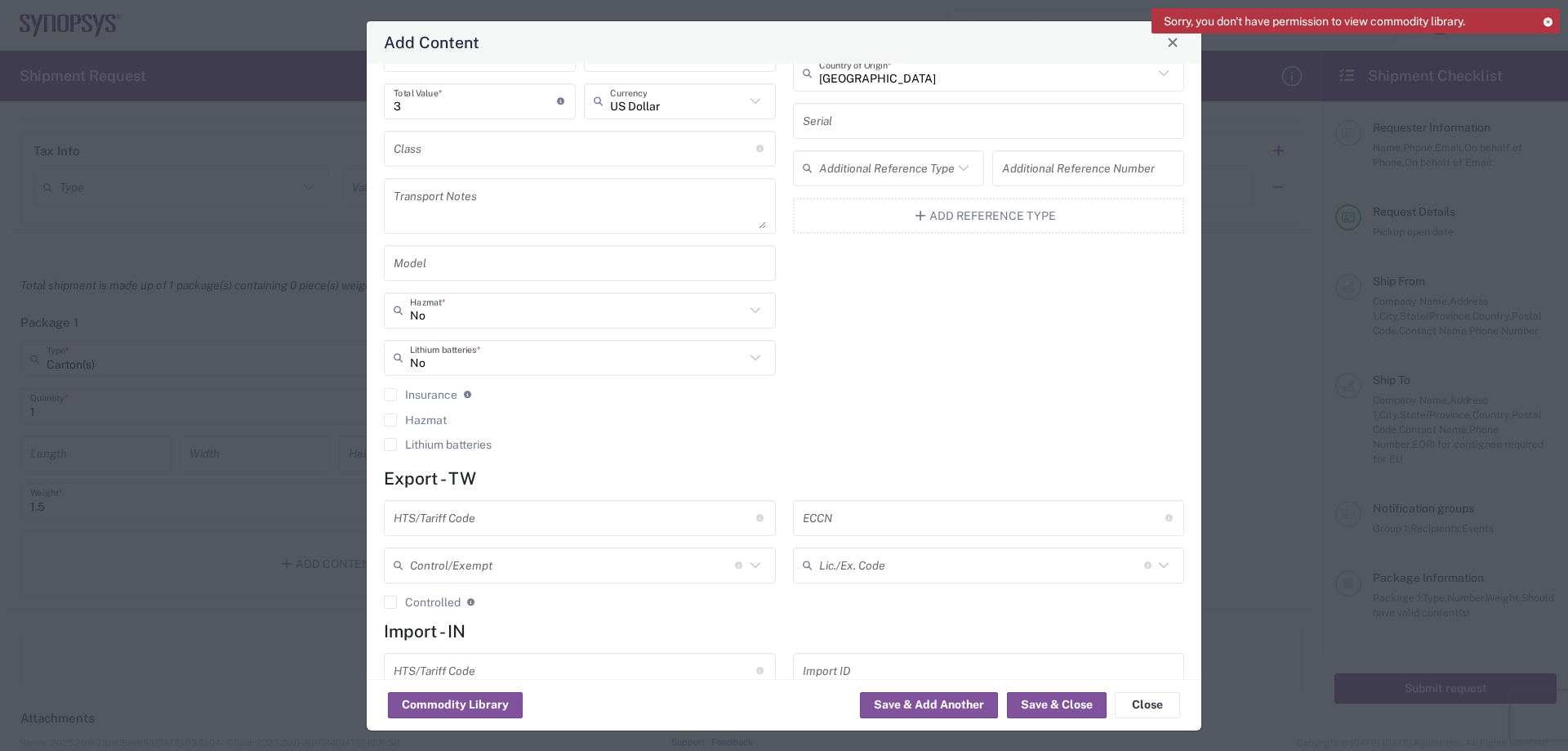
scroll to position [163, 0]
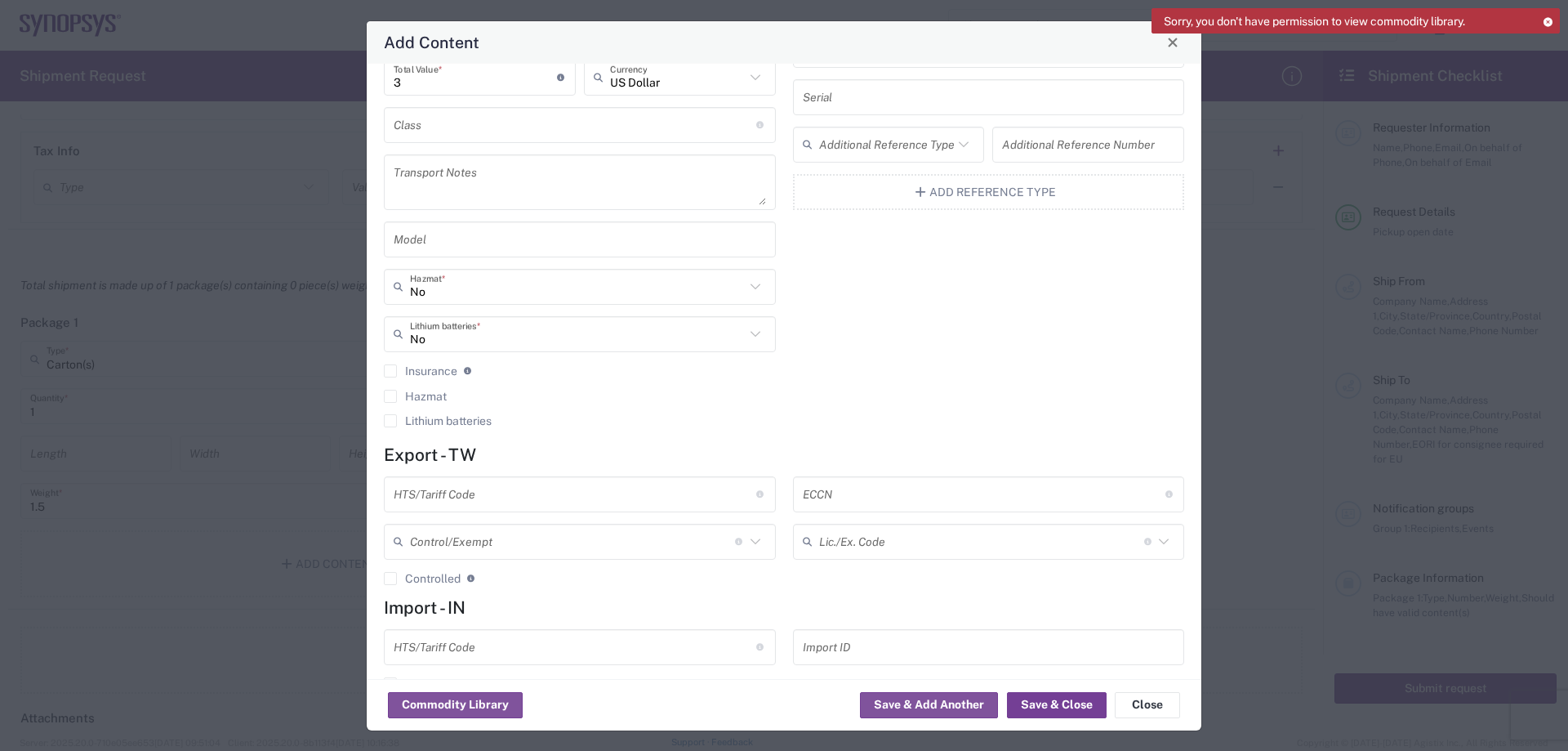
click at [1061, 703] on button "Save & Close" at bounding box center [1056, 705] width 100 height 27
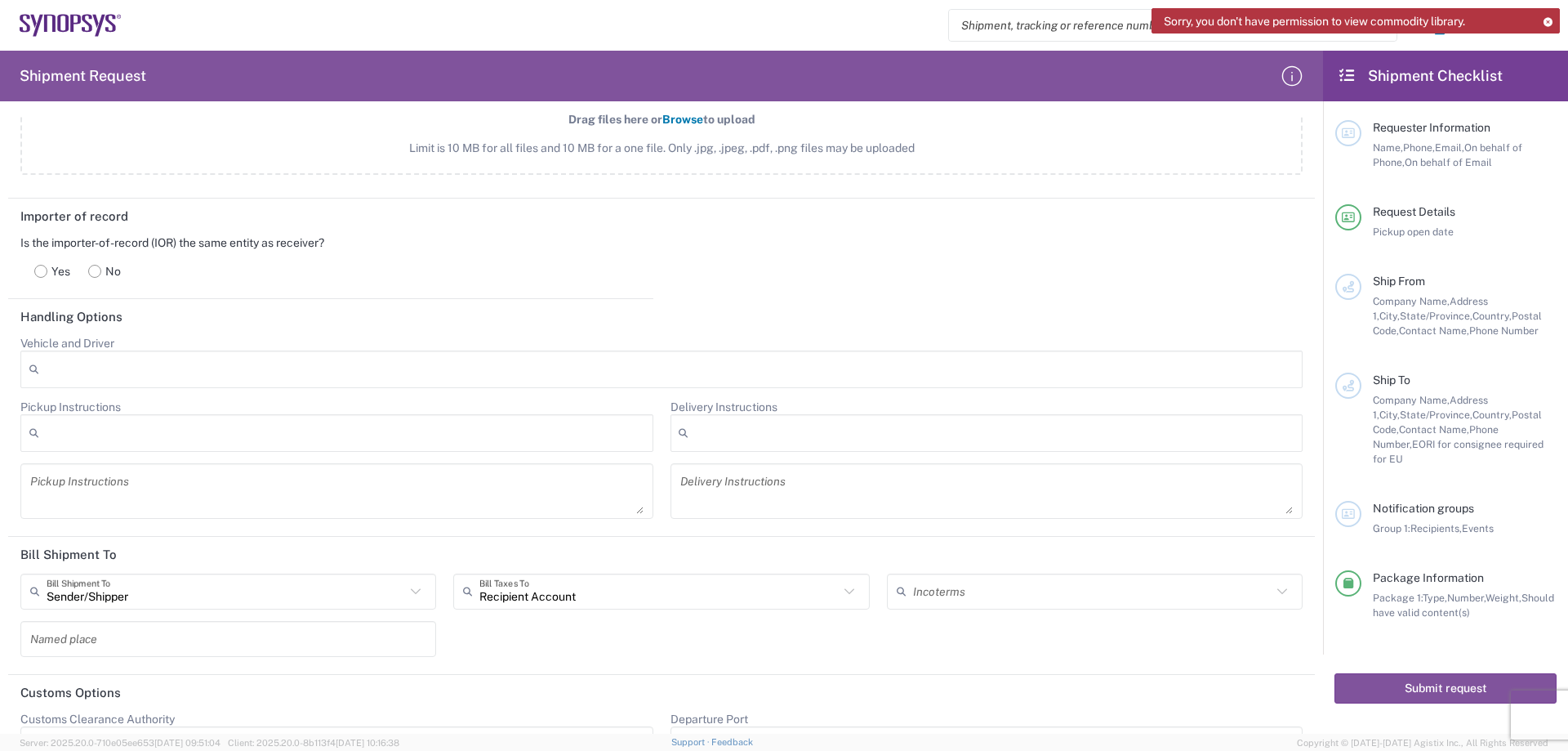
scroll to position [1926, 0]
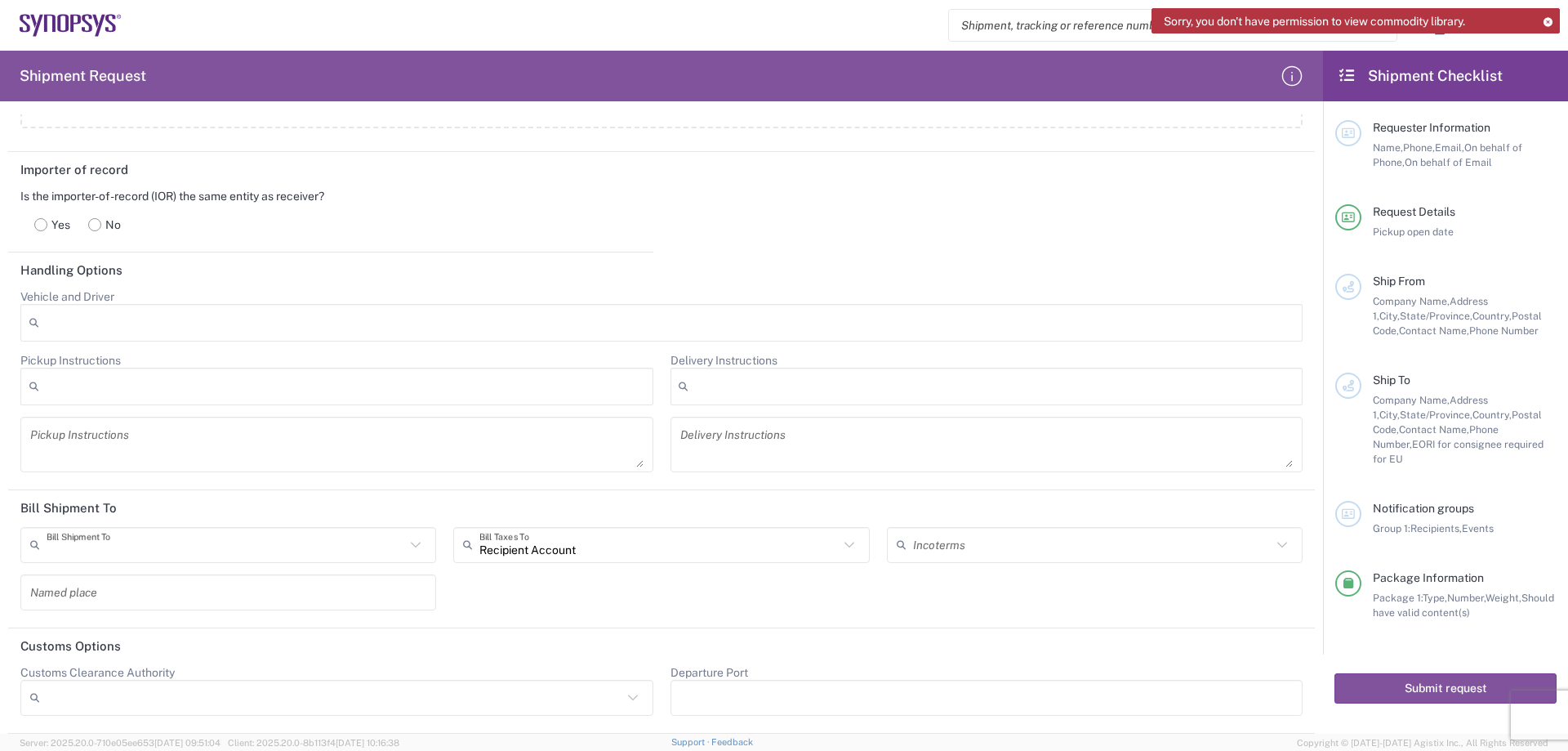
click at [181, 554] on input "text" at bounding box center [226, 544] width 359 height 28
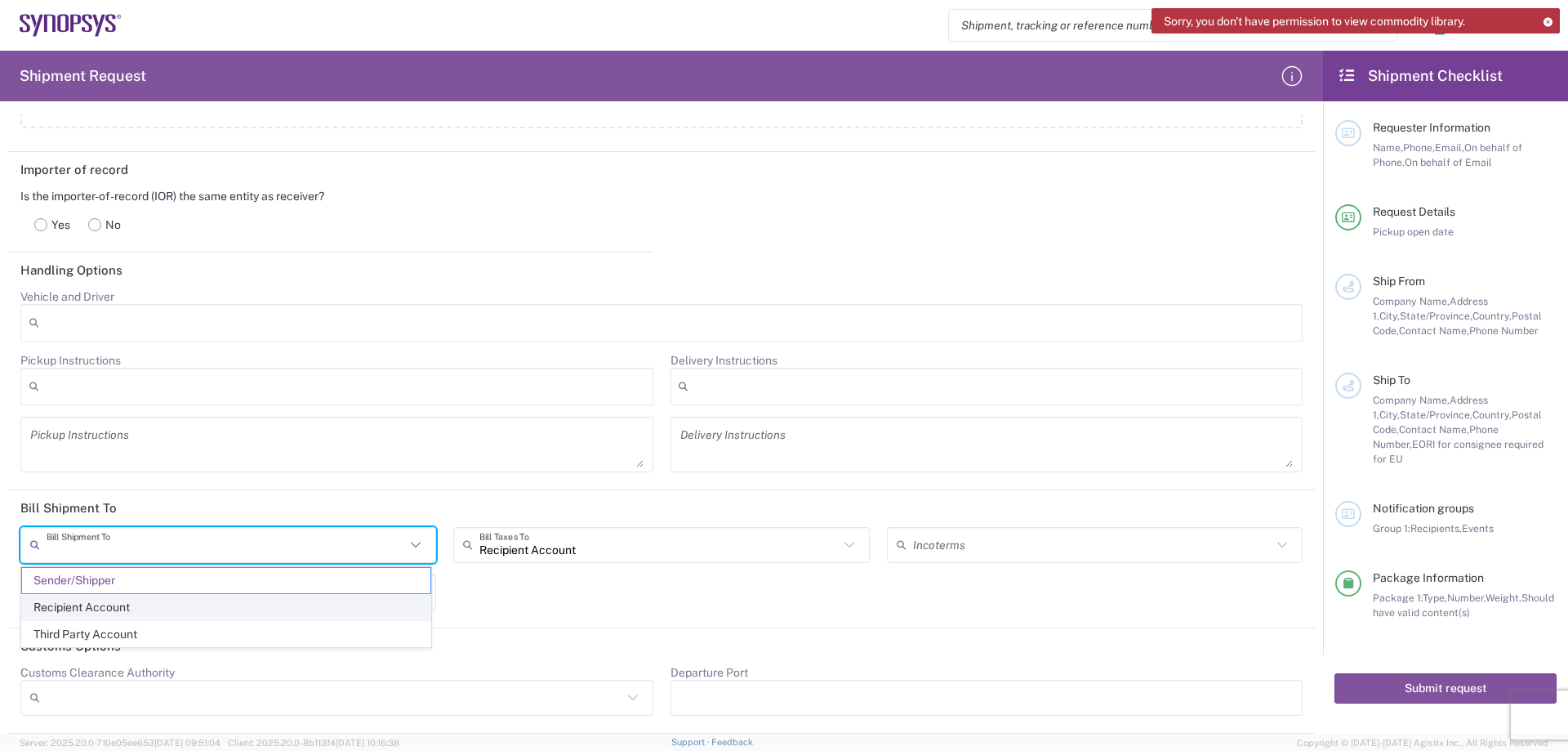
click at [162, 615] on span "Recipient Account" at bounding box center [226, 607] width 408 height 26
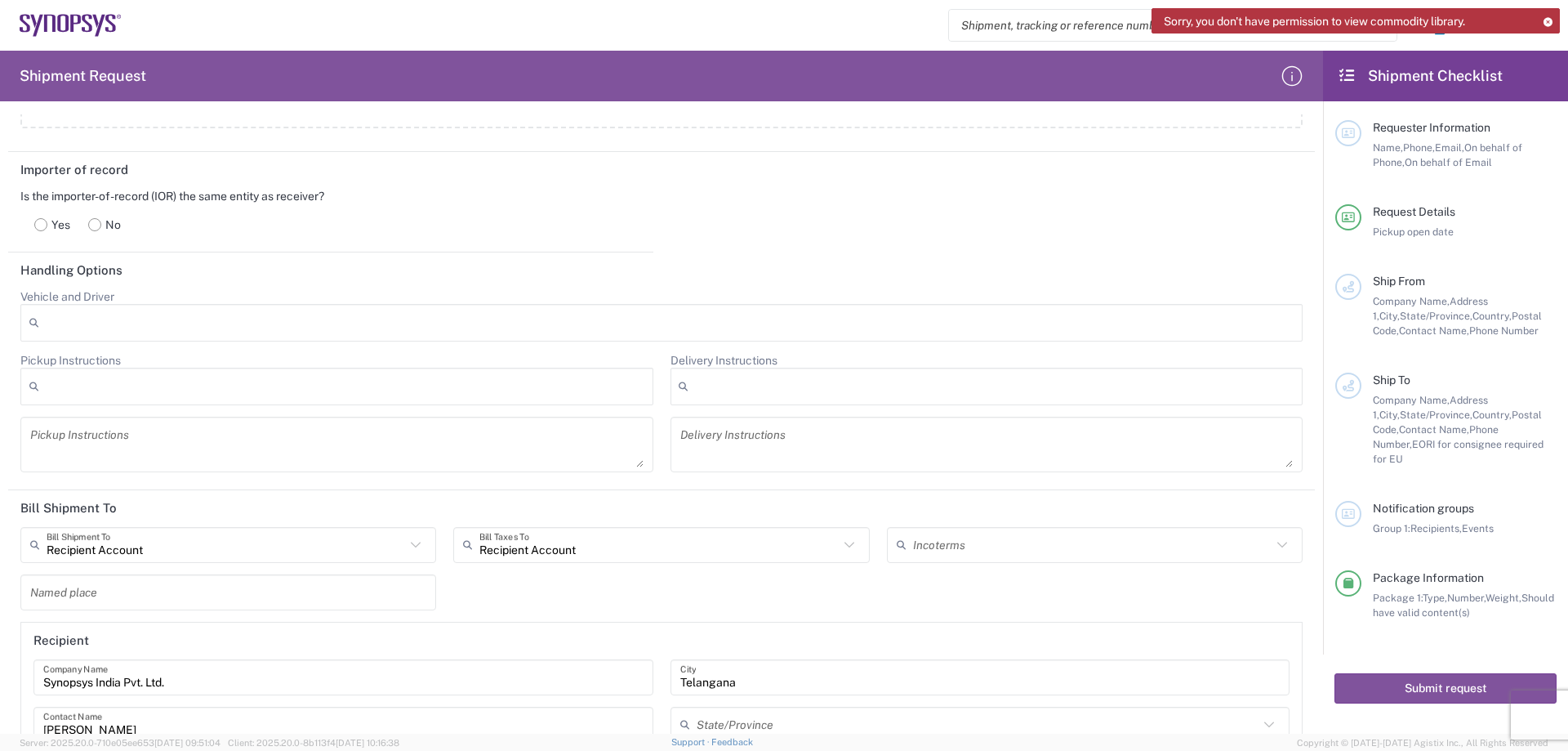
click at [847, 597] on div "Recipient Account Bill Shipment To Sender/Shipper Recipient Account Third Party…" at bounding box center [661, 714] width 1299 height 376
click at [932, 553] on input "text" at bounding box center [1092, 544] width 359 height 28
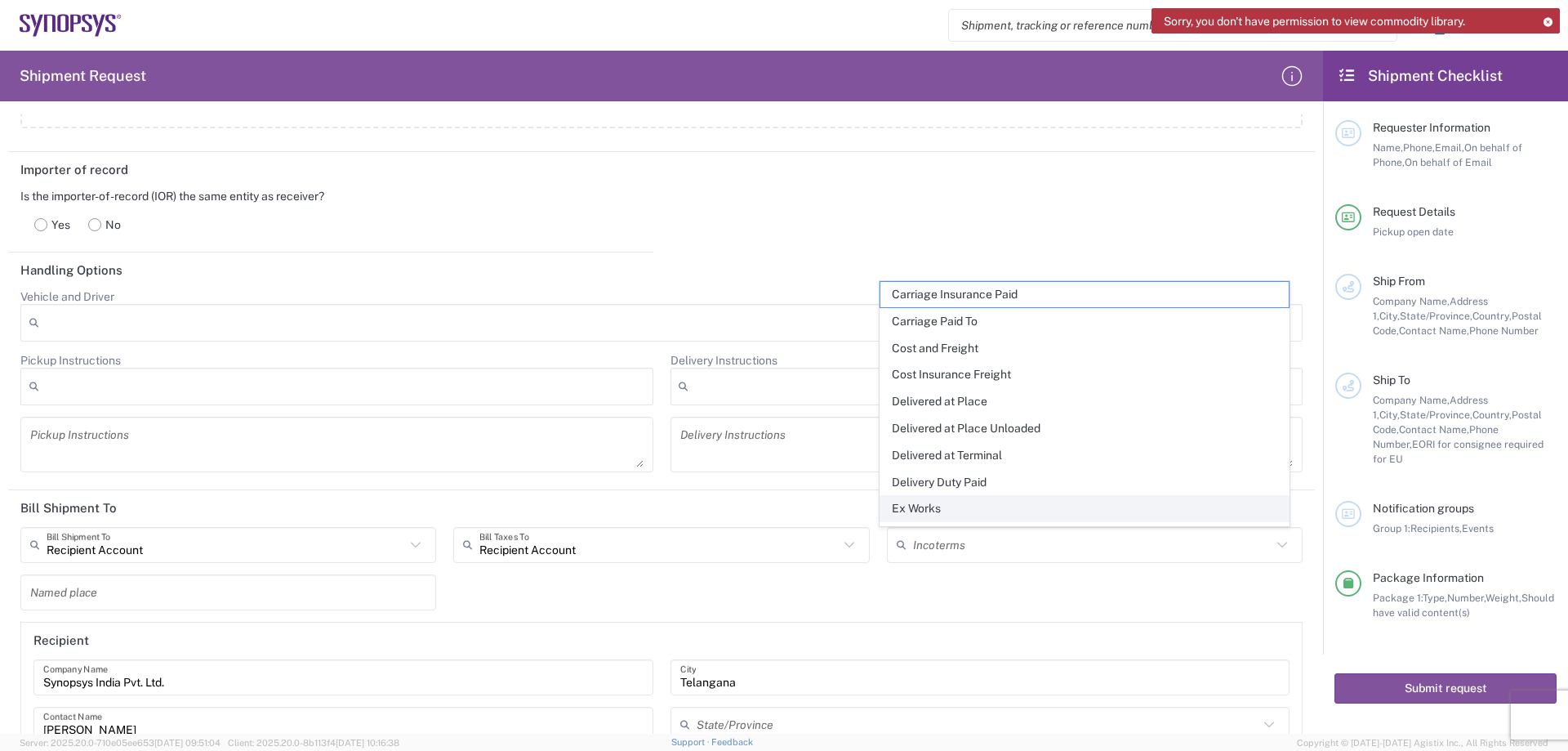
click at [940, 497] on span "Ex Works" at bounding box center [1085, 508] width 408 height 26
type input "Recipient Account"
type input "Ex Works"
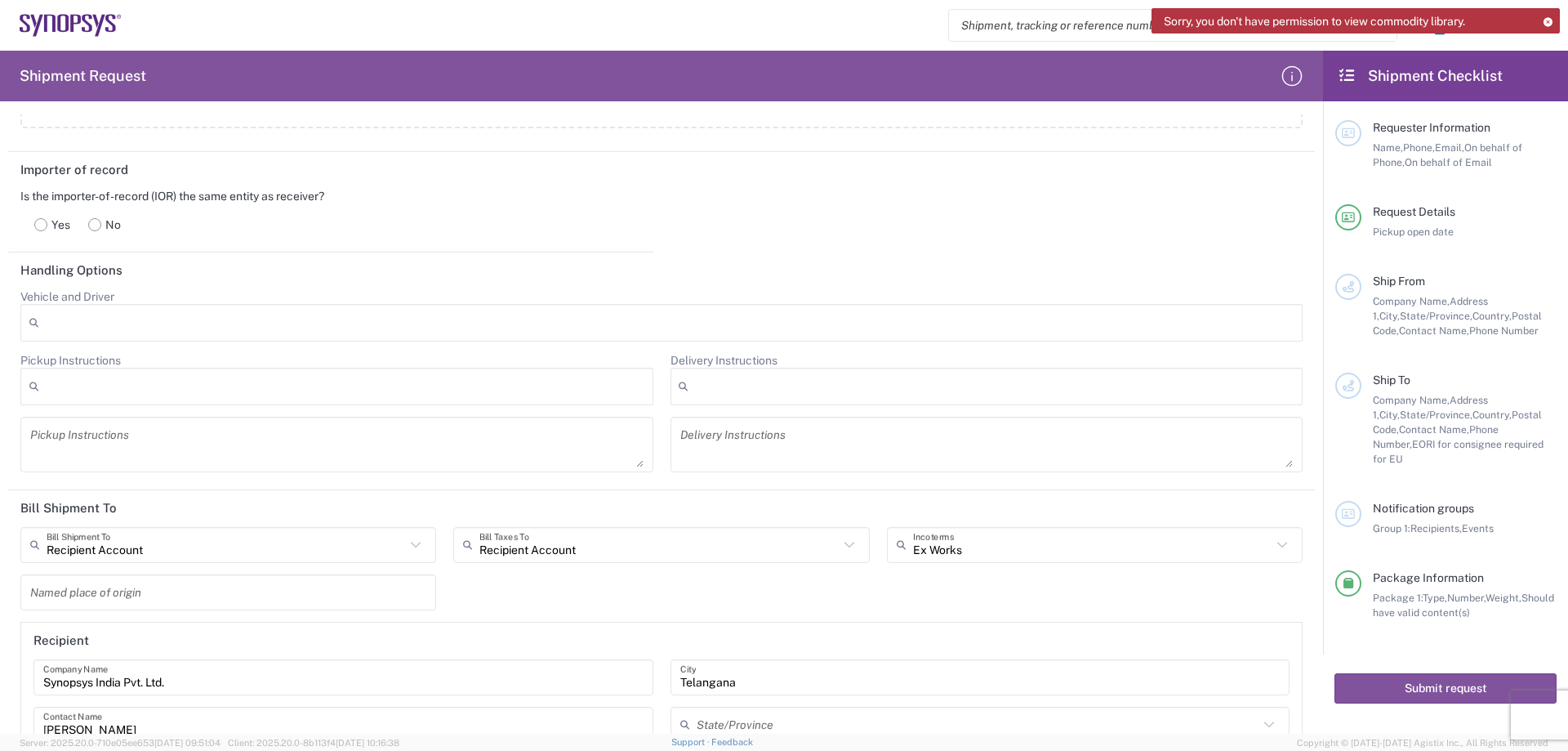
click at [688, 586] on div "Recipient Account Bill Shipment To Recipient Account Sender/Shipper Third Party…" at bounding box center [661, 714] width 1299 height 376
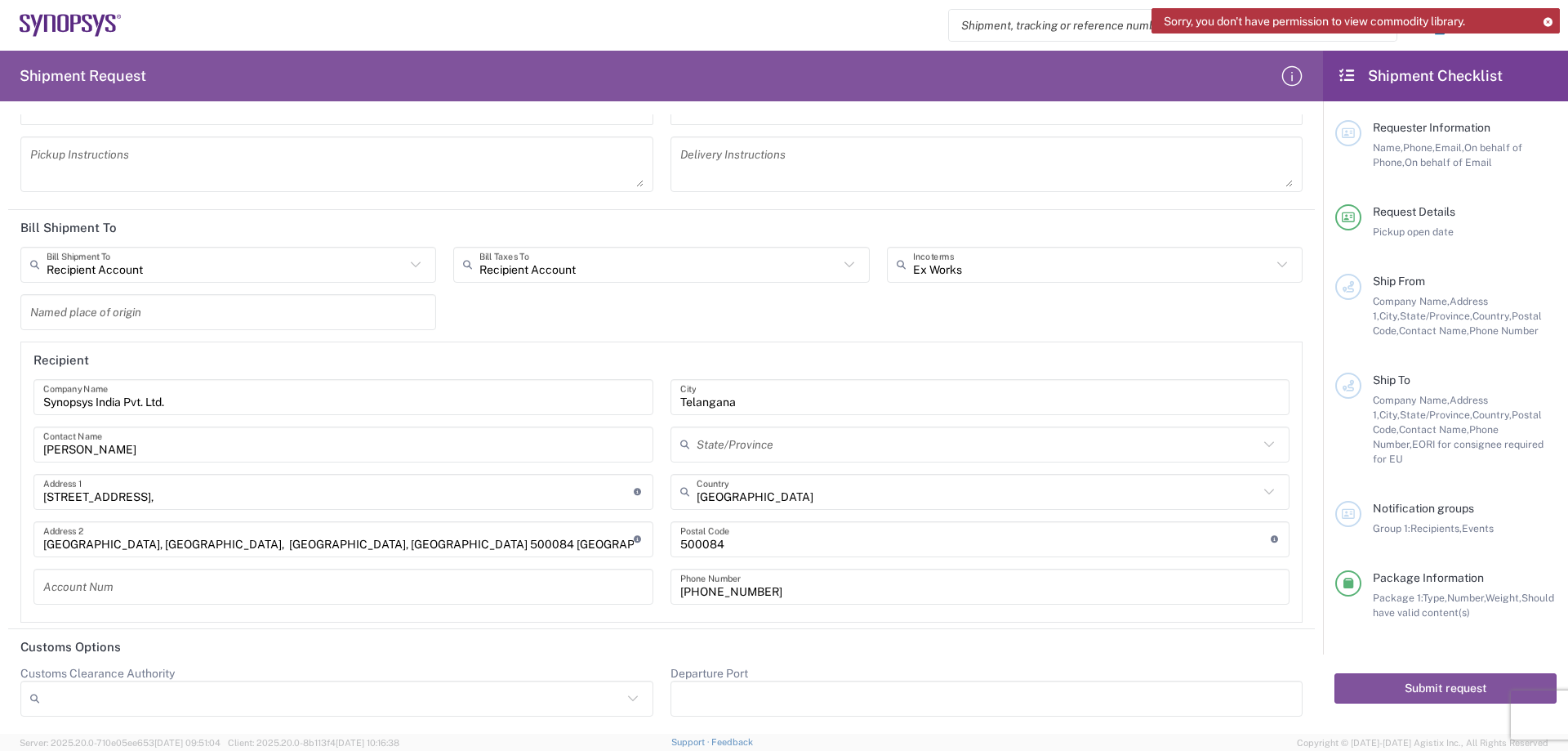
scroll to position [2206, 0]
click at [1474, 685] on button "Submit request" at bounding box center [1445, 688] width 222 height 30
